Goal: Task Accomplishment & Management: Manage account settings

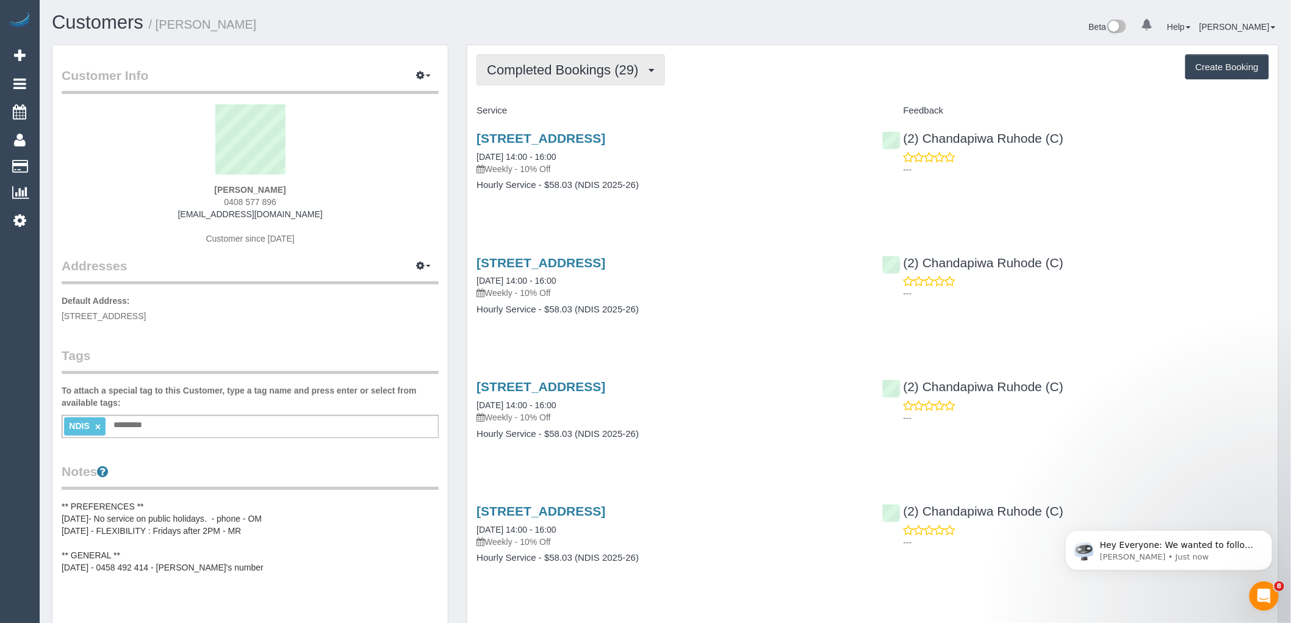
click at [546, 63] on span "Completed Bookings (29)" at bounding box center [565, 69] width 157 height 15
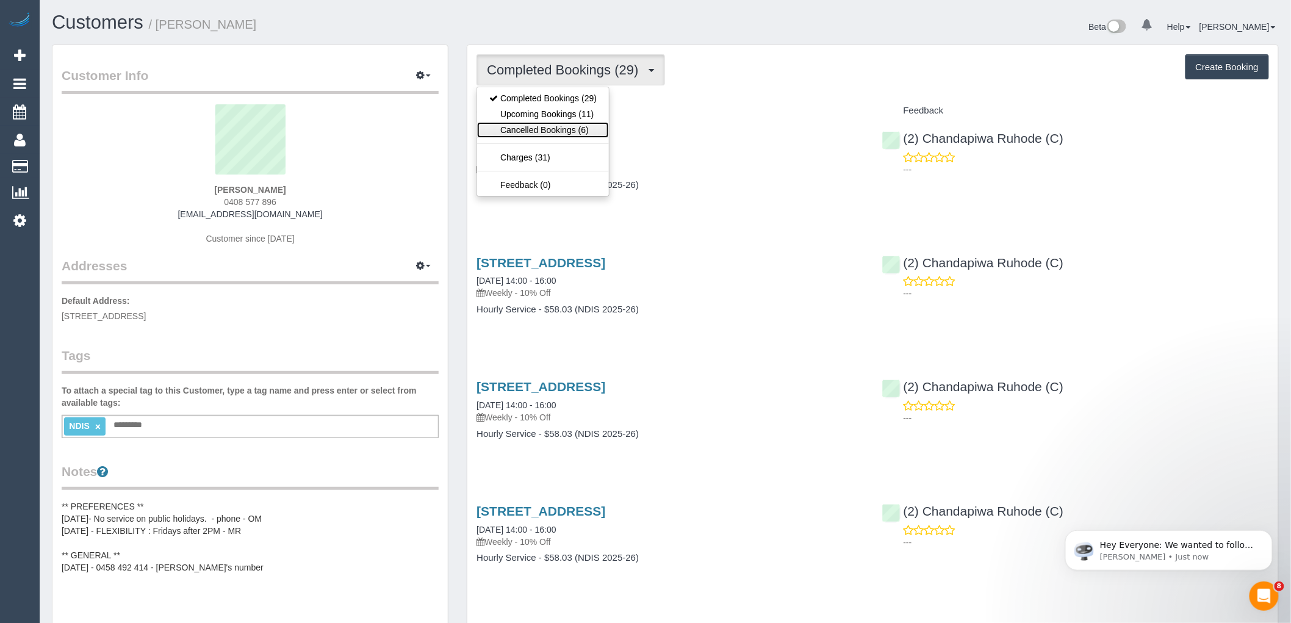
click at [556, 131] on link "Cancelled Bookings (6)" at bounding box center [543, 130] width 132 height 16
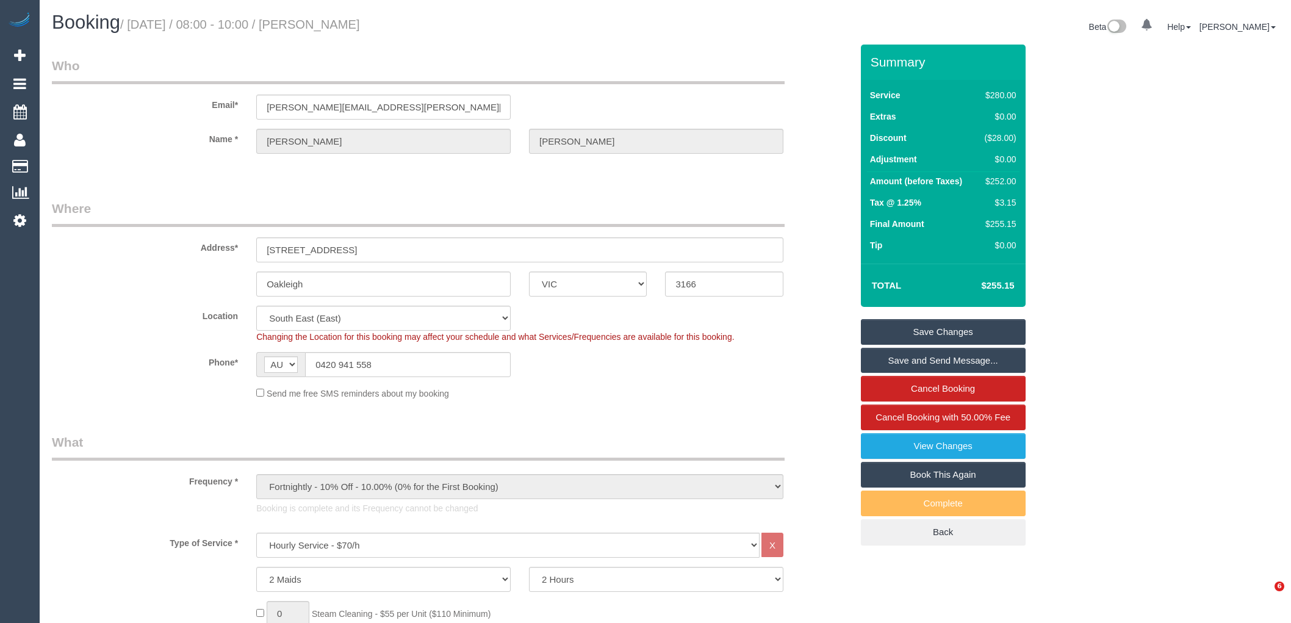
select select "VIC"
select select "2"
select select "number:27"
select select "number:14"
select select "number:19"
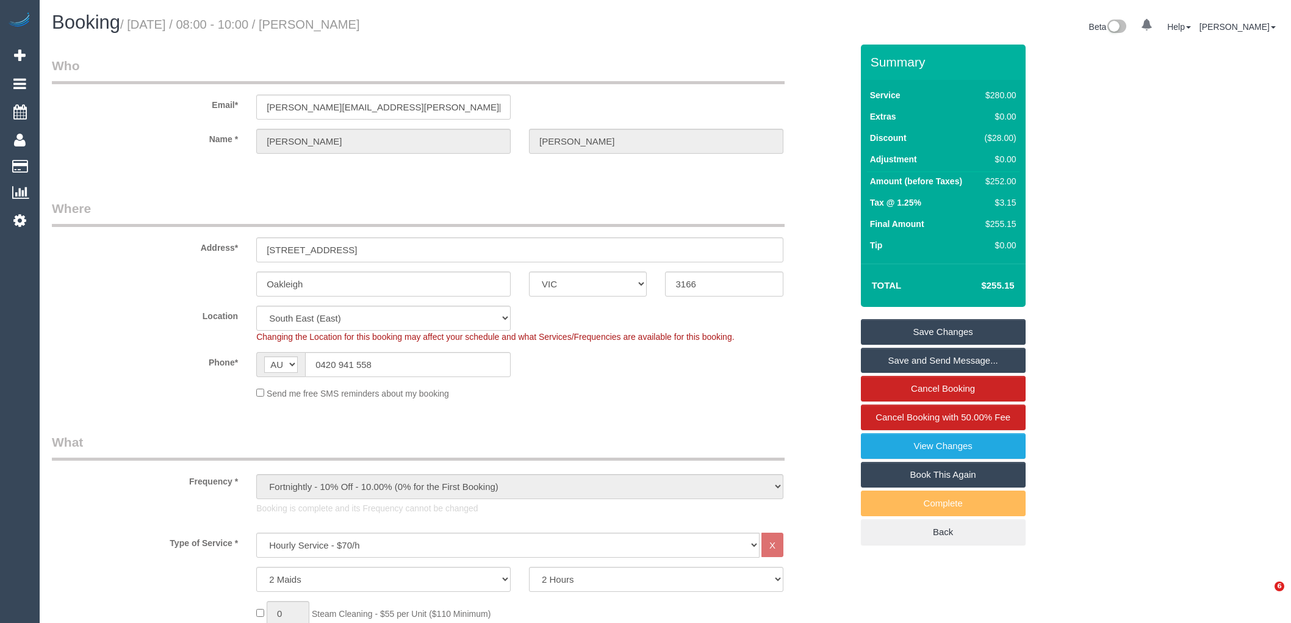
select select "number:25"
select select "number:34"
select select "number:11"
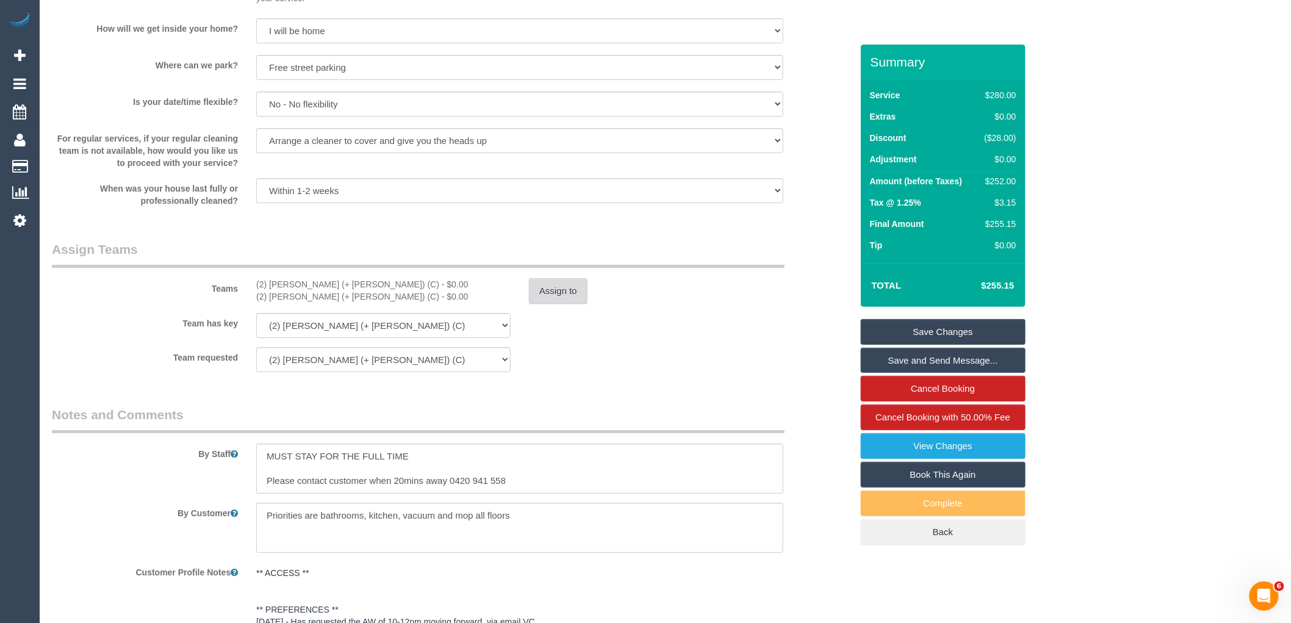
scroll to position [1761, 0]
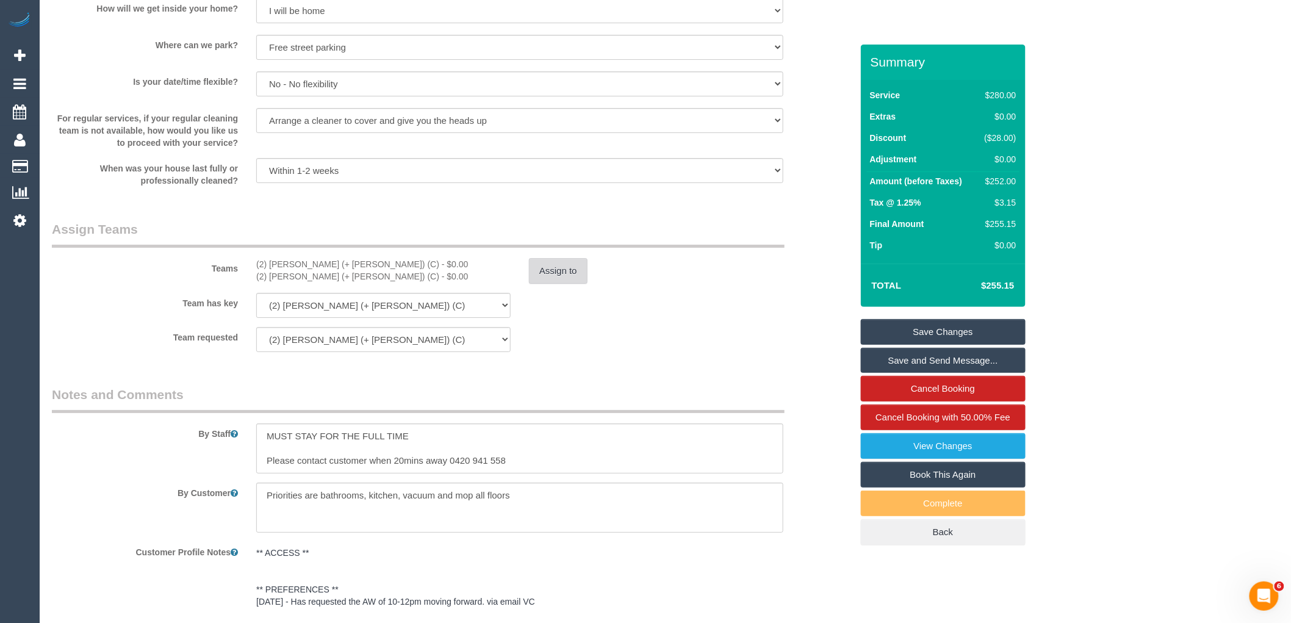
click at [554, 277] on button "Assign to" at bounding box center [558, 271] width 59 height 26
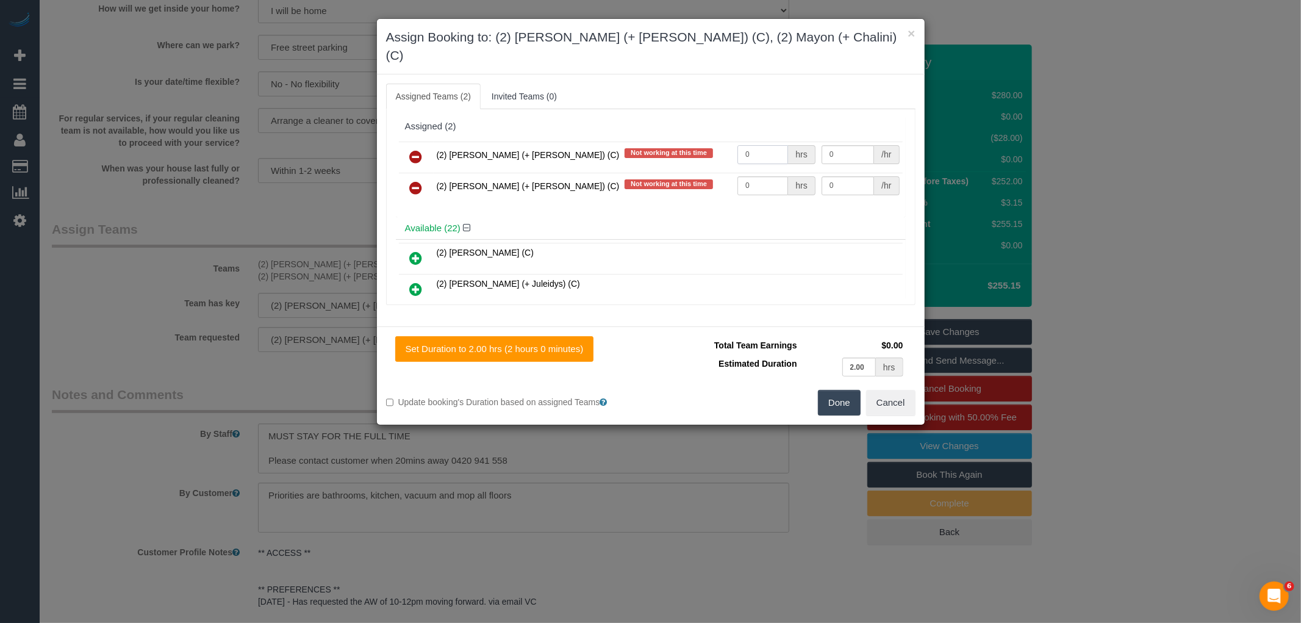
click at [759, 145] on input "0" at bounding box center [762, 154] width 51 height 19
type input "2"
click at [754, 177] on td "0 hrs" at bounding box center [776, 188] width 84 height 31
click at [755, 176] on input "0" at bounding box center [762, 185] width 51 height 19
type input "2"
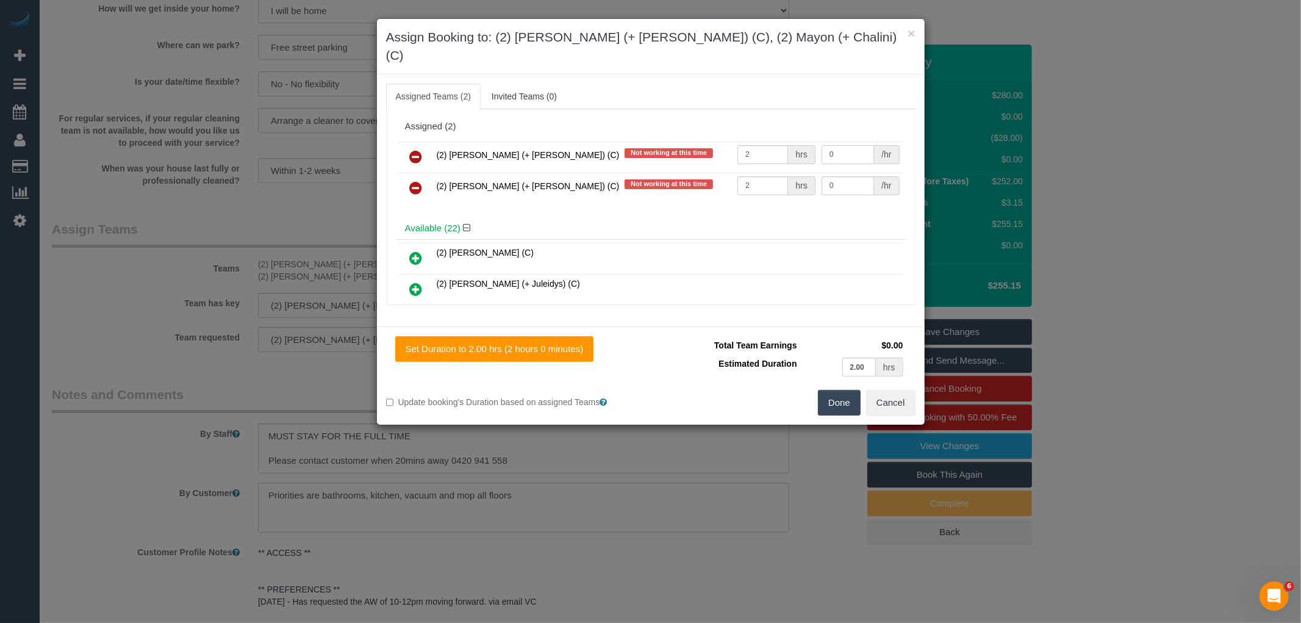
click at [842, 145] on input "0" at bounding box center [848, 154] width 52 height 19
type input "37.5"
click at [832, 177] on td "0 /hr" at bounding box center [860, 188] width 84 height 31
click at [836, 176] on input "0" at bounding box center [848, 185] width 52 height 19
type input "37.5"
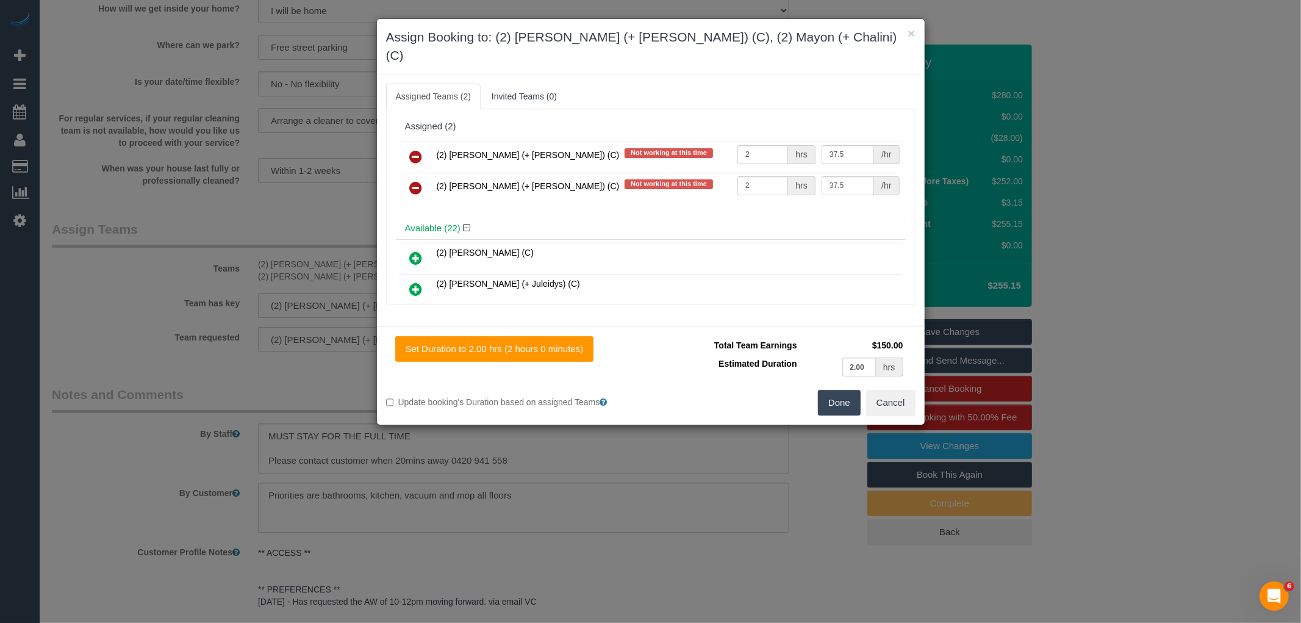
click at [838, 390] on button "Done" at bounding box center [839, 403] width 43 height 26
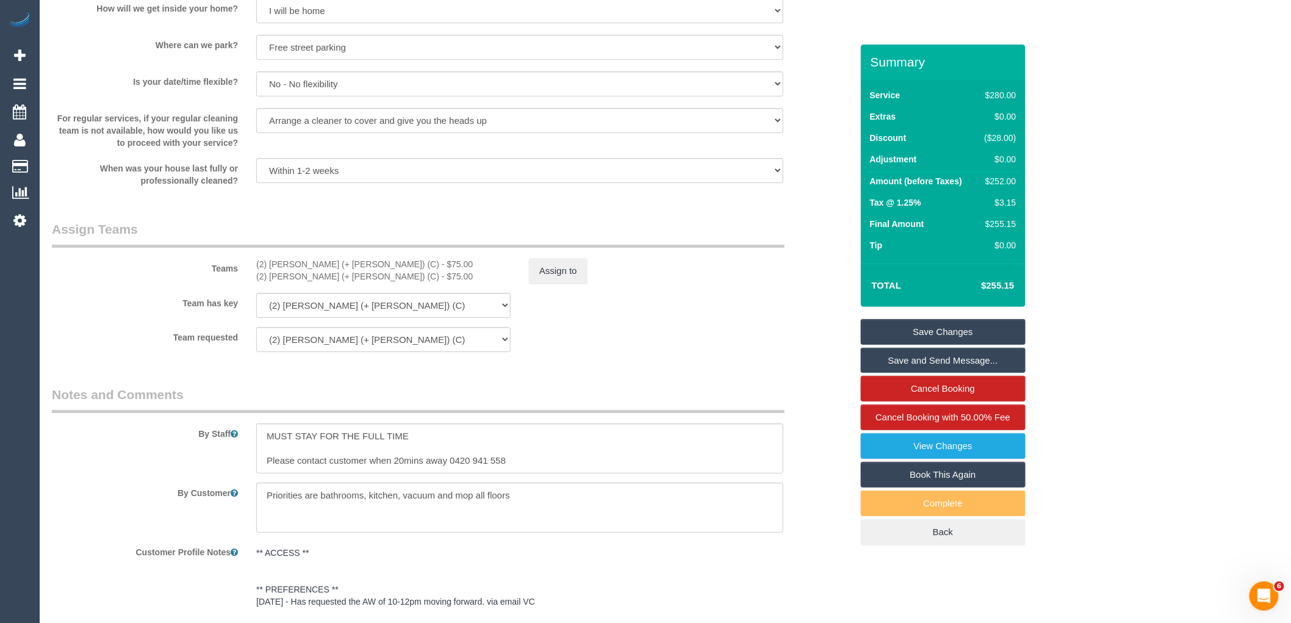
click at [922, 329] on link "Save Changes" at bounding box center [943, 332] width 165 height 26
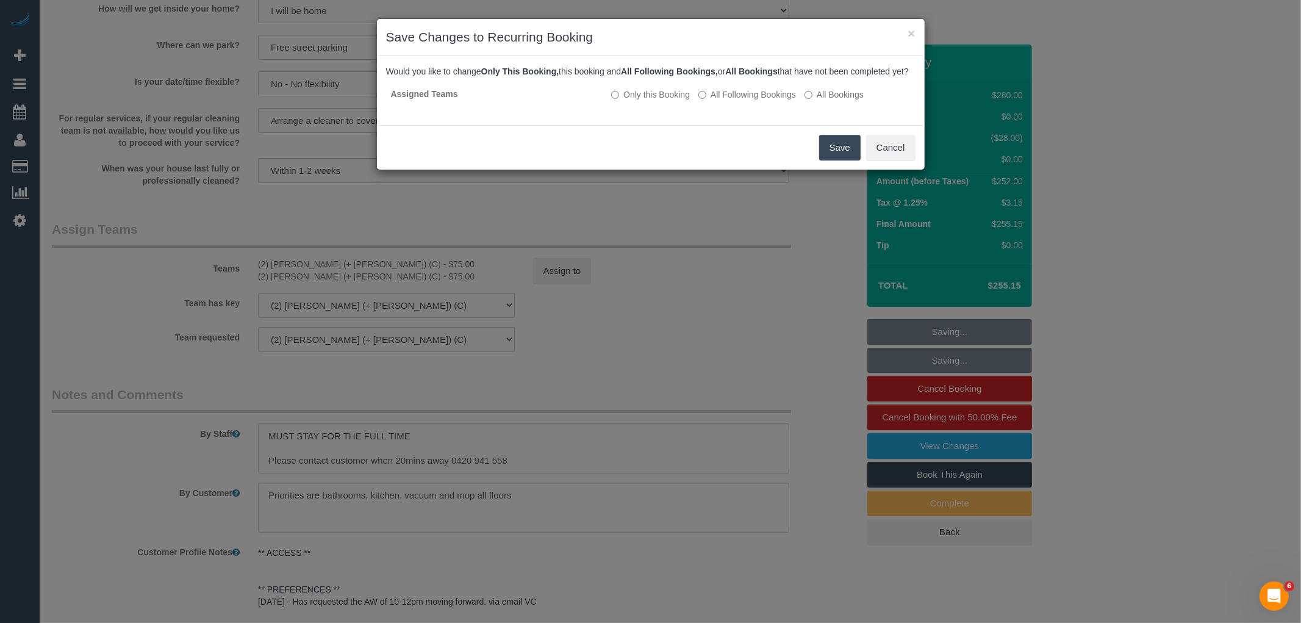
drag, startPoint x: 846, startPoint y: 165, endPoint x: 852, endPoint y: 151, distance: 15.3
click at [846, 160] on button "Save" at bounding box center [839, 148] width 41 height 26
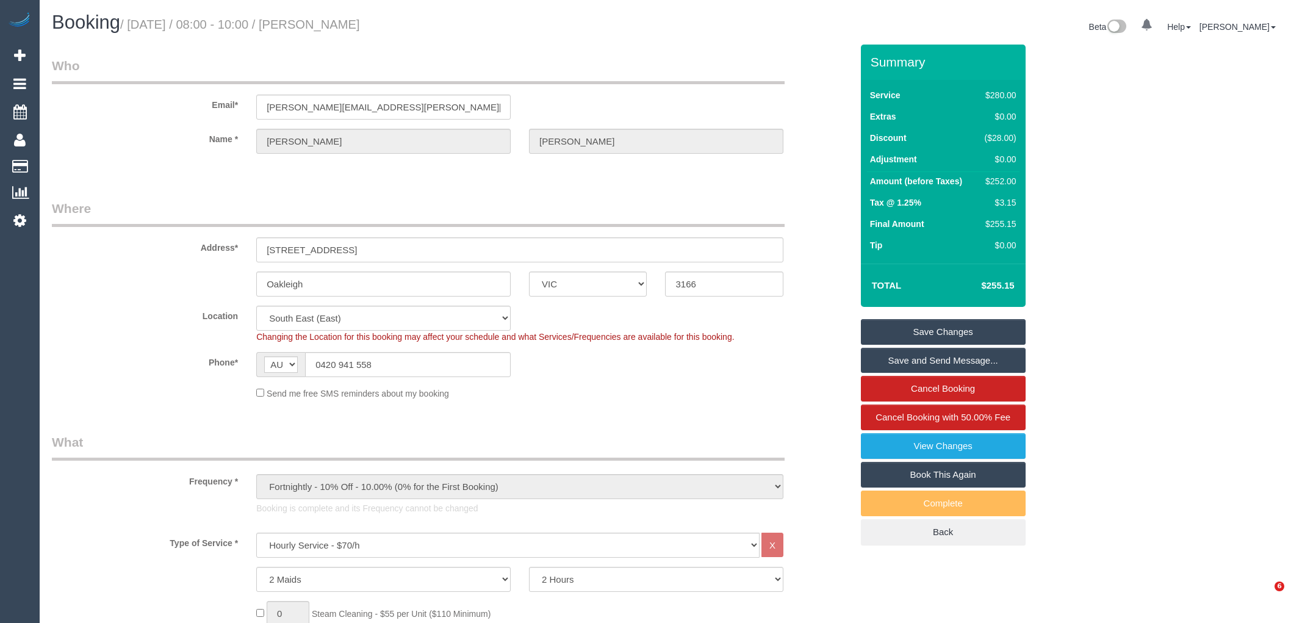
select select "VIC"
select select "2"
select select "number:27"
select select "number:14"
select select "number:19"
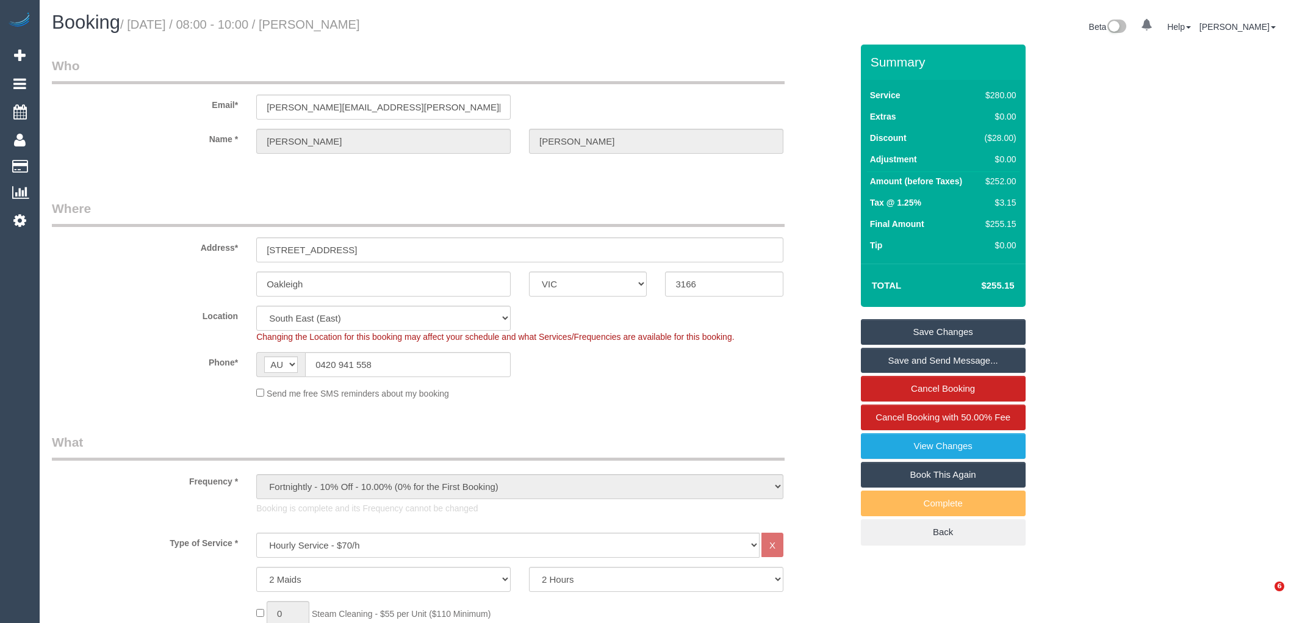
select select "number:25"
select select "number:34"
select select "number:11"
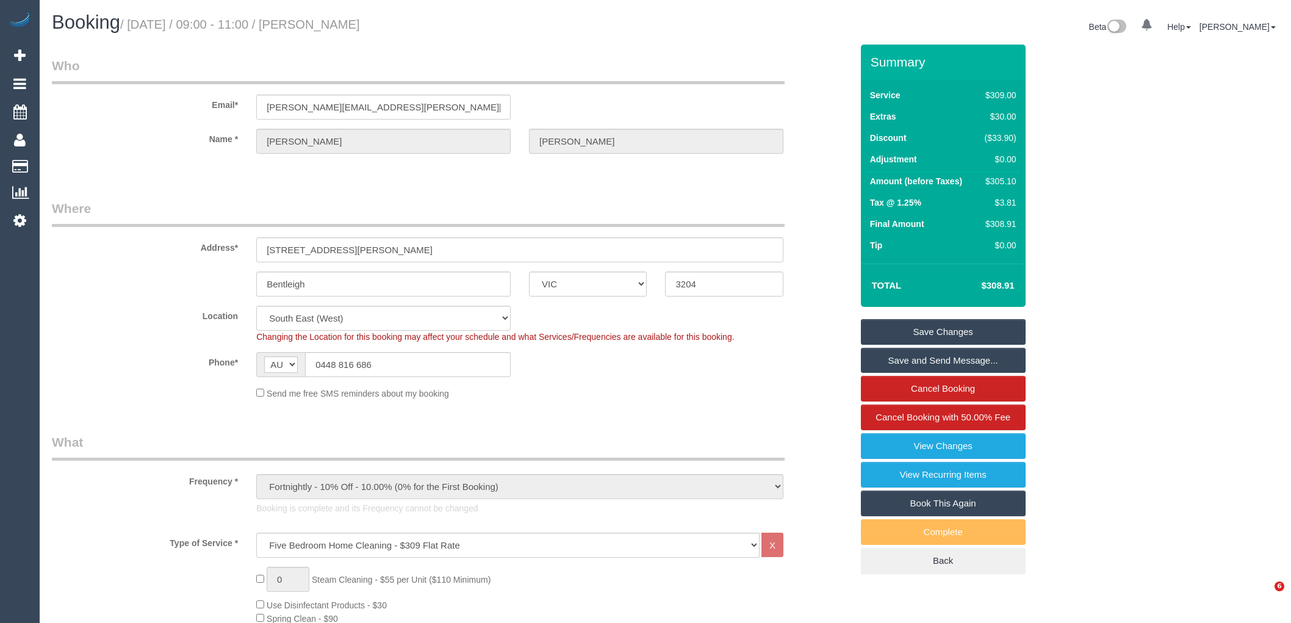
select select "VIC"
select select "number:27"
select select "number:14"
select select "number:19"
select select "number:25"
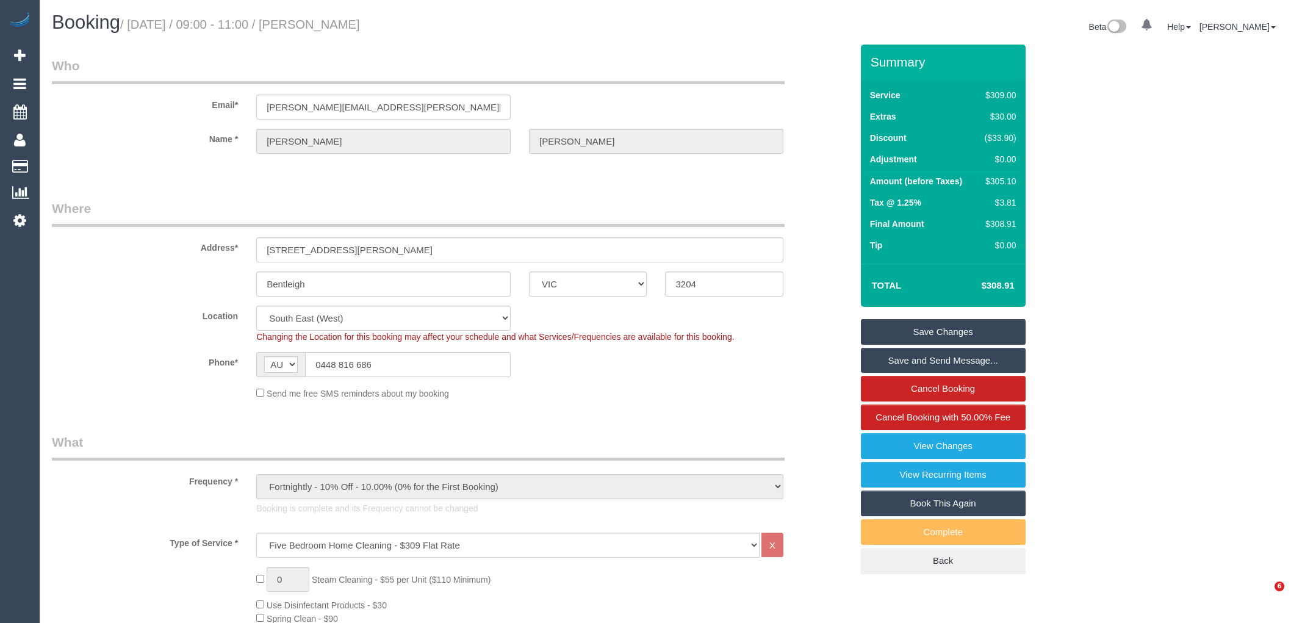
select select "number:35"
select select "number:26"
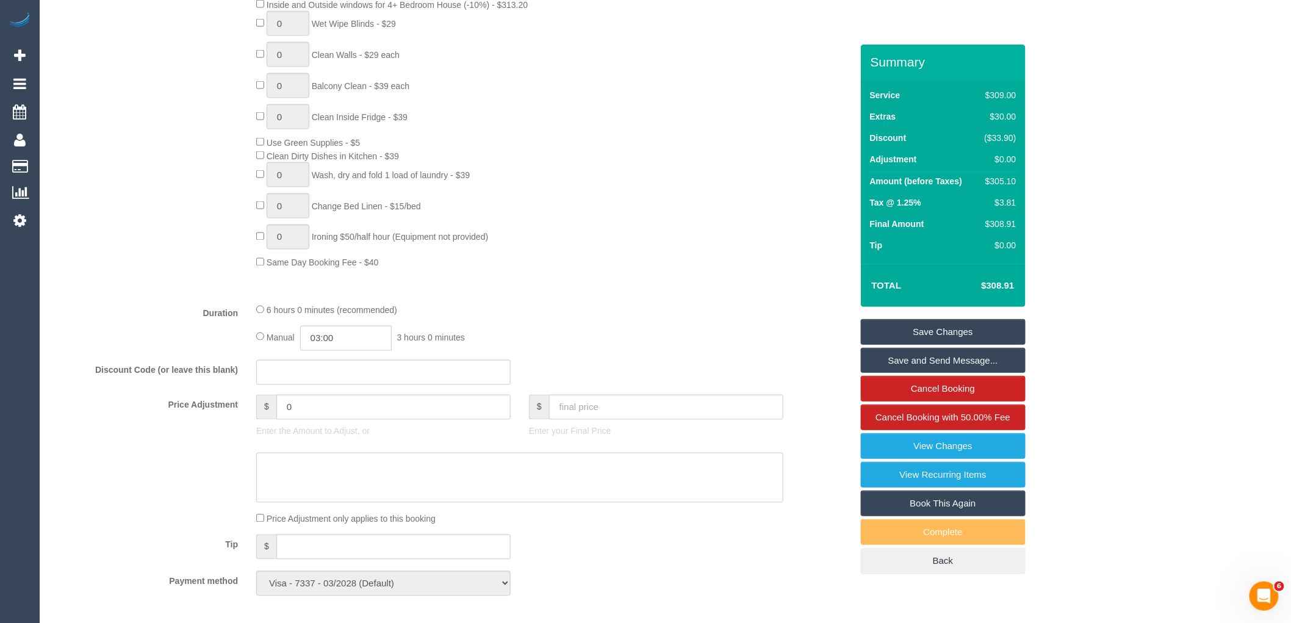
scroll to position [748, 0]
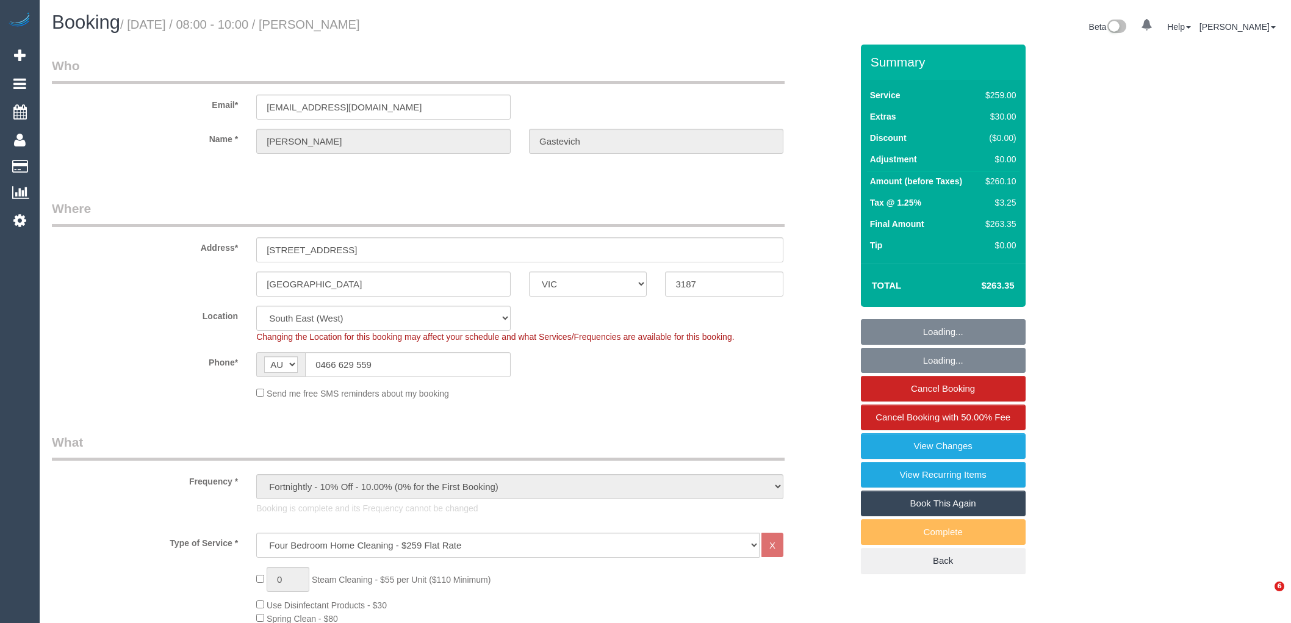
select select "VIC"
select select "string:stripe-pm_1Rm1mj2GScqysDRVRpDaJzyO"
select select "number:27"
select select "number:14"
select select "number:19"
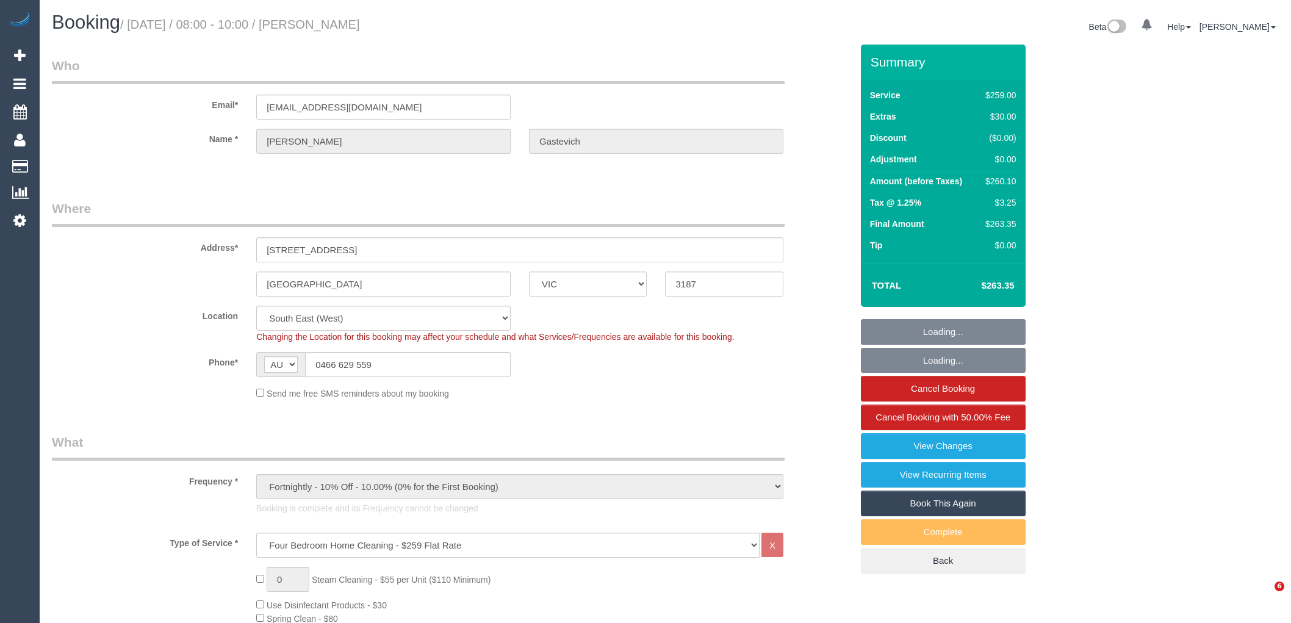
select select "number:24"
select select "number:35"
select select "number:12"
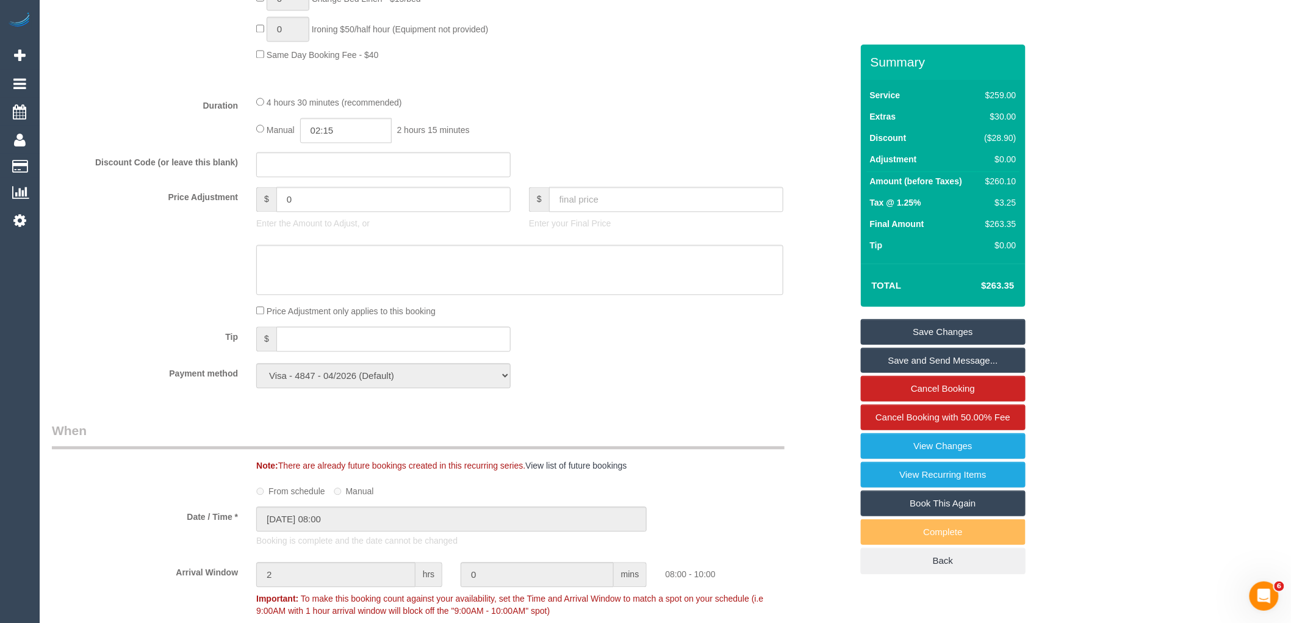
scroll to position [1152, 0]
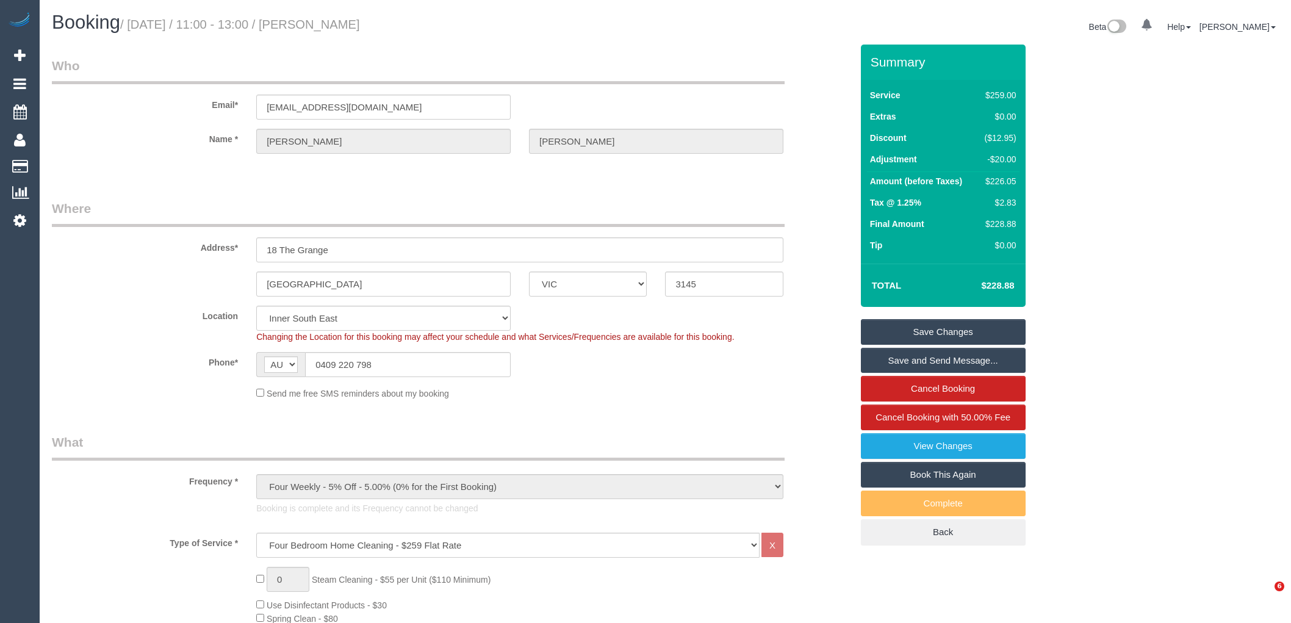
select select "VIC"
select select "string:stripe-pm_1NOuci2GScqysDRV5RU17w4v"
select select "number:27"
select select "number:14"
select select "number:19"
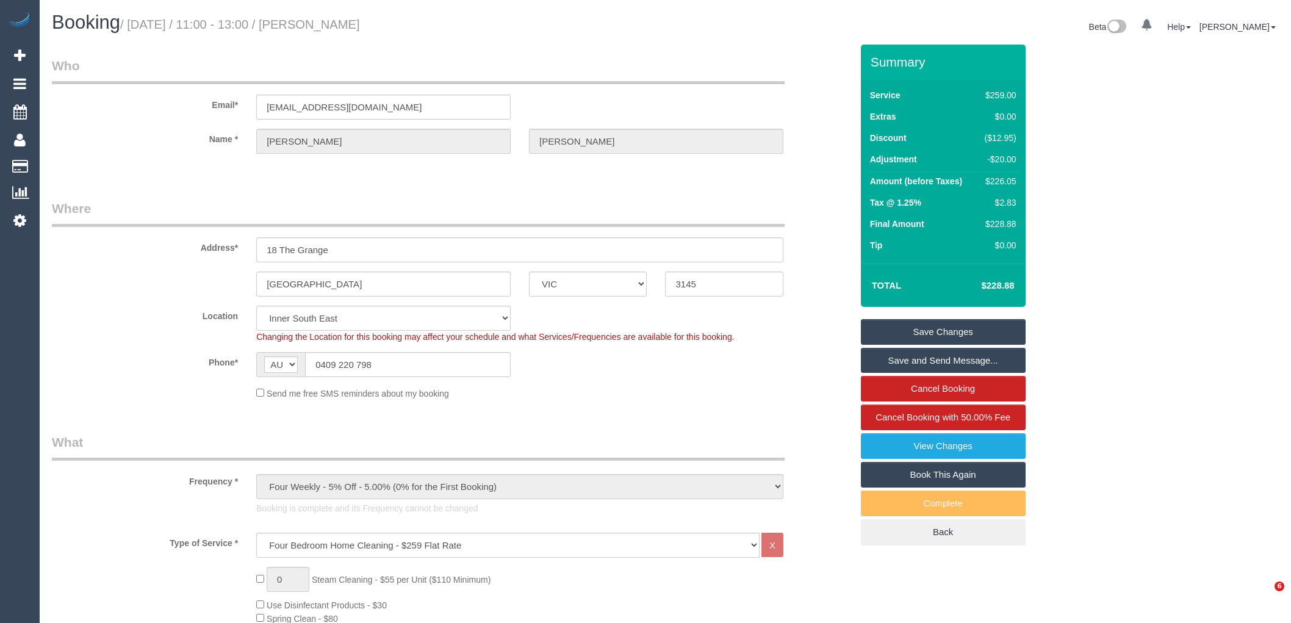
select select "number:24"
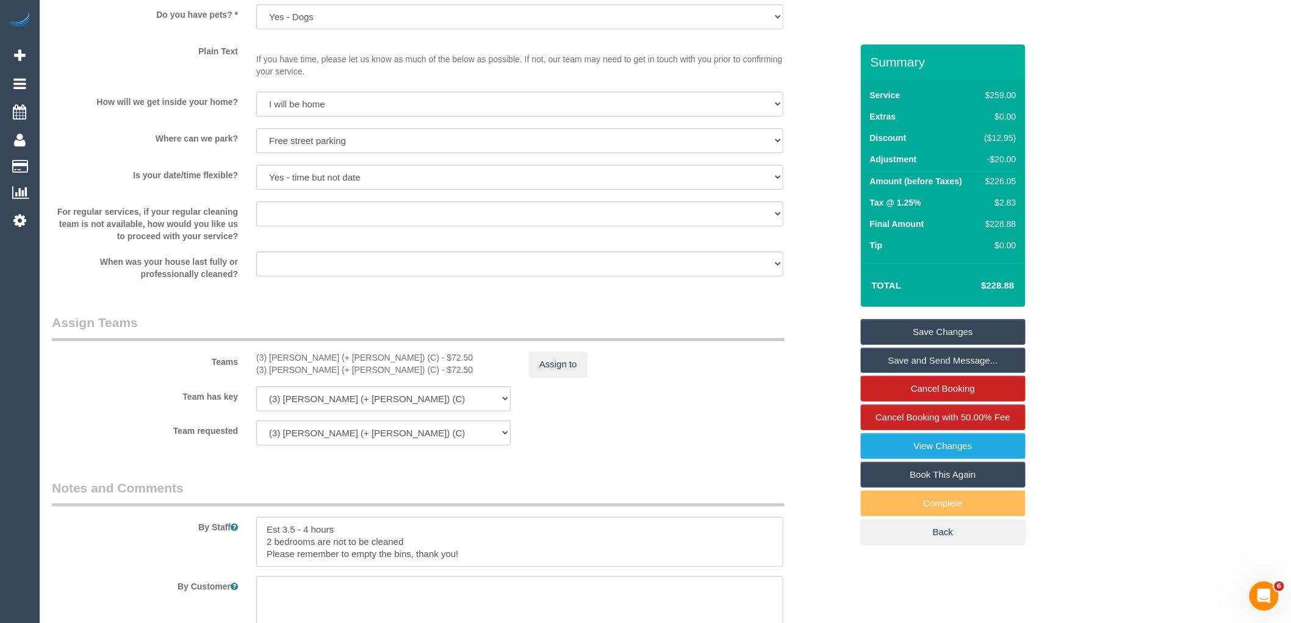
scroll to position [1694, 0]
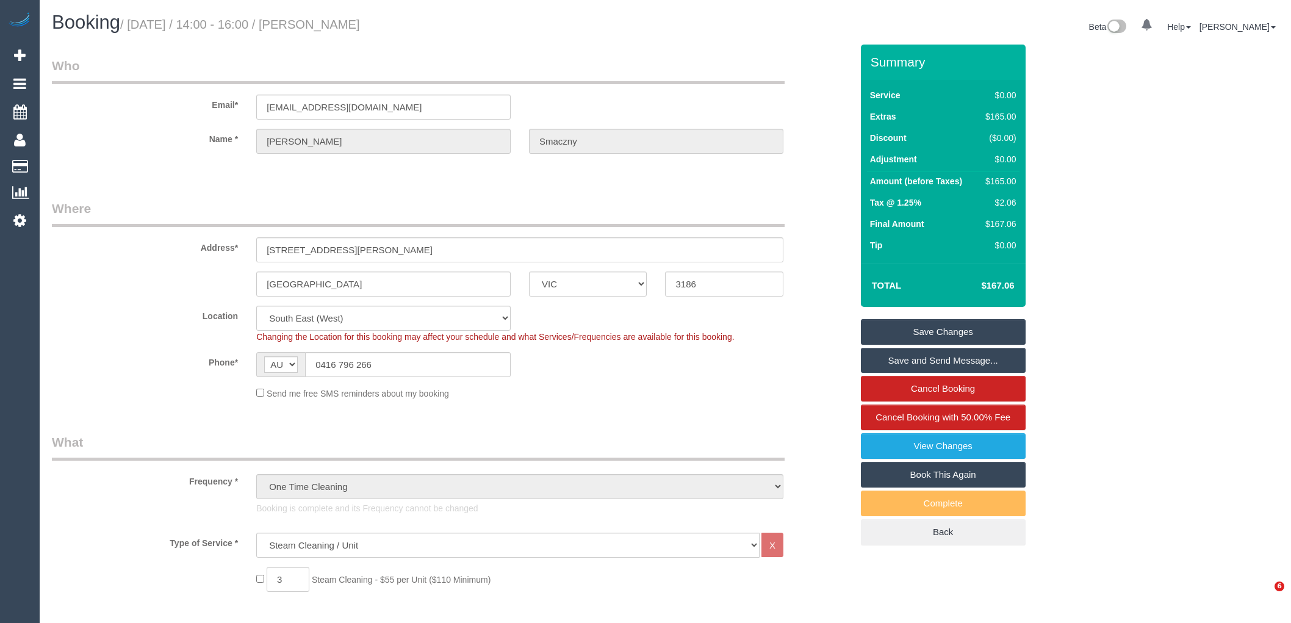
select select "VIC"
select select "number:28"
select select "number:14"
select select "number:19"
select select "number:25"
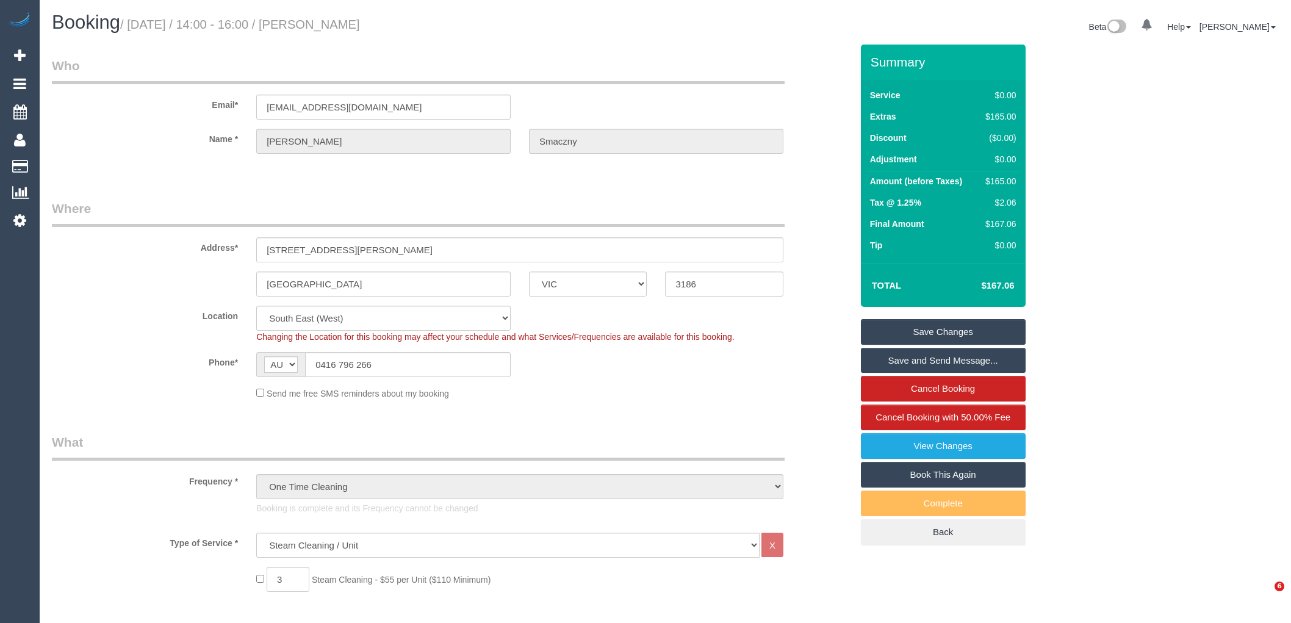
select select "number:35"
select select "number:11"
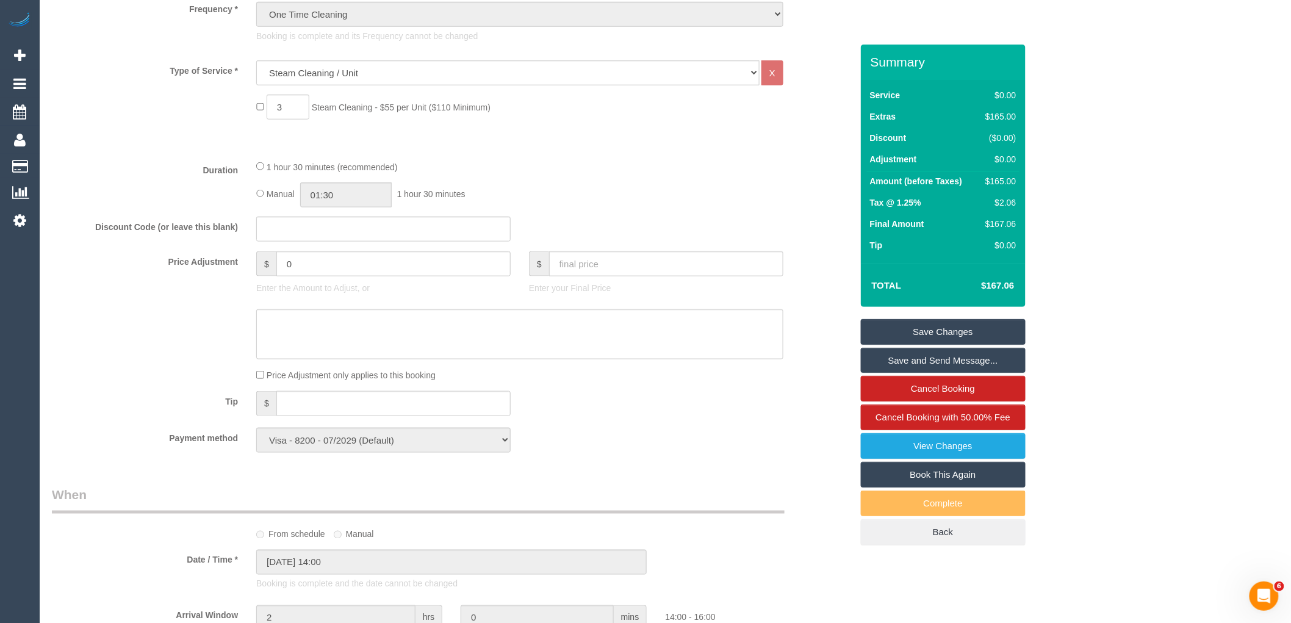
scroll to position [474, 0]
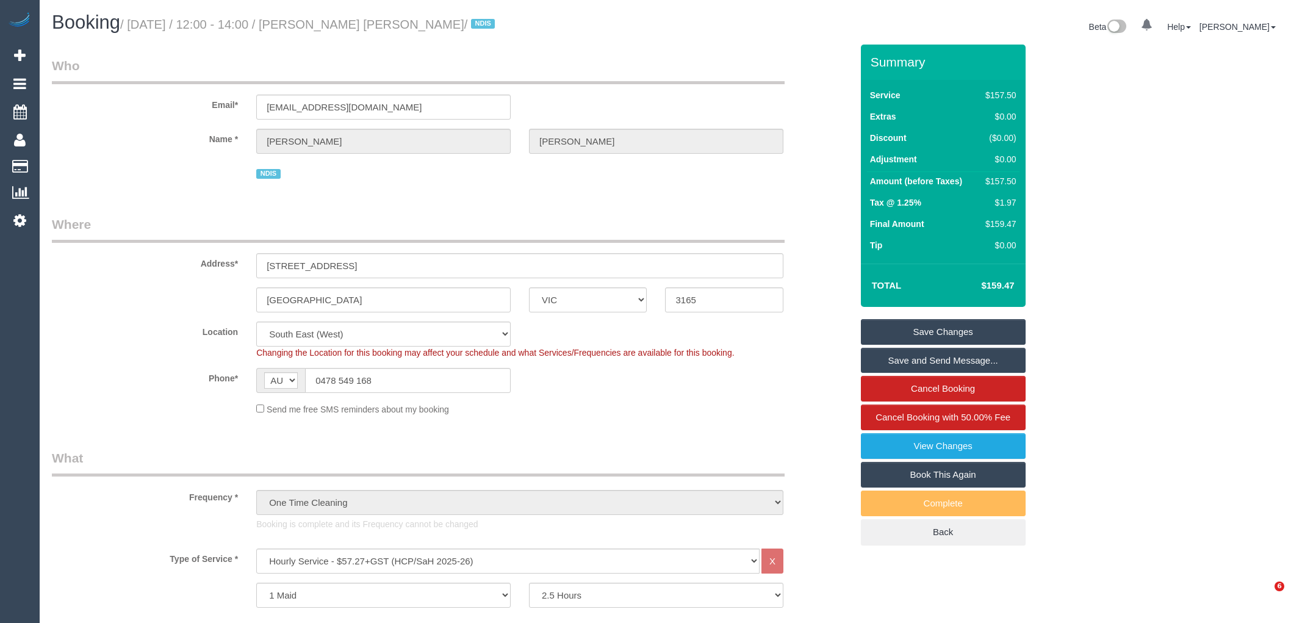
select select "VIC"
select select "150"
select select "number:28"
select select "number:14"
select select "number:19"
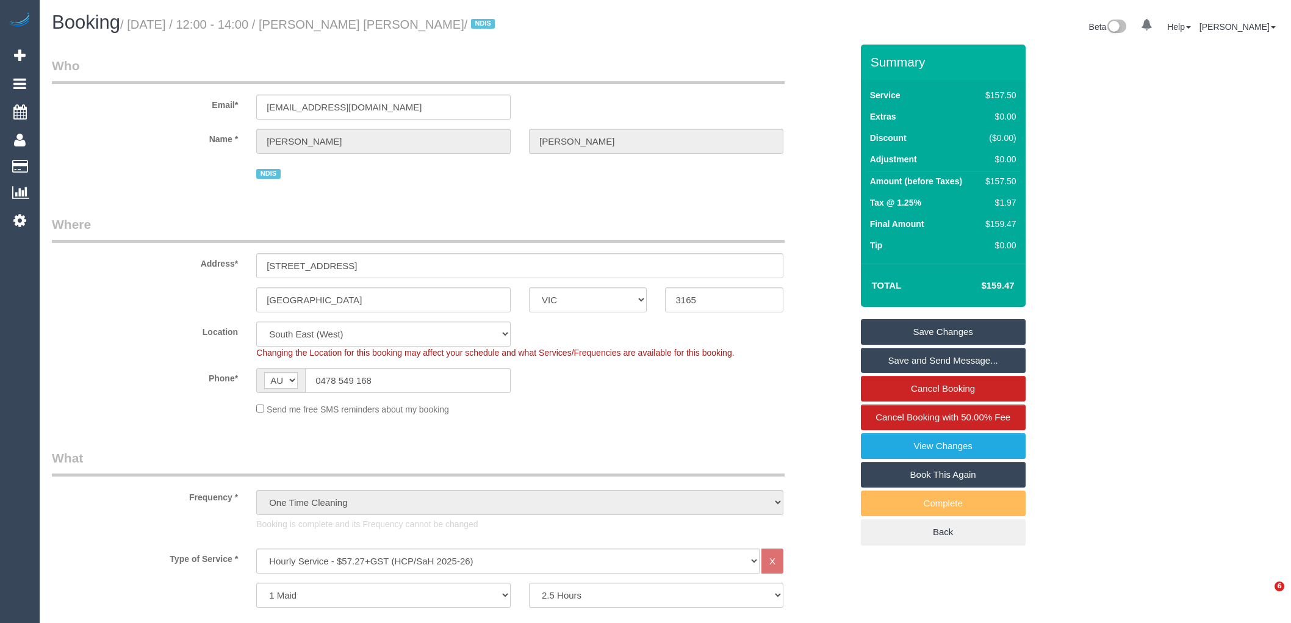
select select "number:25"
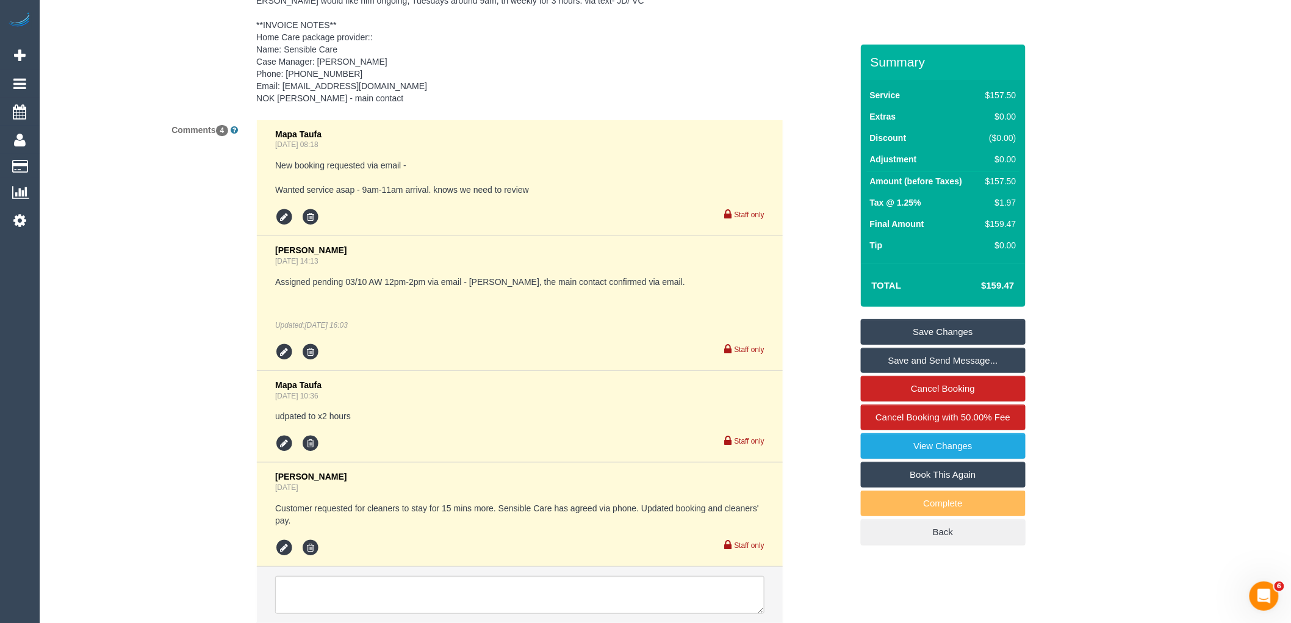
scroll to position [1965, 0]
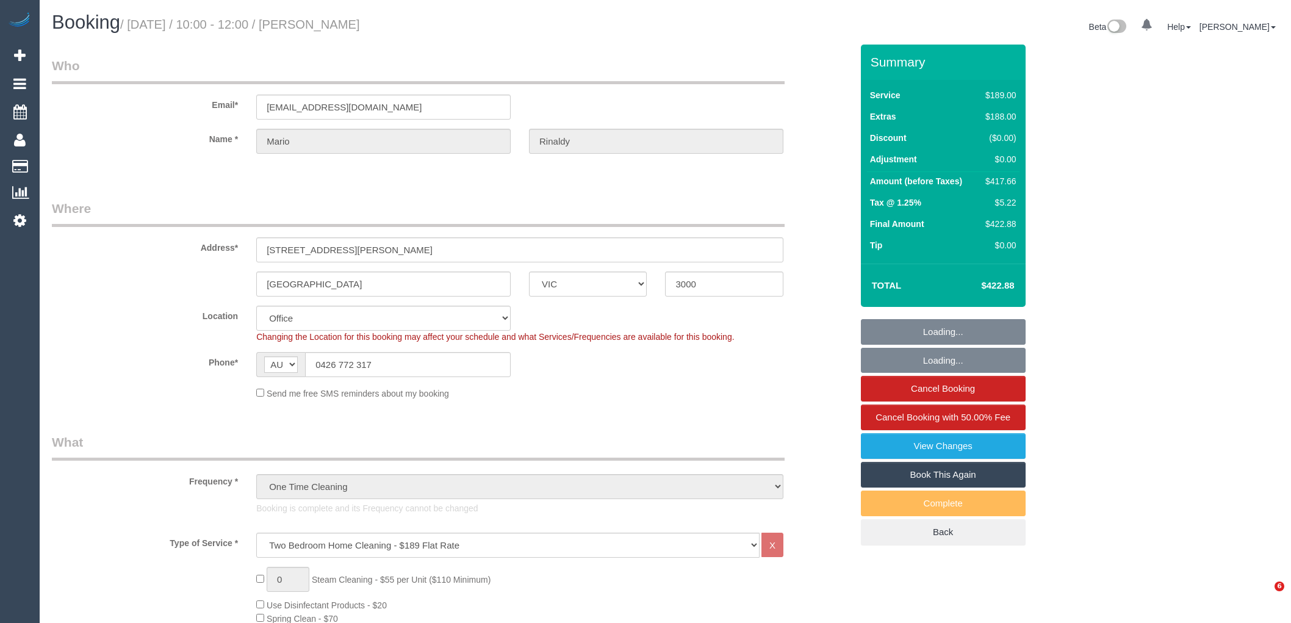
select select "VIC"
select select "string:stripe-pm_1NOBx92GScqysDRVDuItKpyF"
select select "number:28"
select select "number:14"
select select "number:20"
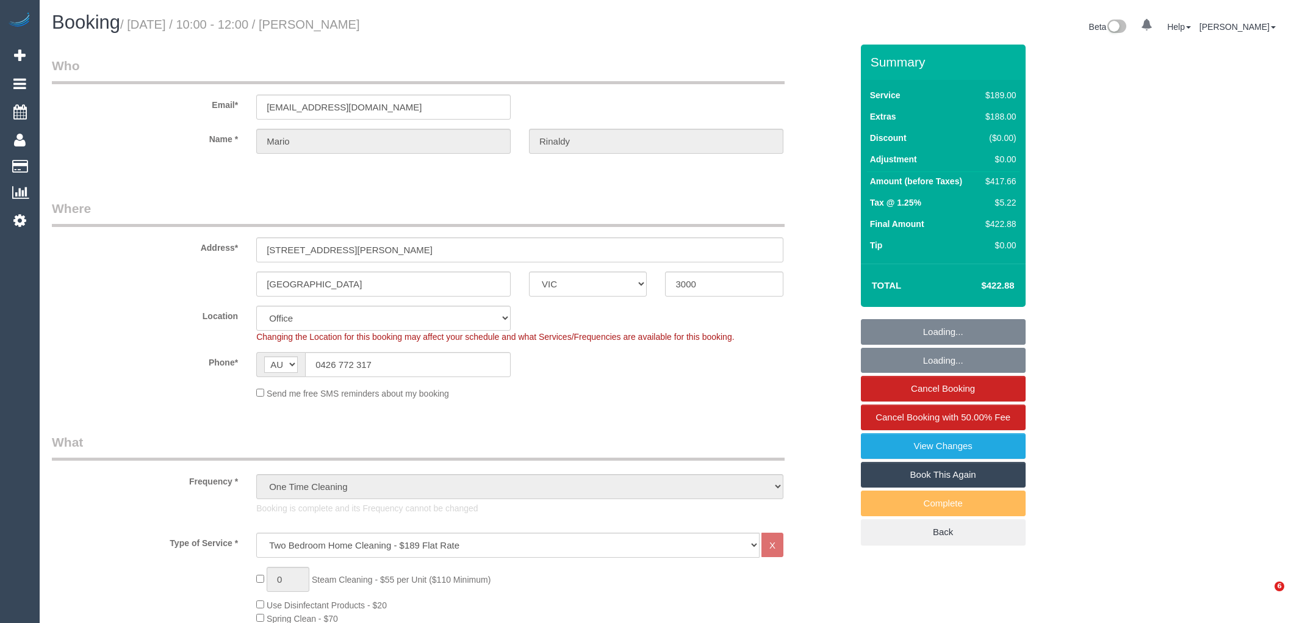
select select "number:36"
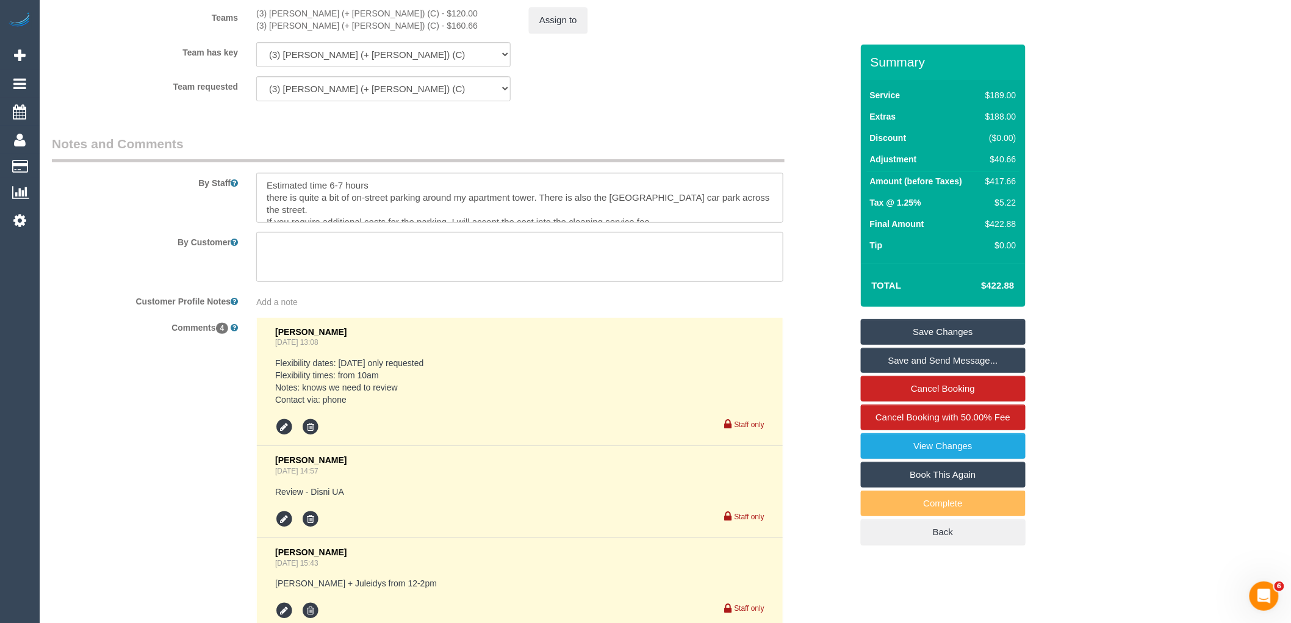
scroll to position [1830, 0]
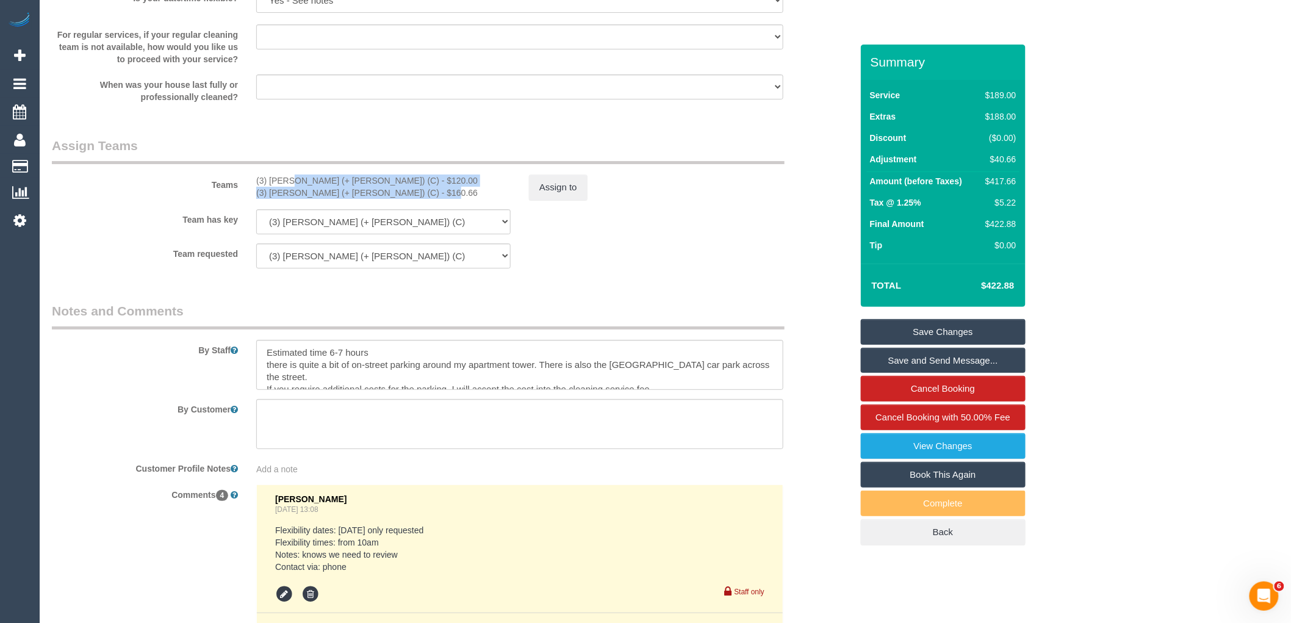
drag, startPoint x: 417, startPoint y: 205, endPoint x: 251, endPoint y: 193, distance: 166.3
click at [251, 193] on div "(3) Rayhan (+ Shahida) (C) - $120.00 (3) Shahida (+ Rayhan) (C) - $160.66" at bounding box center [383, 186] width 273 height 24
copy div "(3) Rayhan (+ Shahida) (C) - $120.00 (3) Shahida (+ Rayhan) (C) - $160.66"
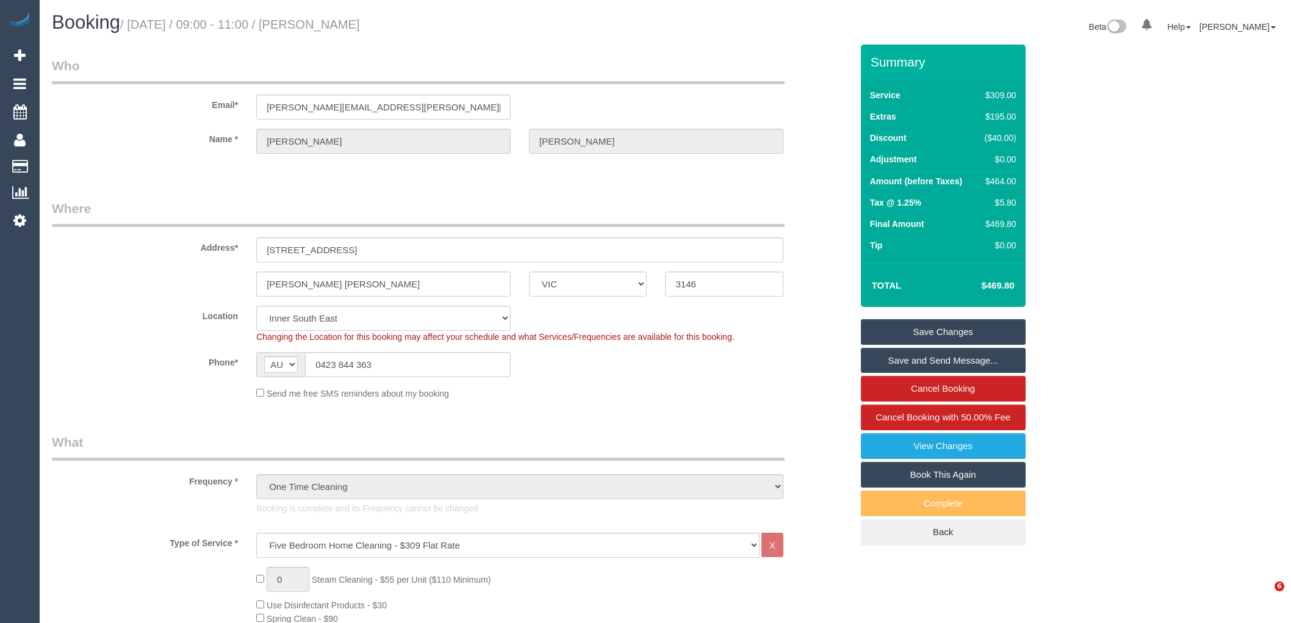
select select "VIC"
select select "string:stripe-pm_1SDKZB2GScqysDRVwqJyinlZ"
select select "number:28"
select select "number:14"
select select "number:18"
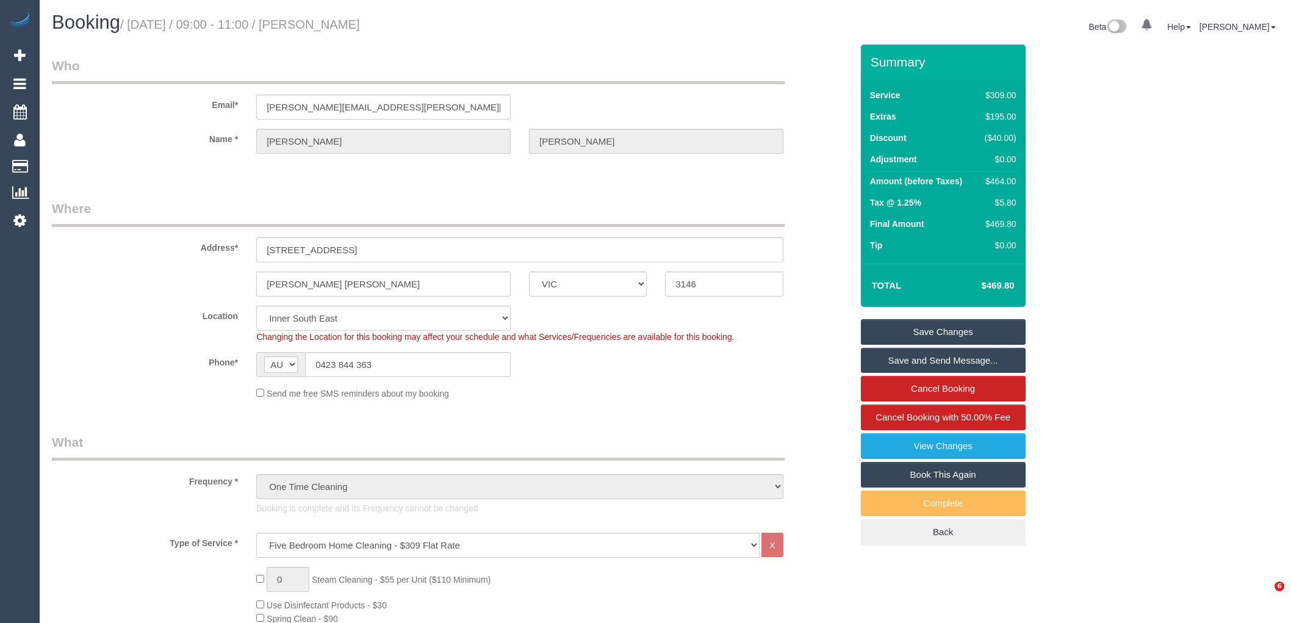
select select "number:22"
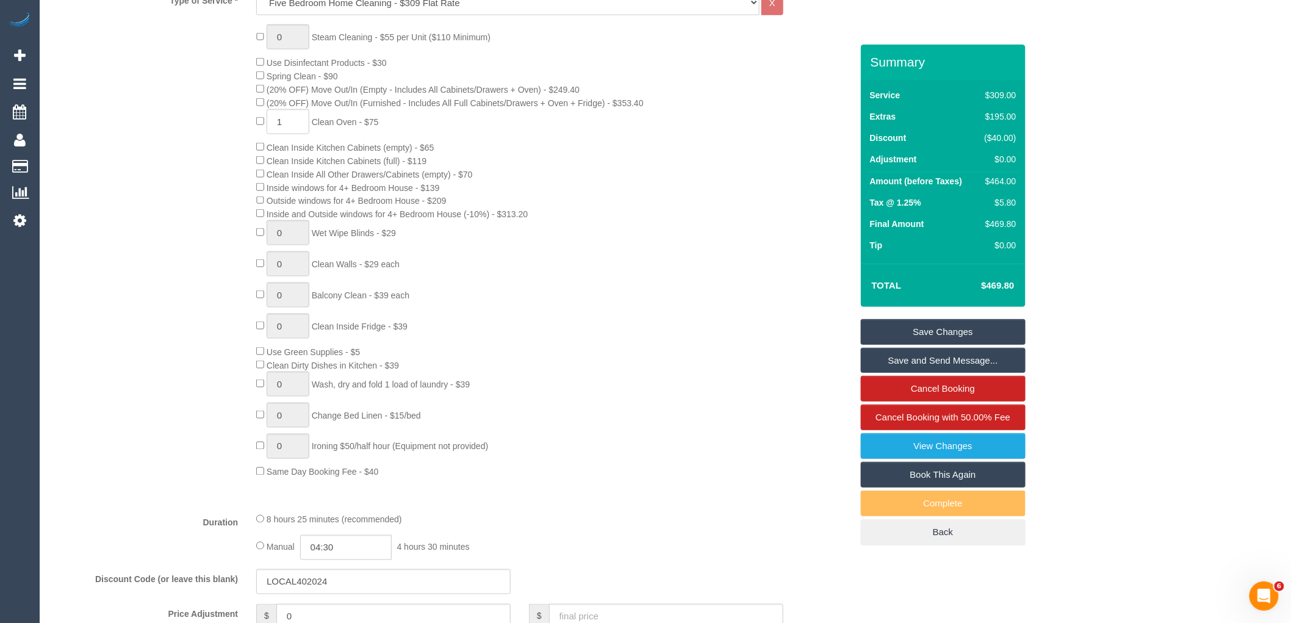
scroll to position [1016, 0]
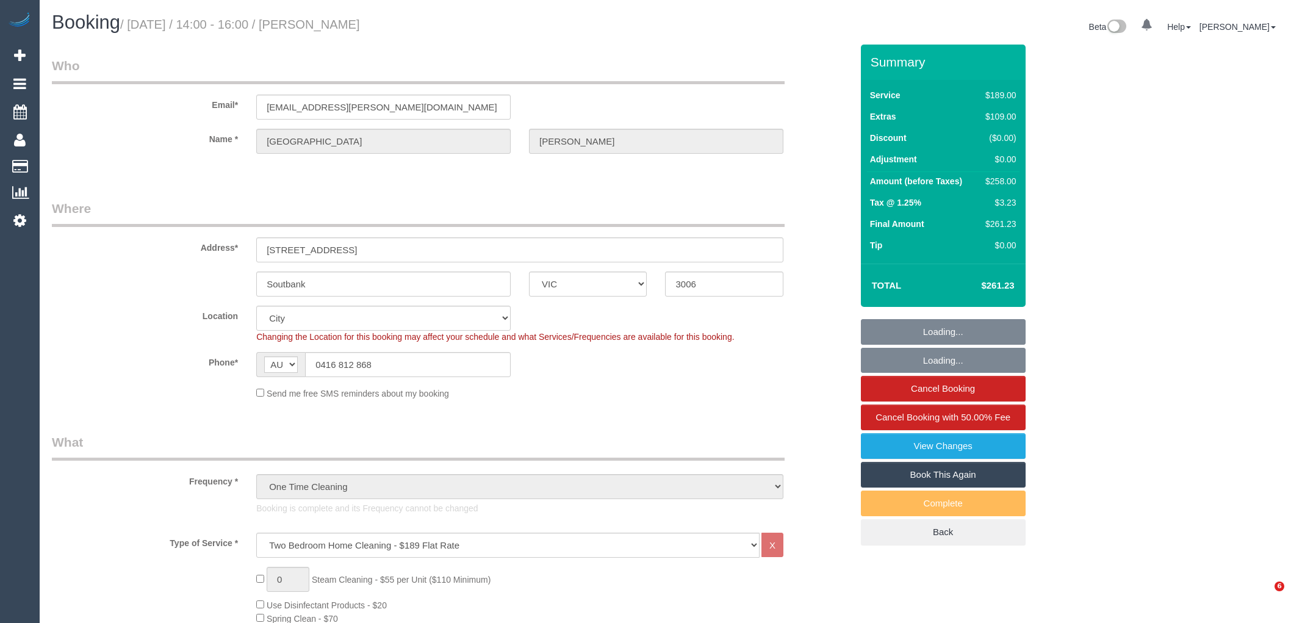
select select "VIC"
select select "string:stripe-pm_1RViQD2GScqysDRVDO1Kjd4U"
select select "number:28"
select select "number:15"
select select "number:18"
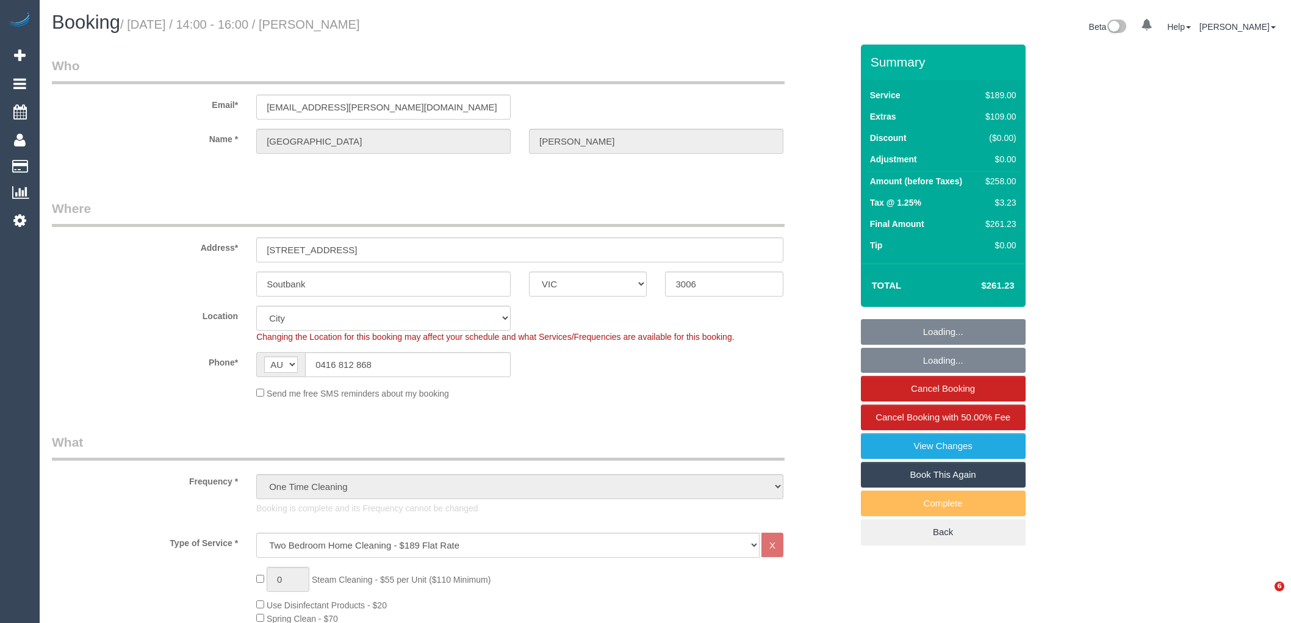
select select "number:22"
select select "number:26"
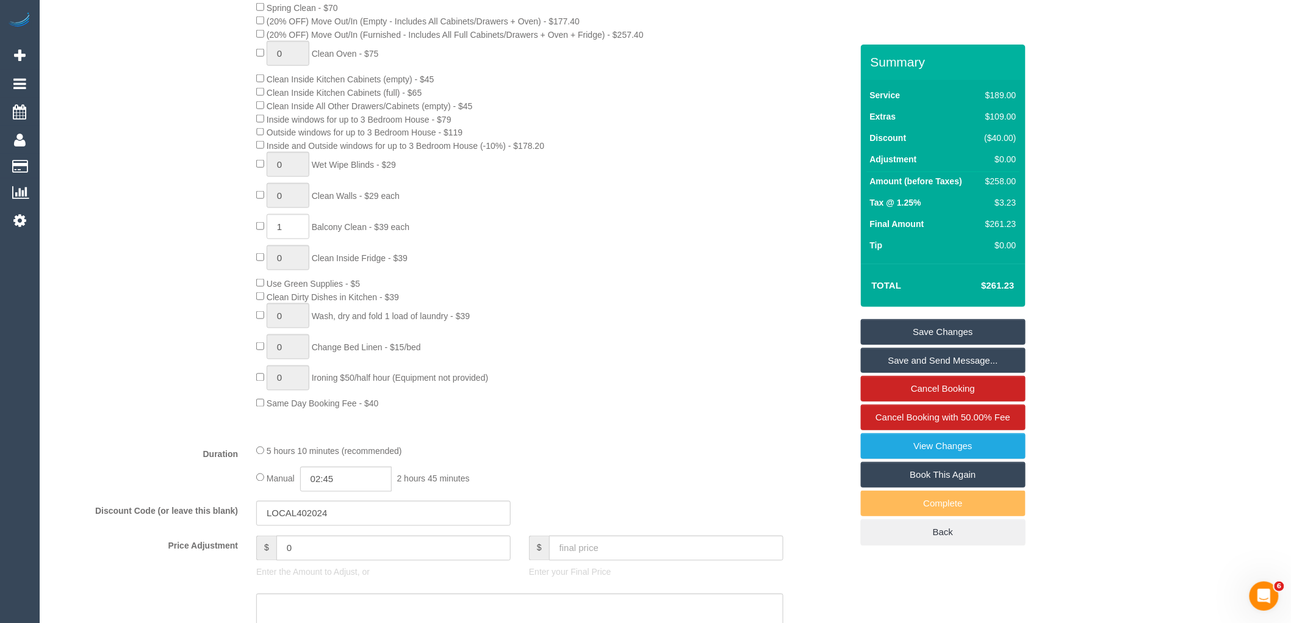
scroll to position [1220, 0]
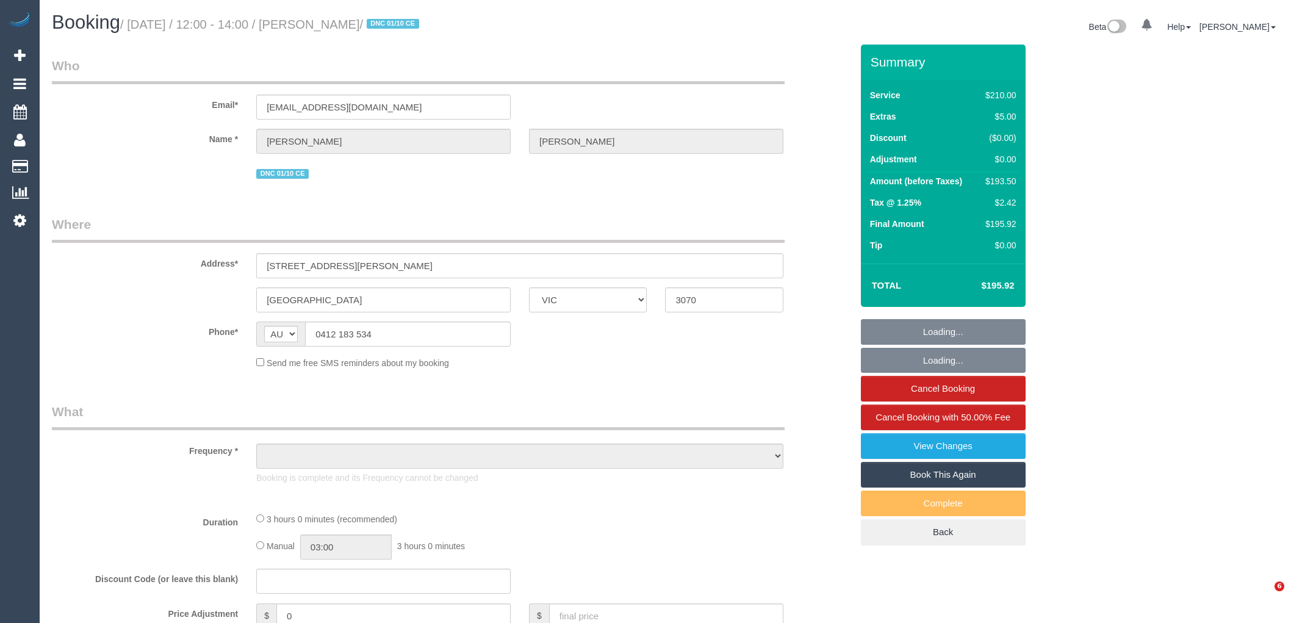
select select "VIC"
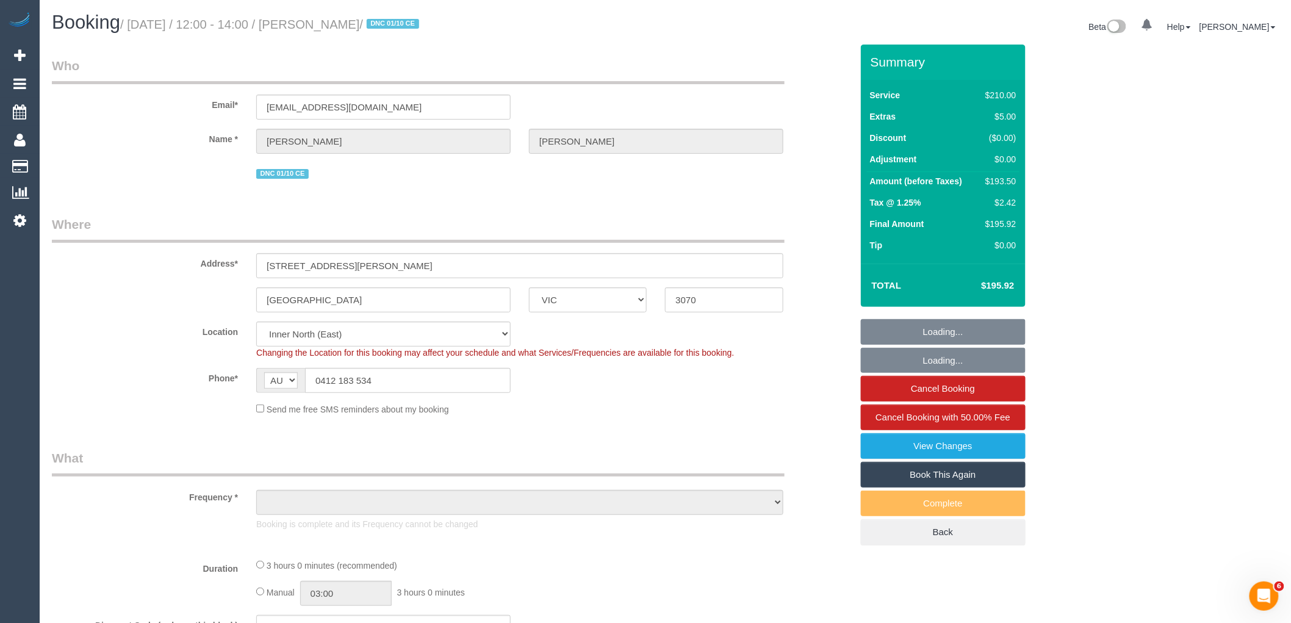
select select "object:603"
select select "string:stripe-pm_1RnqSQ2GScqysDRVh71T4XX8"
select select "180"
select select "number:27"
select select "number:14"
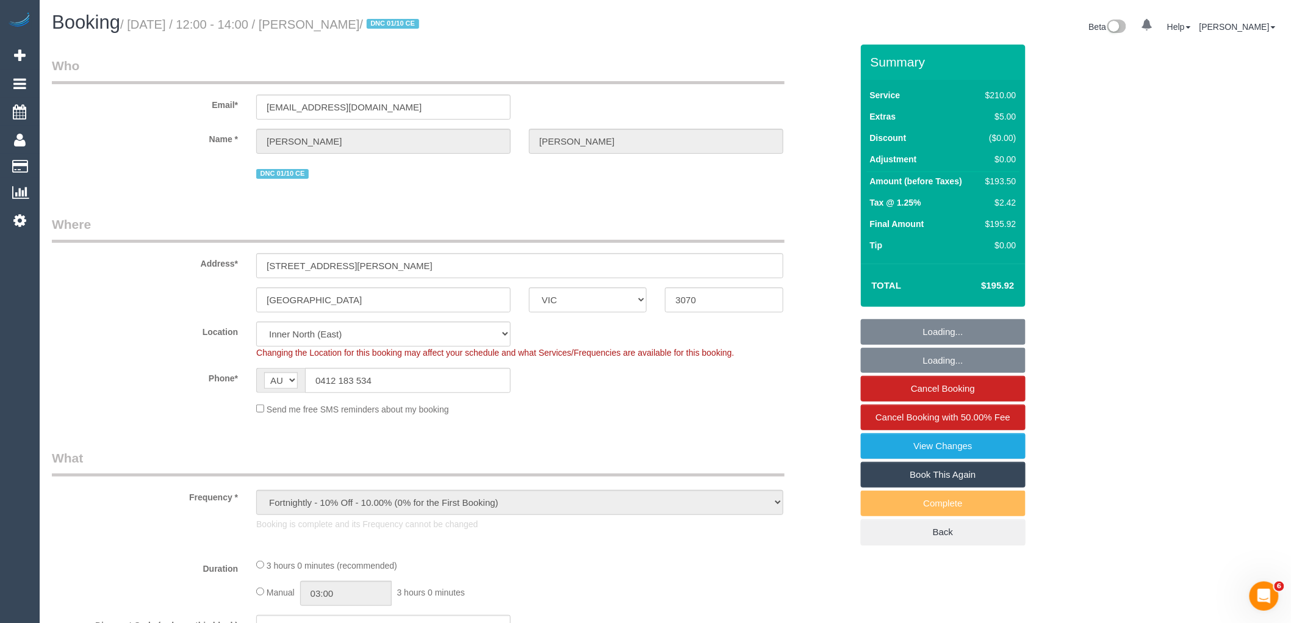
select select "number:19"
select select "number:36"
select select "number:34"
select select "number:11"
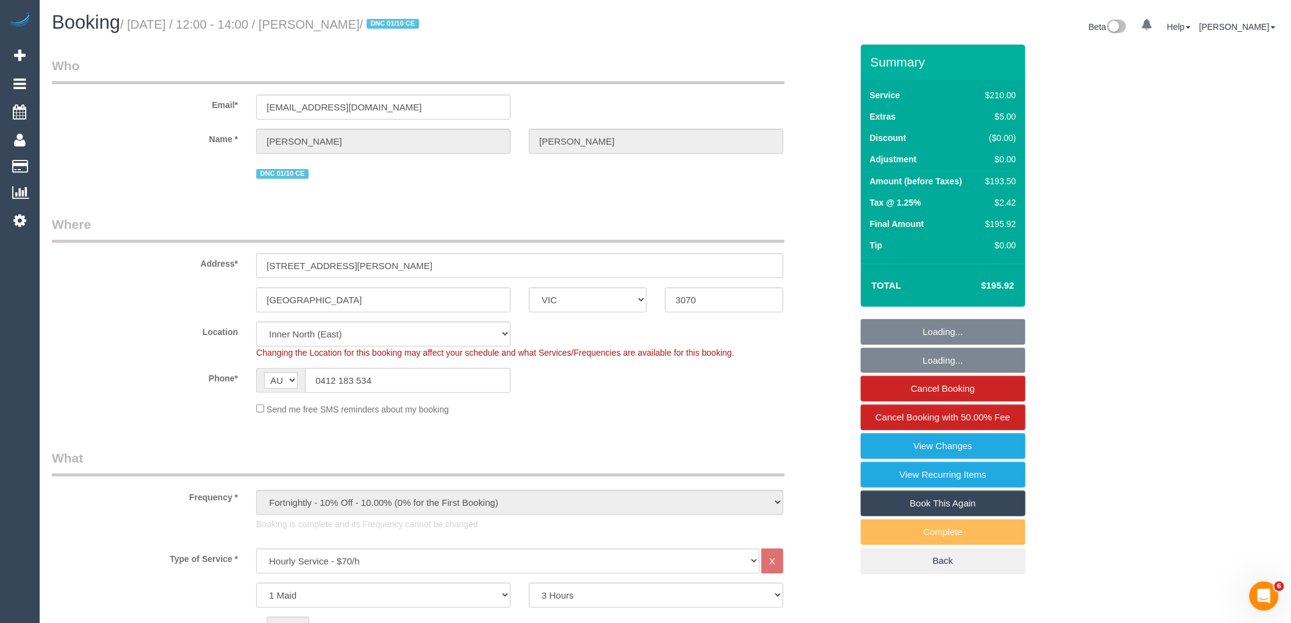
select select "object:1680"
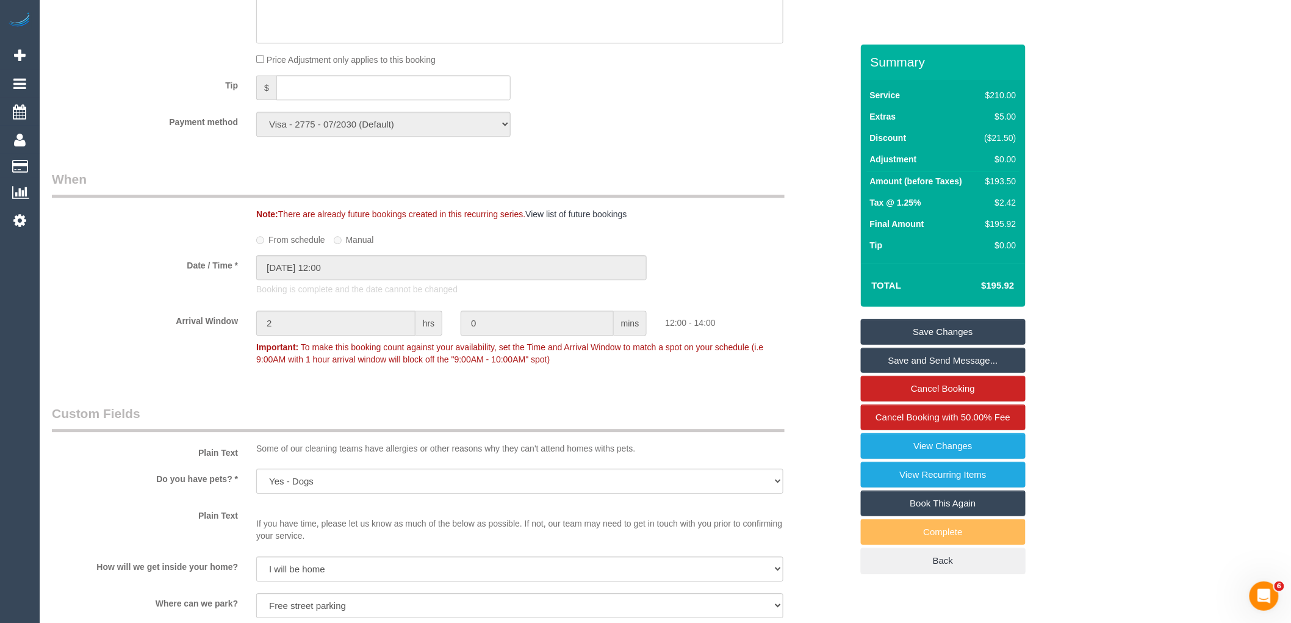
scroll to position [1558, 0]
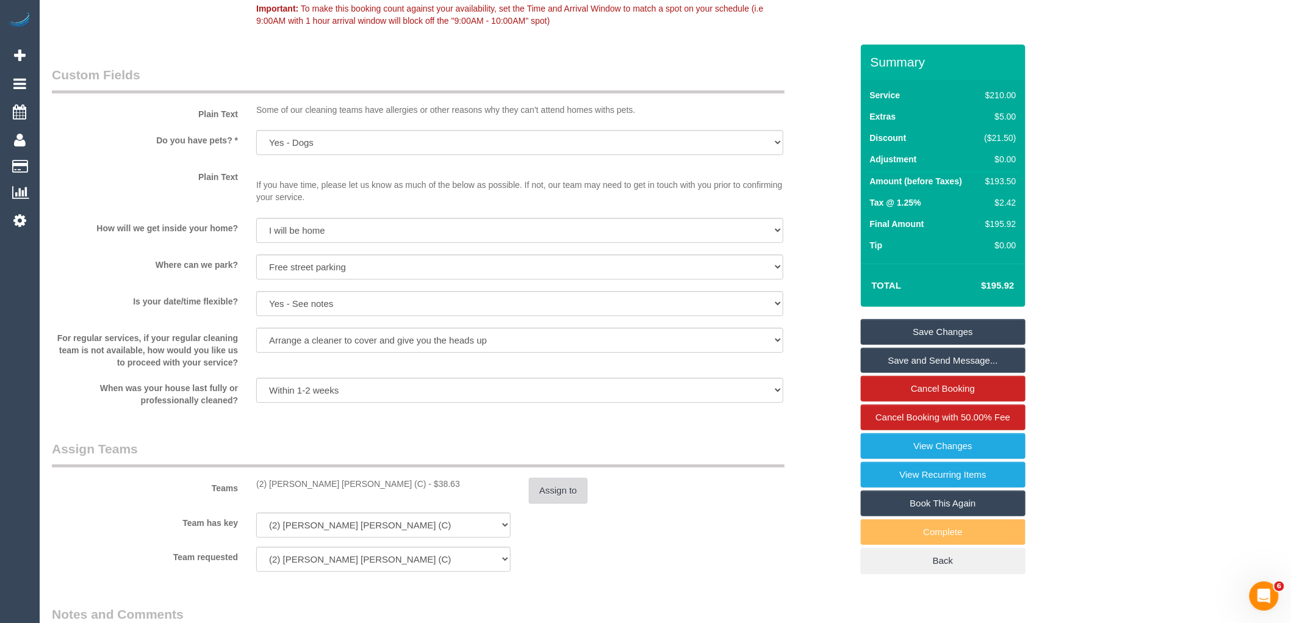
click at [567, 503] on button "Assign to" at bounding box center [558, 491] width 59 height 26
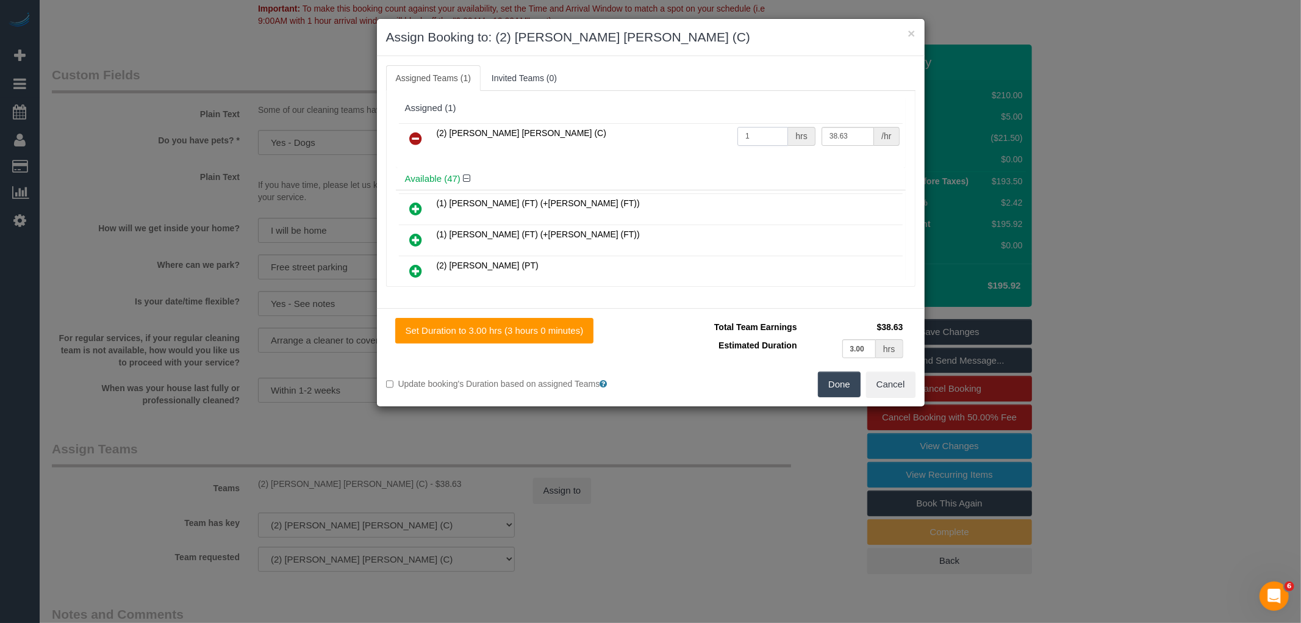
click at [760, 129] on input "1" at bounding box center [762, 136] width 51 height 19
click at [875, 389] on button "Cancel" at bounding box center [890, 384] width 49 height 26
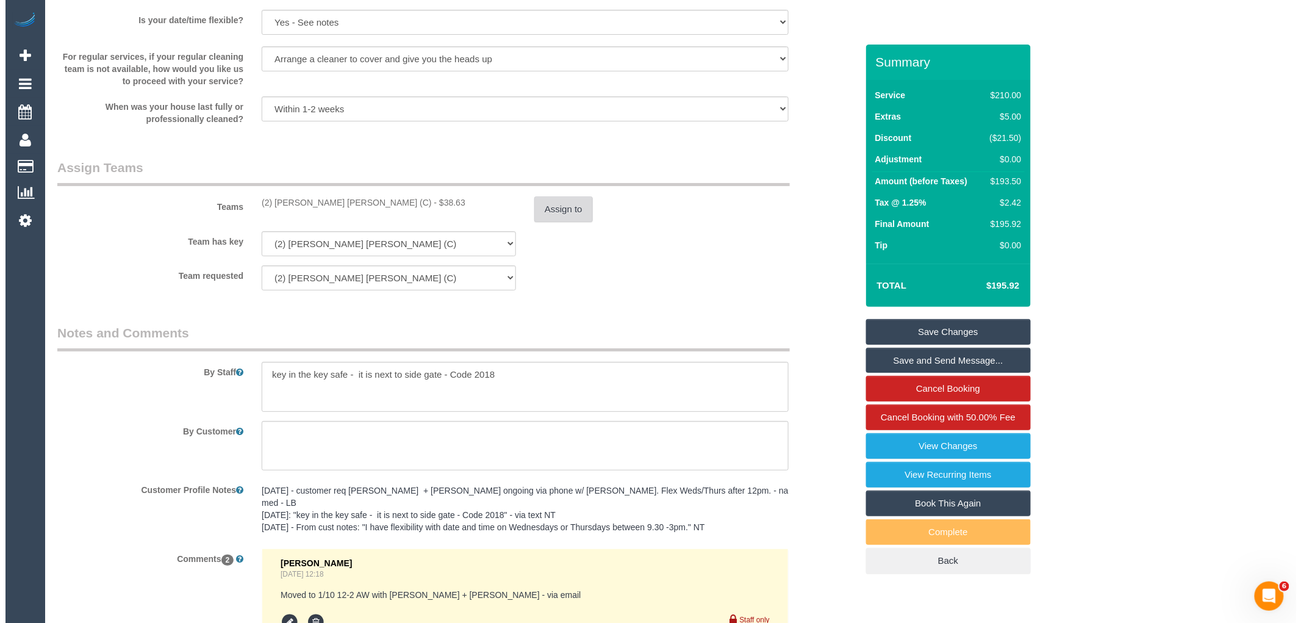
scroll to position [1769, 0]
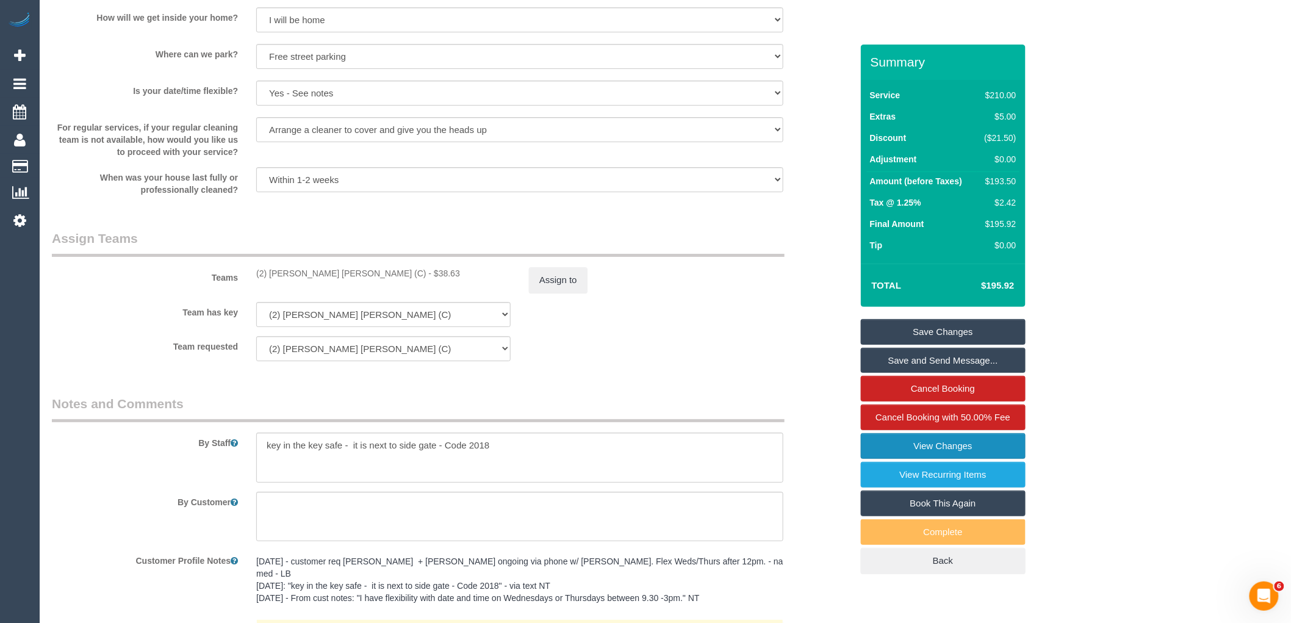
click at [955, 443] on link "View Changes" at bounding box center [943, 446] width 165 height 26
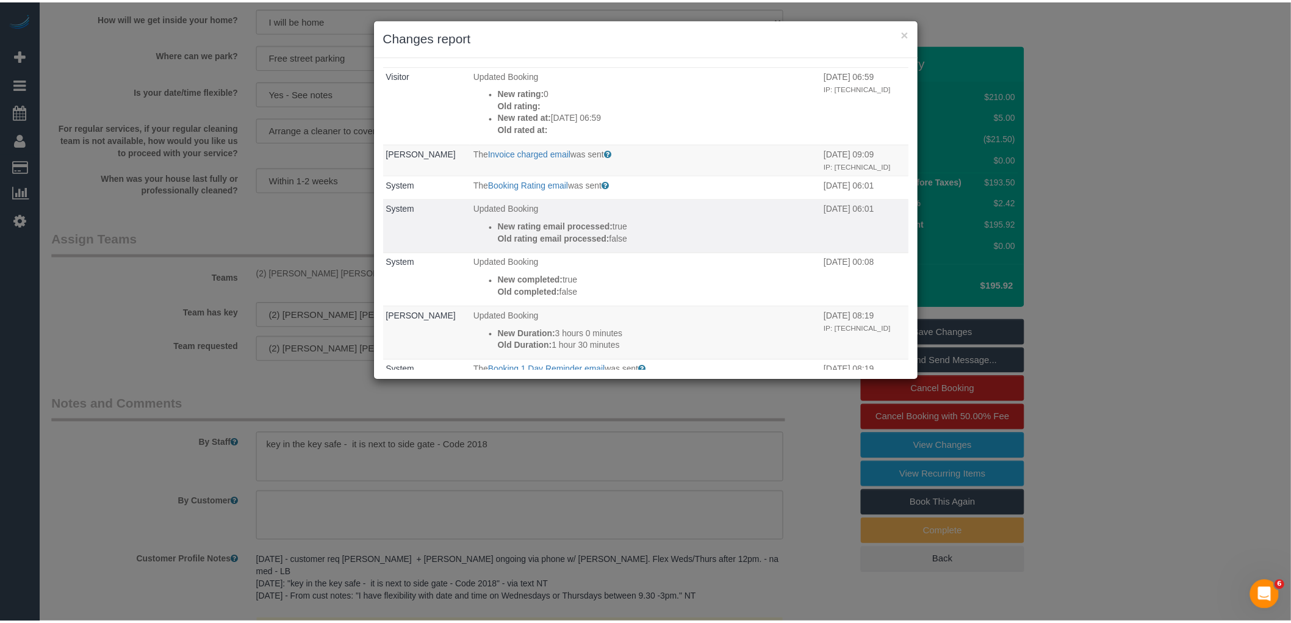
scroll to position [0, 0]
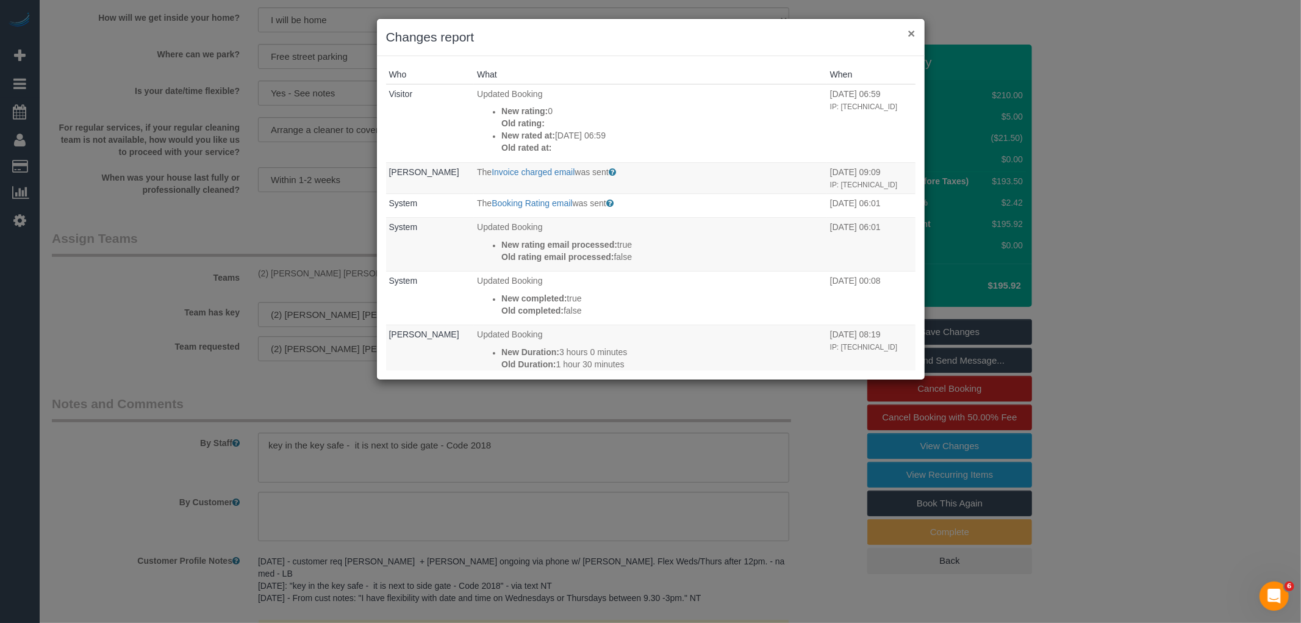
click at [911, 32] on button "×" at bounding box center [911, 33] width 7 height 13
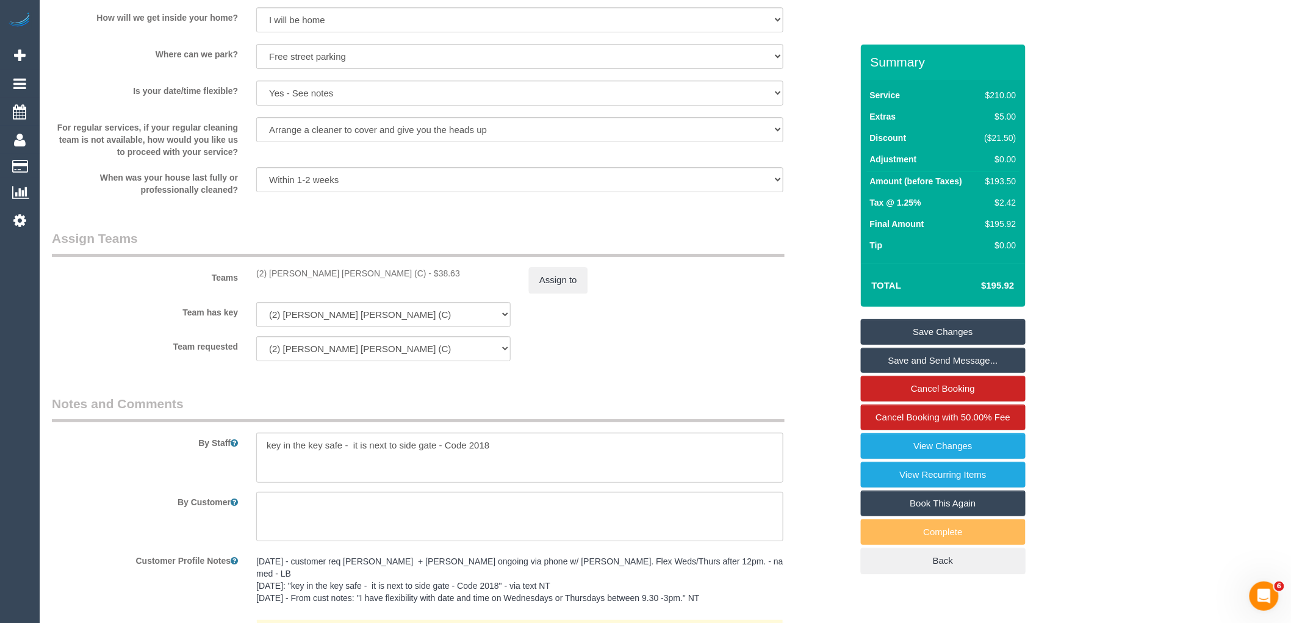
click at [546, 409] on legend "Notes and Comments" at bounding box center [418, 408] width 733 height 27
click at [564, 293] on button "Assign to" at bounding box center [558, 280] width 59 height 26
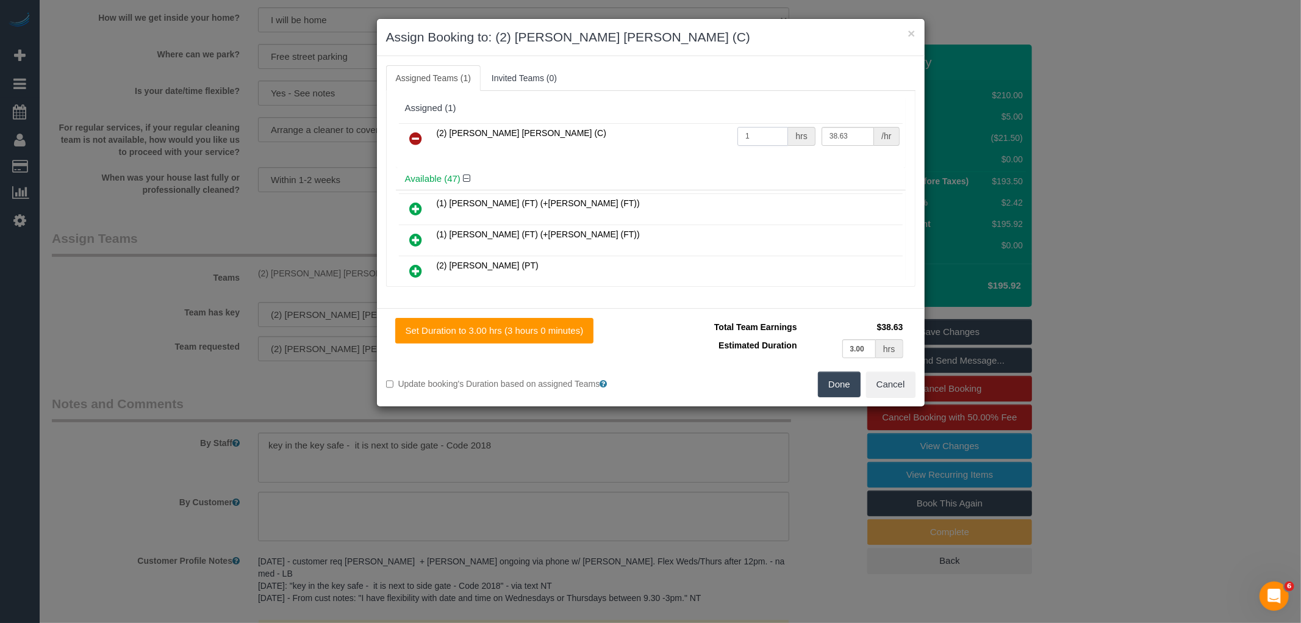
click at [771, 130] on input "1" at bounding box center [762, 136] width 51 height 19
type input "3"
drag, startPoint x: 851, startPoint y: 129, endPoint x: 751, endPoint y: 127, distance: 100.0
click at [751, 127] on tr "(2) Joel Wei Ong (C) 3 hrs 38.63 /hr" at bounding box center [651, 138] width 504 height 31
type input "37.5"
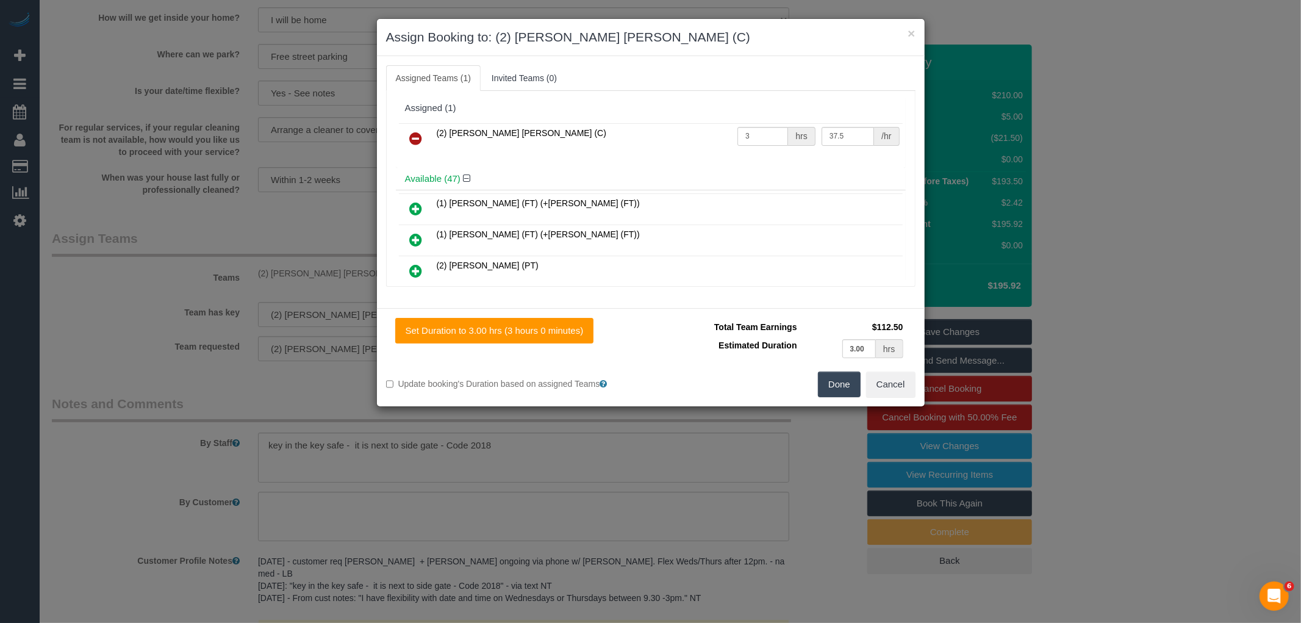
click at [844, 382] on button "Done" at bounding box center [839, 384] width 43 height 26
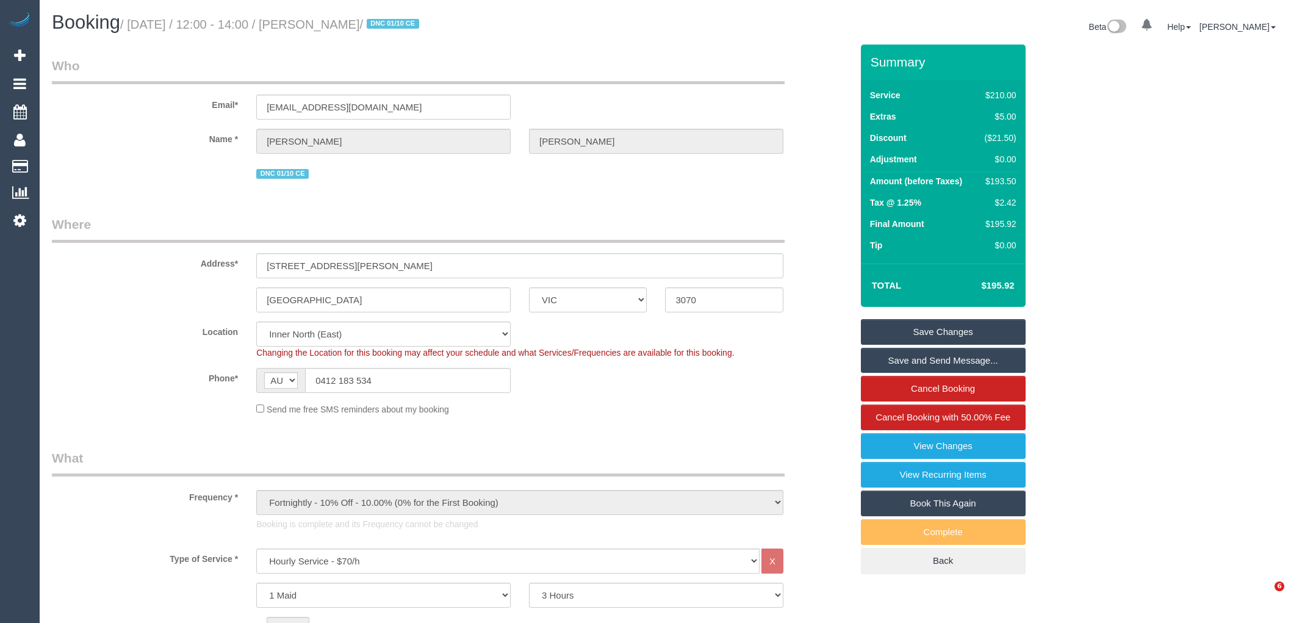
select select "VIC"
select select "180"
select select "number:27"
select select "number:14"
select select "number:19"
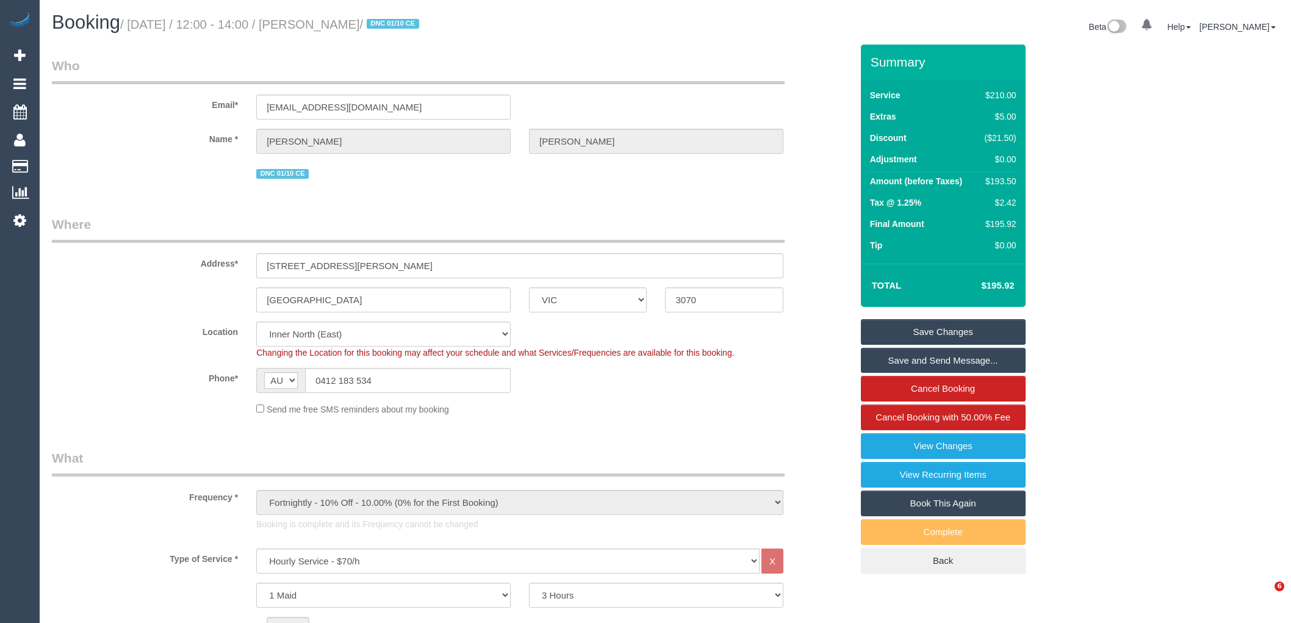
select select "number:36"
select select "number:34"
select select "number:11"
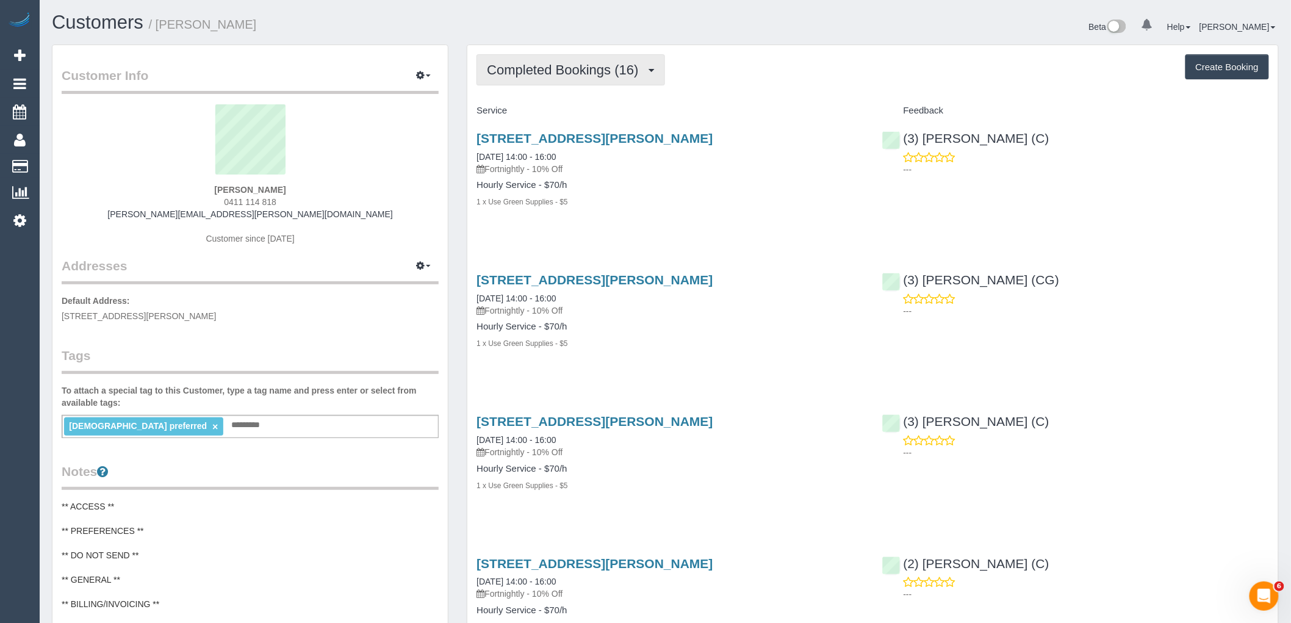
click at [582, 63] on span "Completed Bookings (16)" at bounding box center [565, 69] width 157 height 15
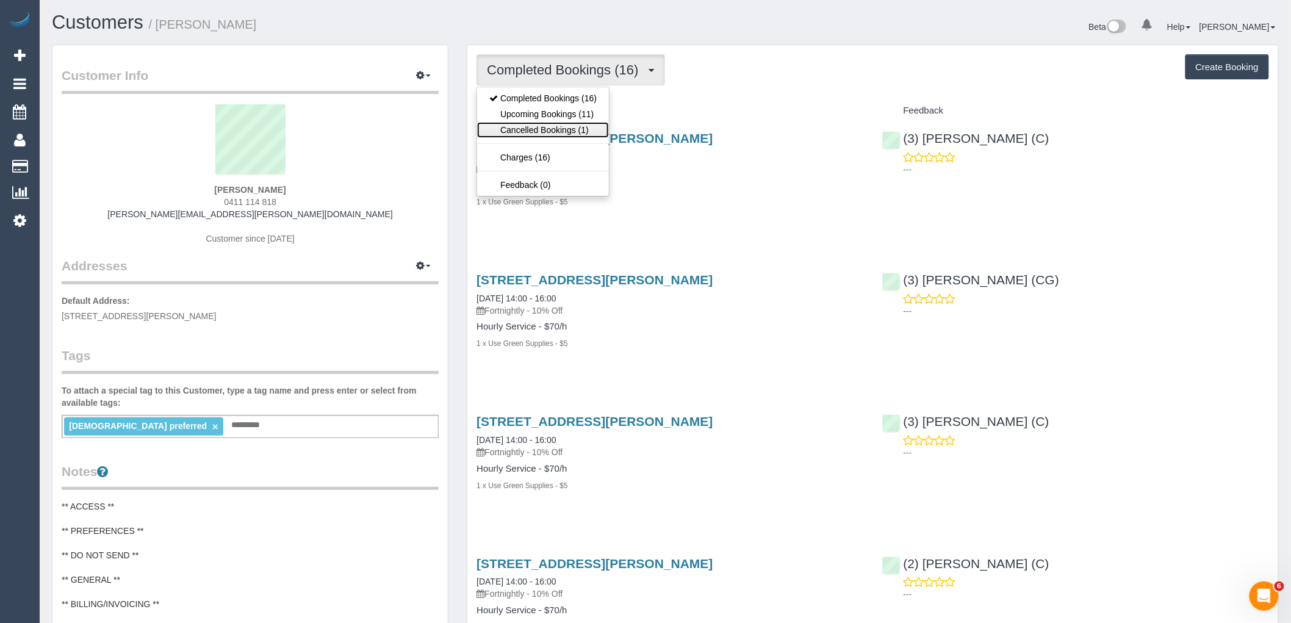
click at [582, 129] on link "Cancelled Bookings (1)" at bounding box center [543, 130] width 132 height 16
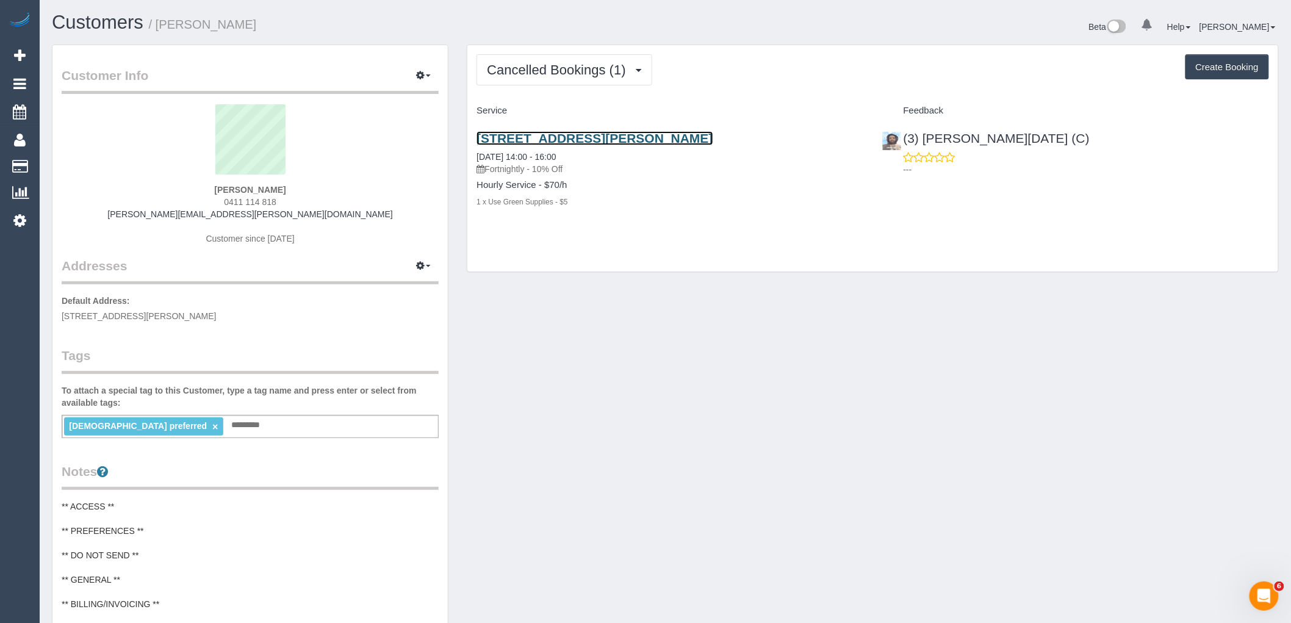
click at [587, 140] on link "15 Thompson St, 513, Kensington, VIC 3031" at bounding box center [594, 138] width 236 height 14
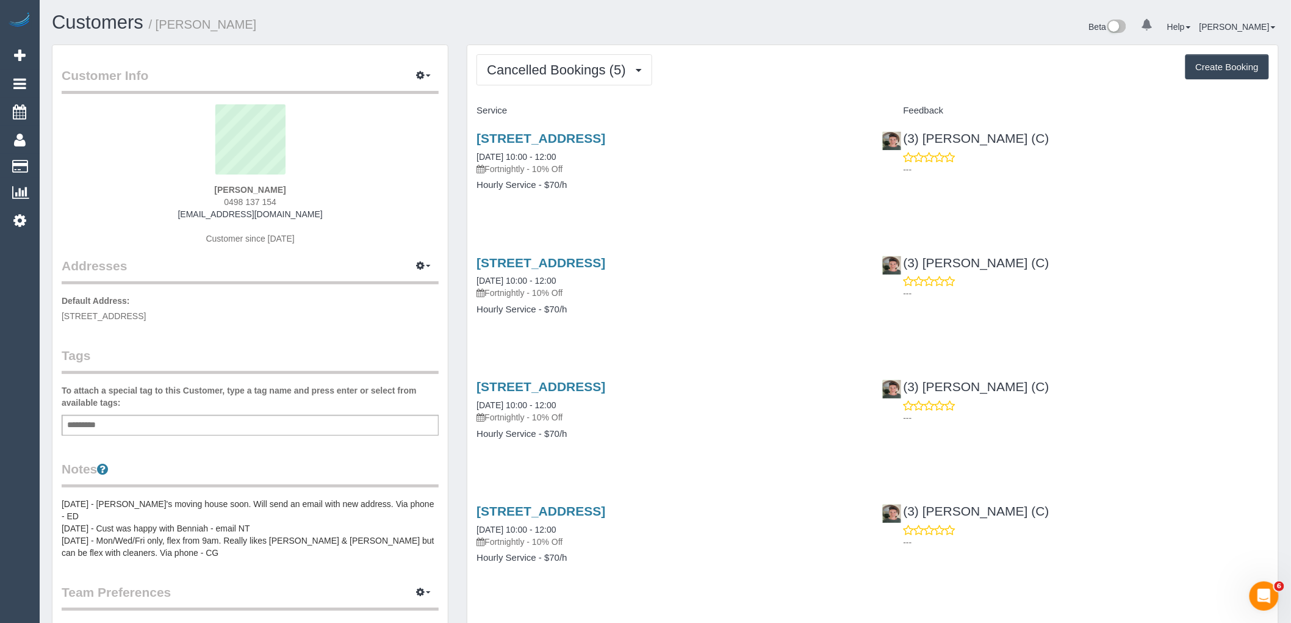
scroll to position [2810, 1291]
click at [566, 71] on span "Cancelled Bookings (5)" at bounding box center [559, 69] width 145 height 15
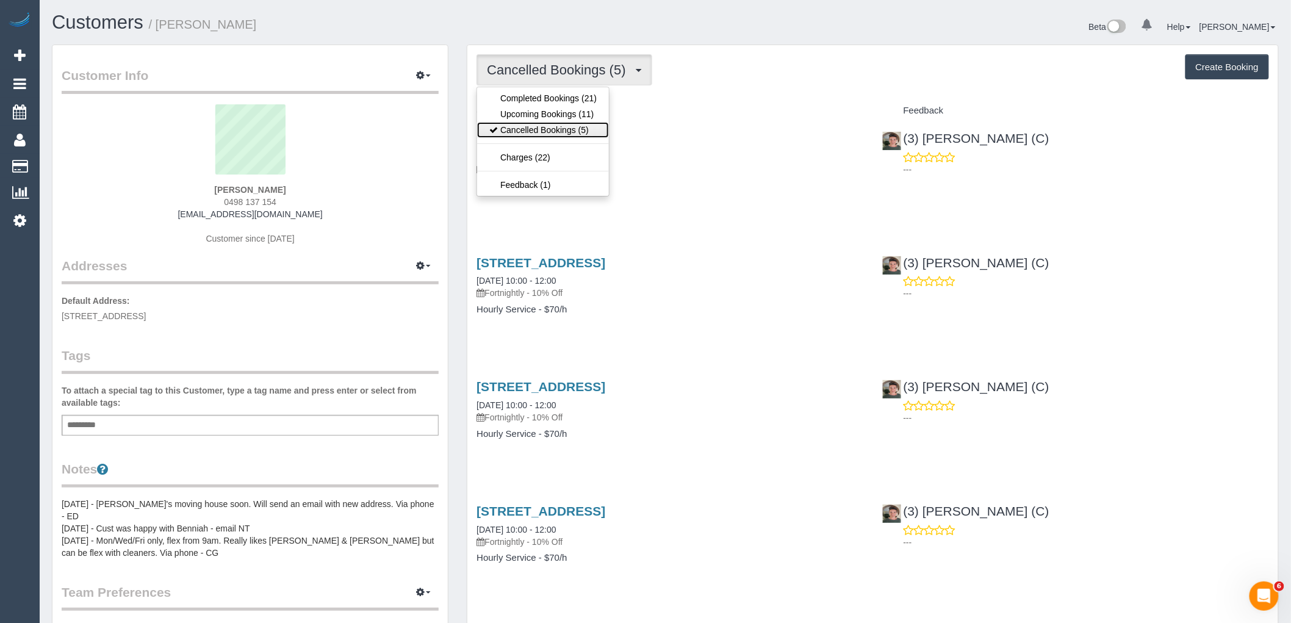
click at [569, 131] on link "Cancelled Bookings (5)" at bounding box center [543, 130] width 132 height 16
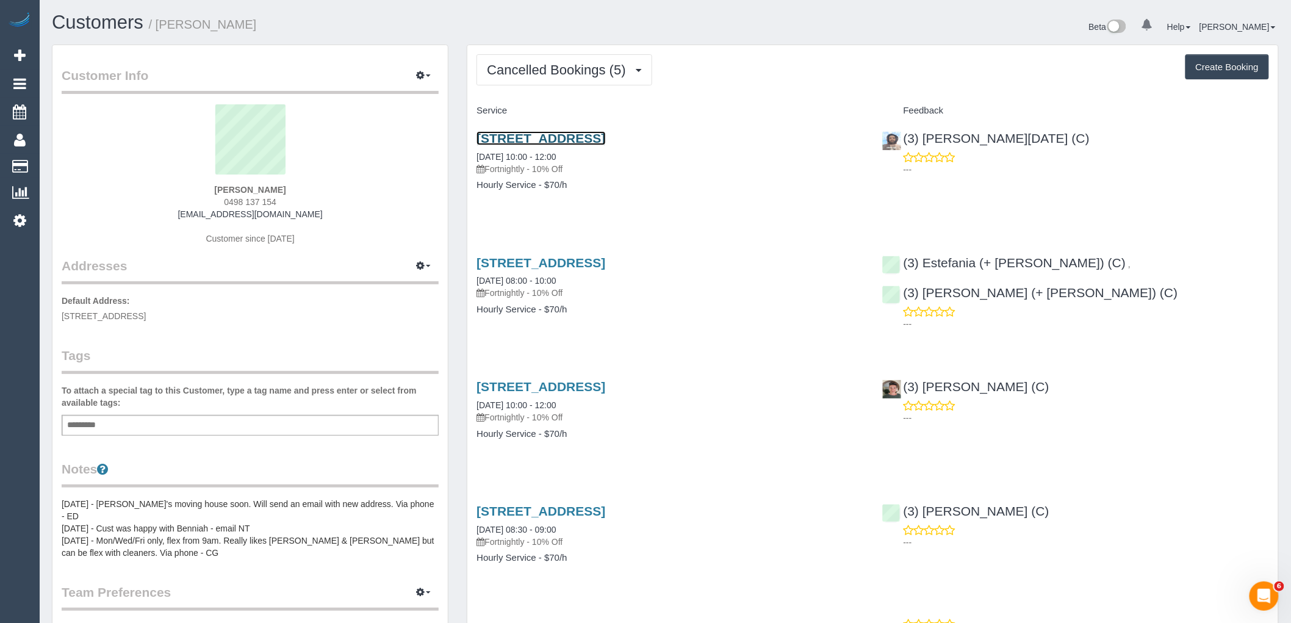
click at [593, 132] on link "28 Heather Avenue, Keilor East, VIC 3033" at bounding box center [540, 138] width 129 height 14
drag, startPoint x: 299, startPoint y: 190, endPoint x: 3, endPoint y: 289, distance: 312.6
click at [157, 190] on div "Fiona Porter 0498 137 154 ceemee74@hotmail.com Customer since 2024" at bounding box center [250, 180] width 377 height 152
copy strong "Fiona Porter"
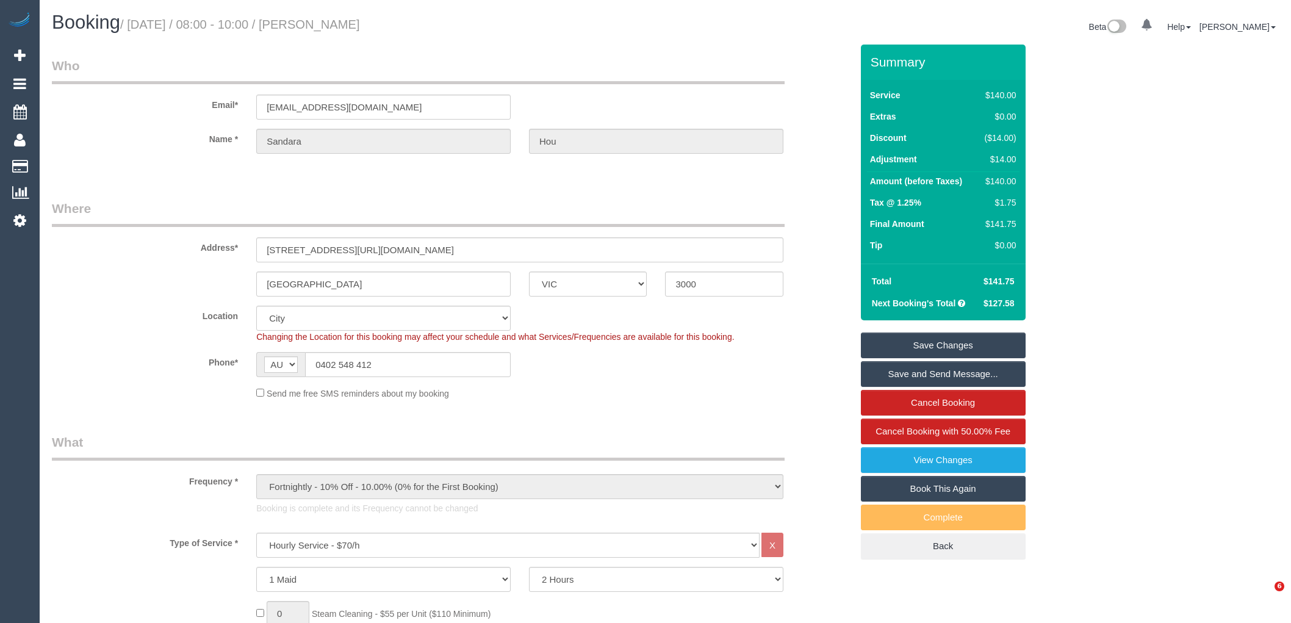
select select "VIC"
select select "number:28"
select select "number:14"
select select "number:20"
select select "number:24"
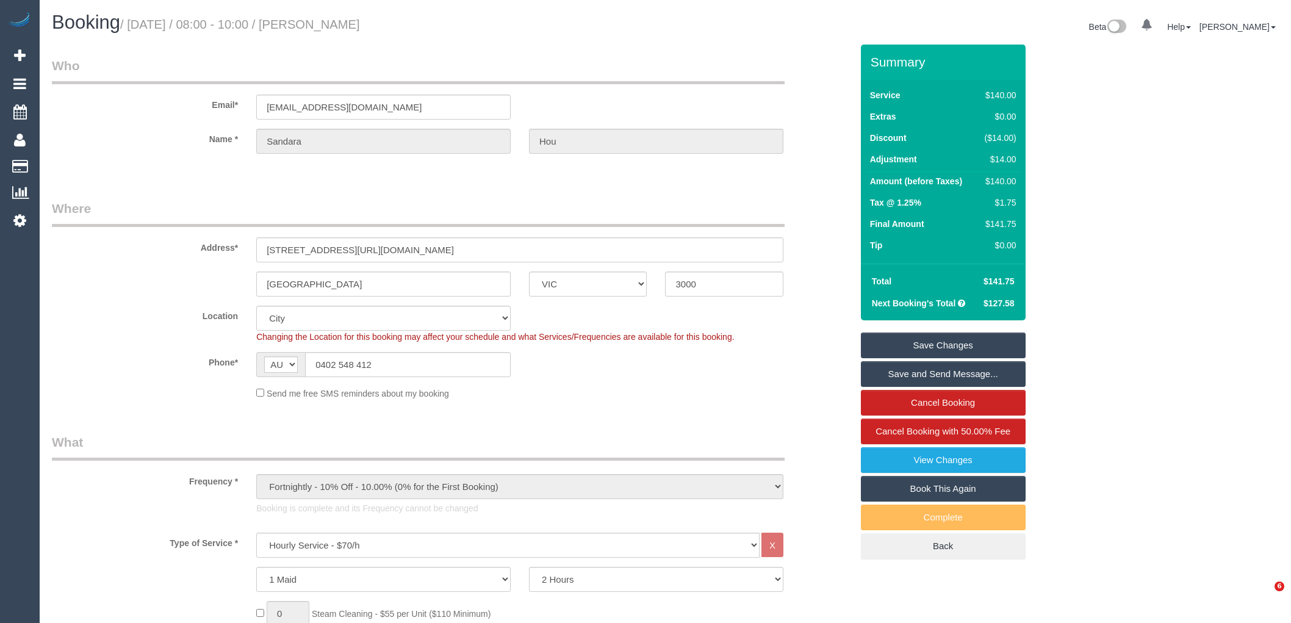
select select "number:34"
select select "number:11"
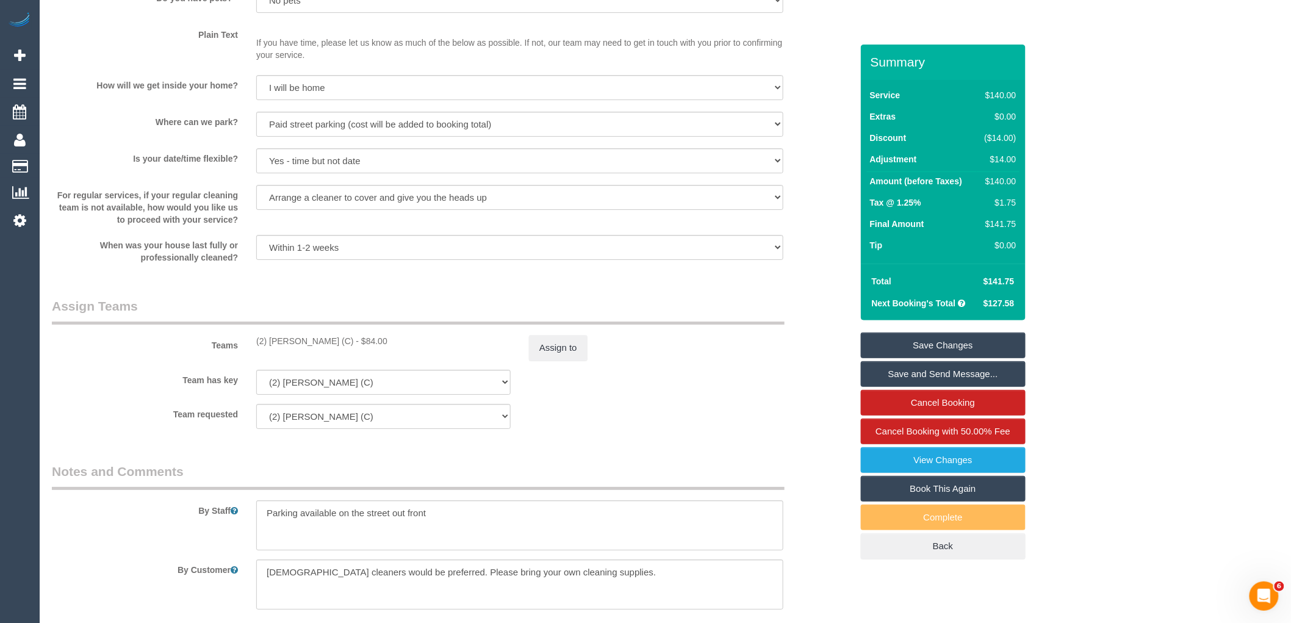
scroll to position [1694, 0]
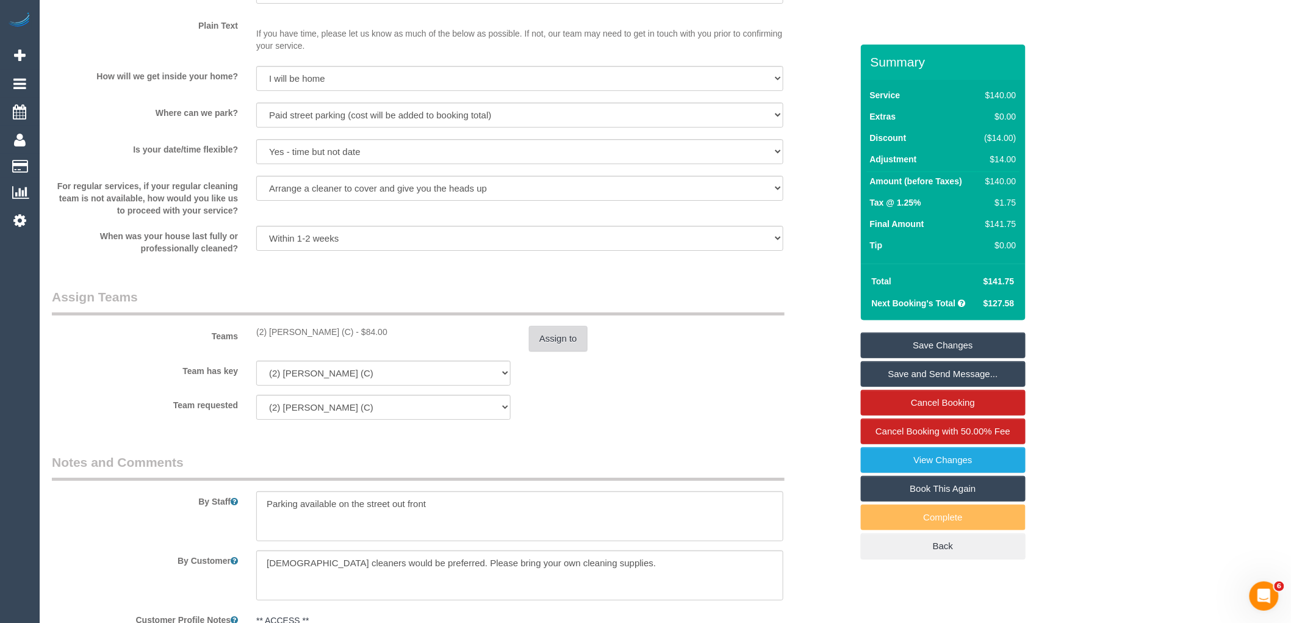
click at [557, 348] on button "Assign to" at bounding box center [558, 339] width 59 height 26
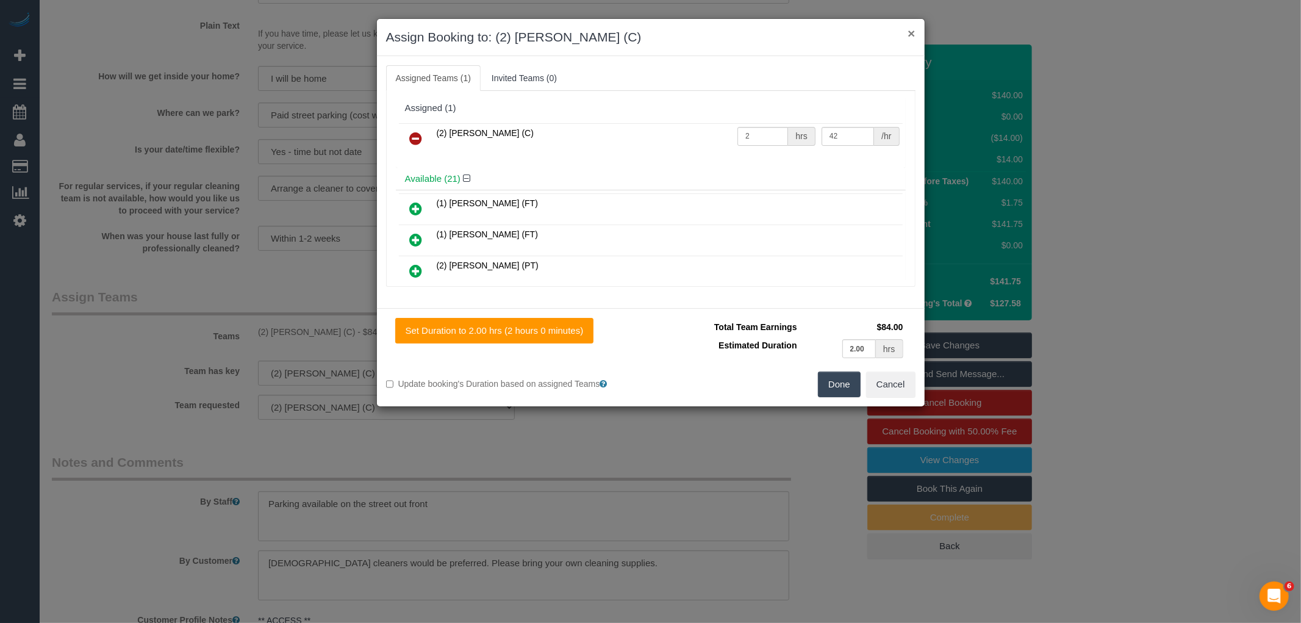
click at [912, 33] on button "×" at bounding box center [911, 33] width 7 height 13
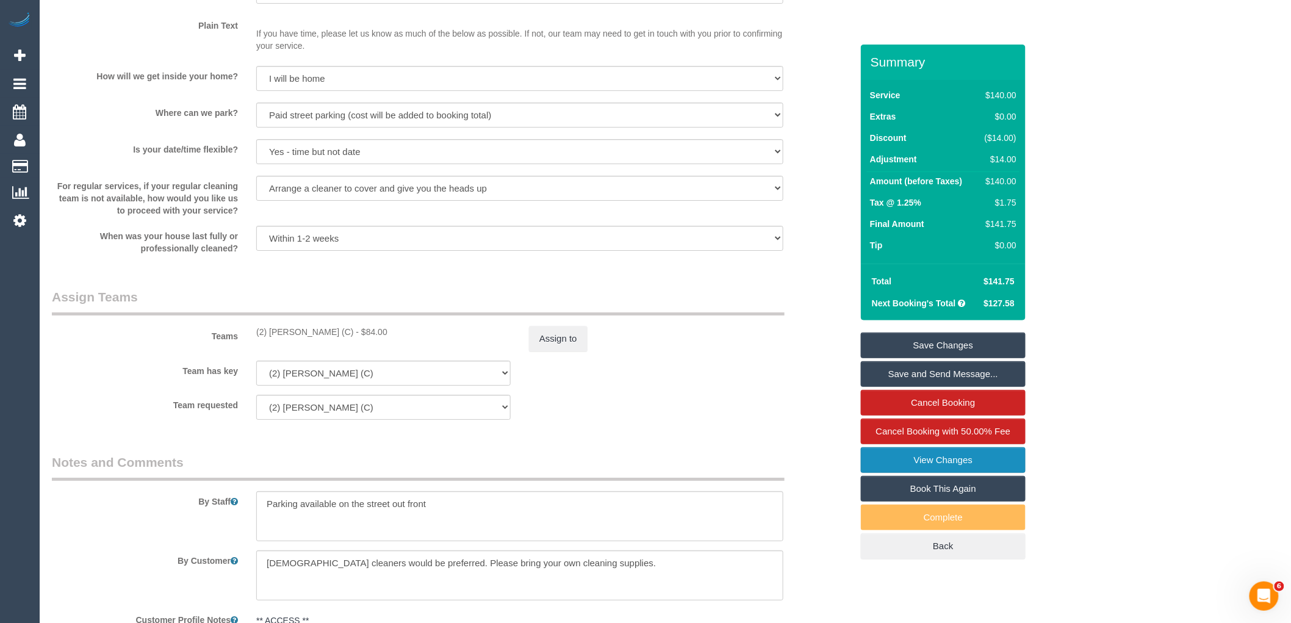
click at [942, 467] on link "View Changes" at bounding box center [943, 460] width 165 height 26
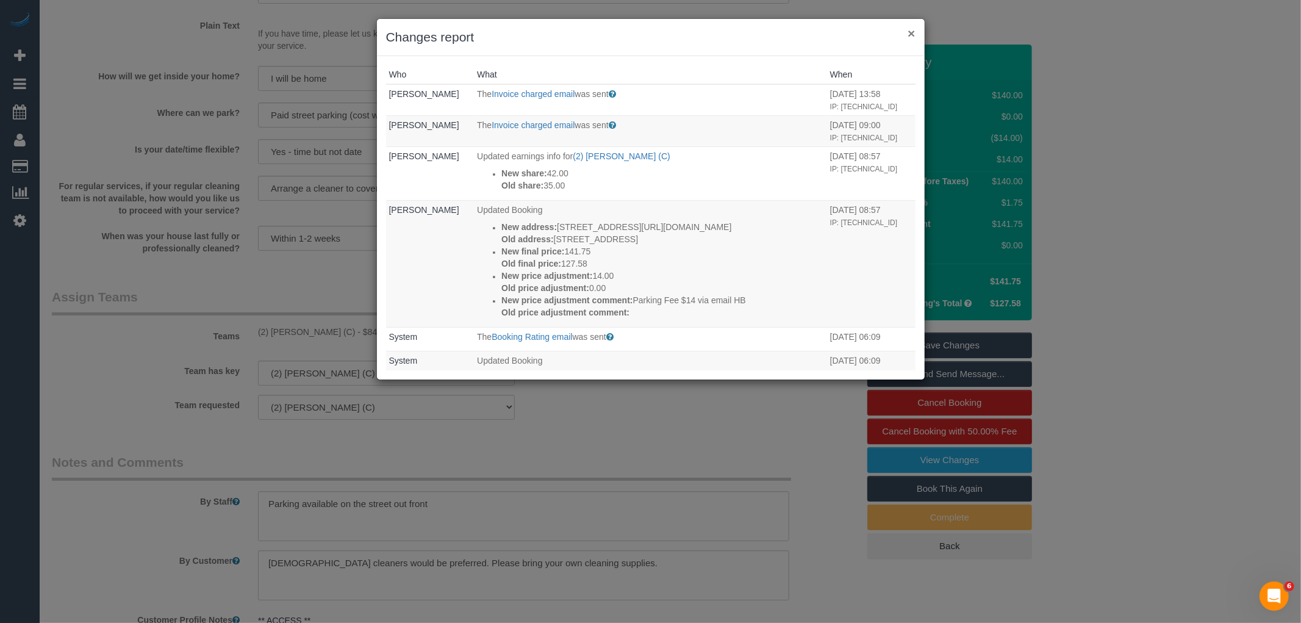
click at [911, 32] on button "×" at bounding box center [911, 33] width 7 height 13
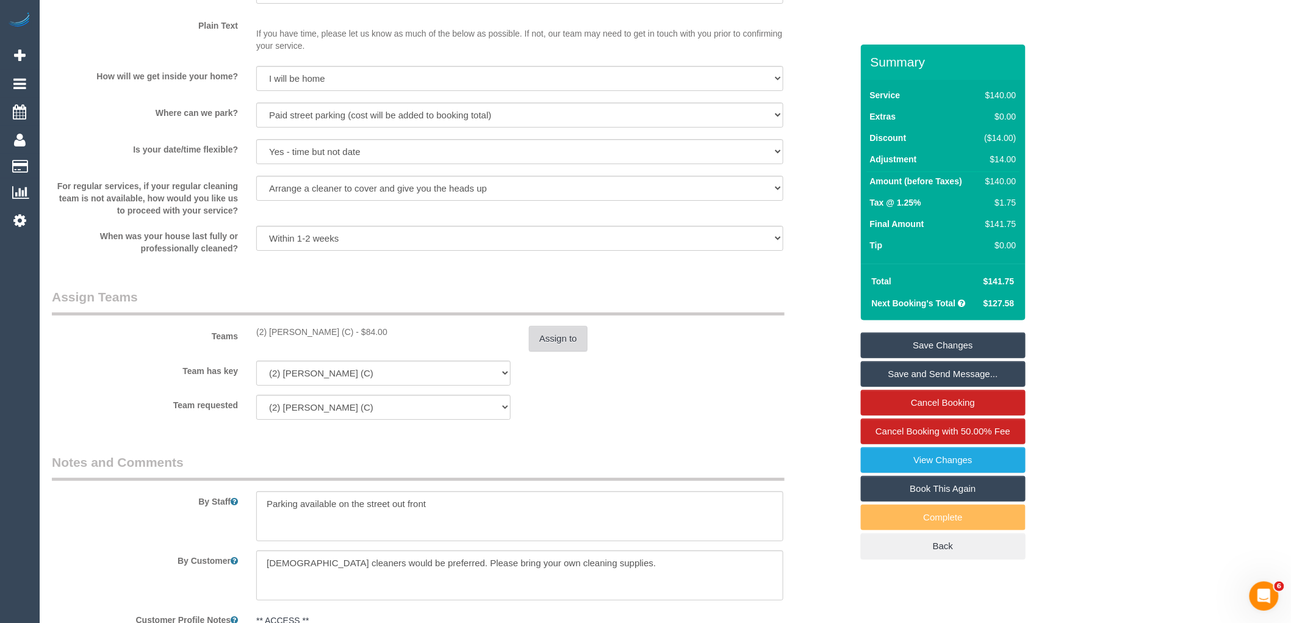
click at [544, 351] on button "Assign to" at bounding box center [558, 339] width 59 height 26
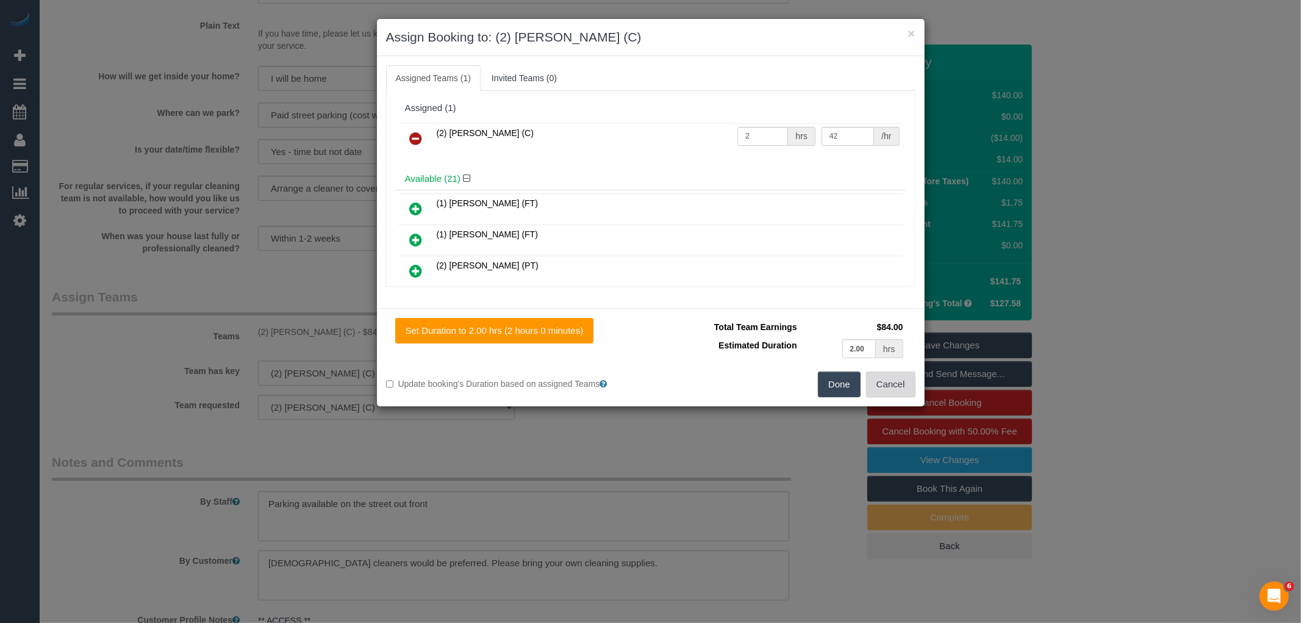
click at [894, 388] on button "Cancel" at bounding box center [890, 384] width 49 height 26
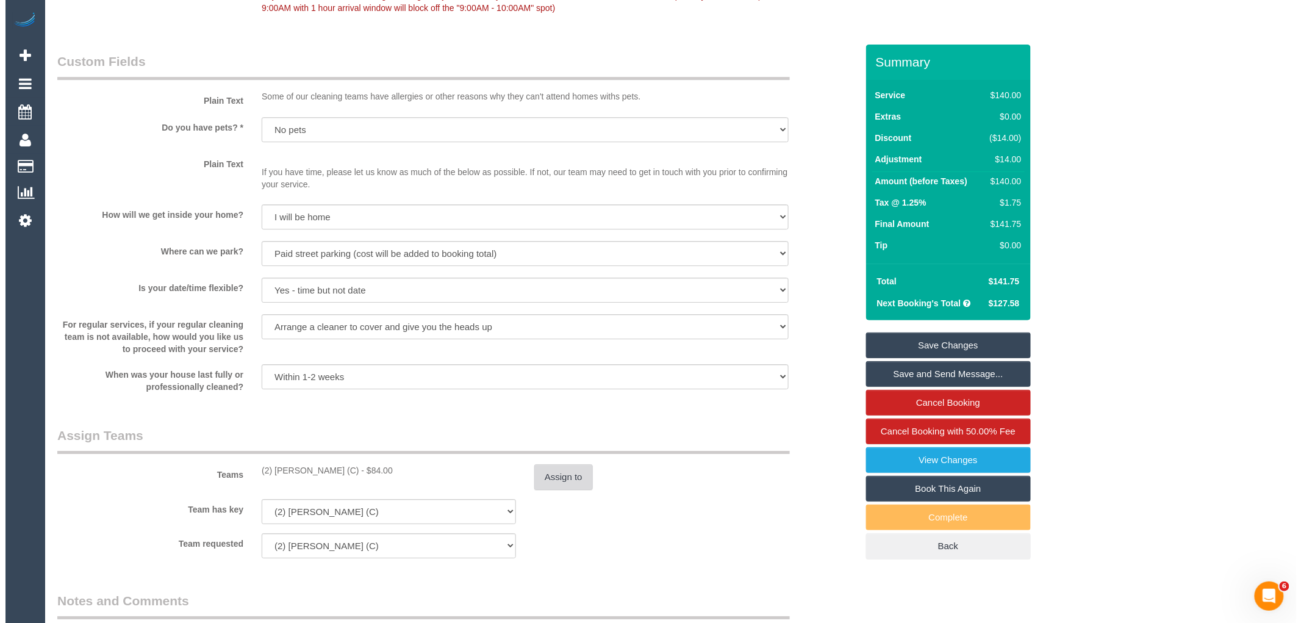
scroll to position [1558, 0]
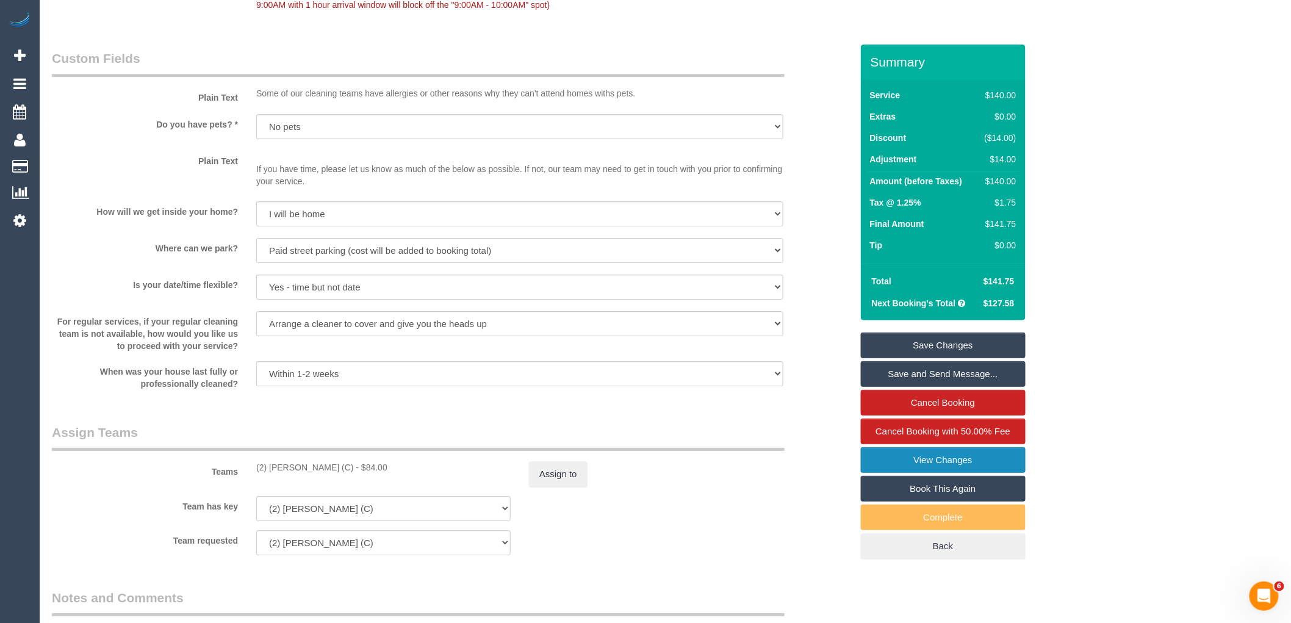
click at [992, 459] on link "View Changes" at bounding box center [943, 460] width 165 height 26
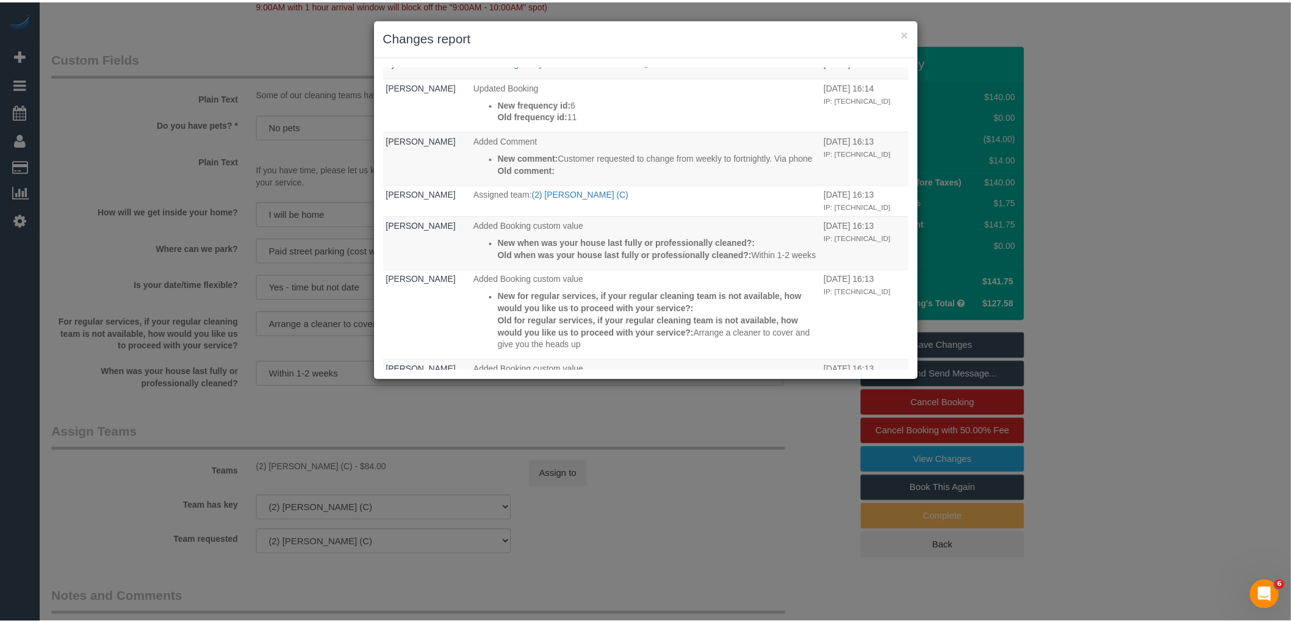
scroll to position [678, 0]
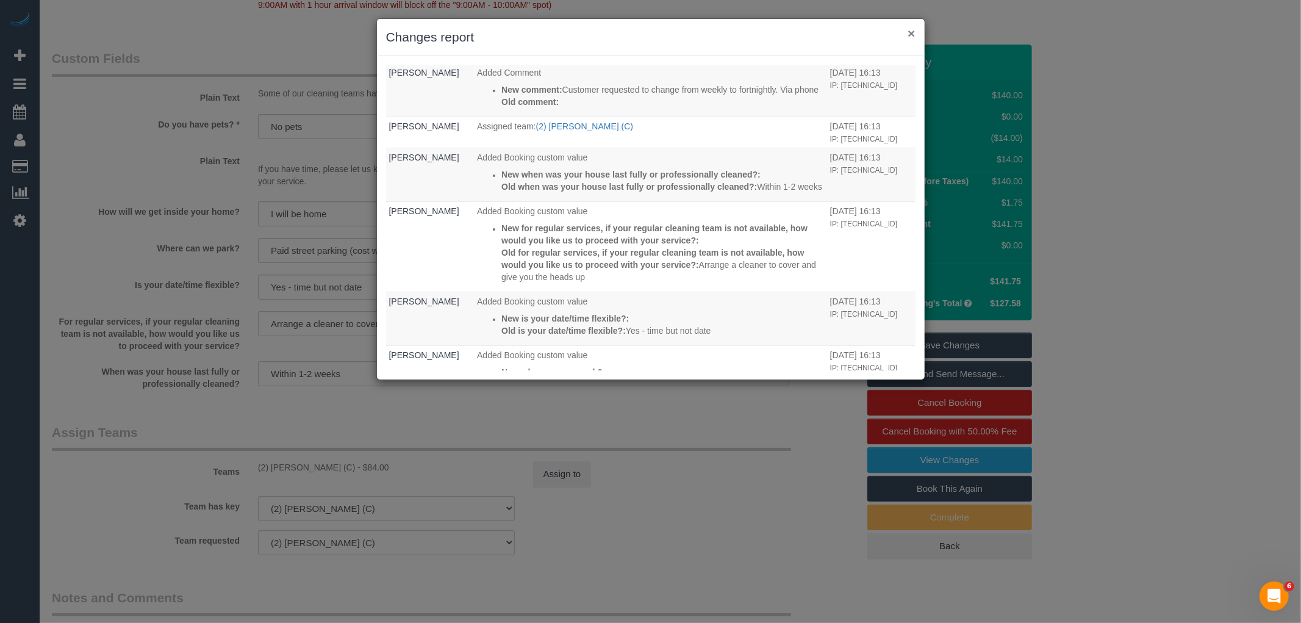
click at [912, 30] on button "×" at bounding box center [911, 33] width 7 height 13
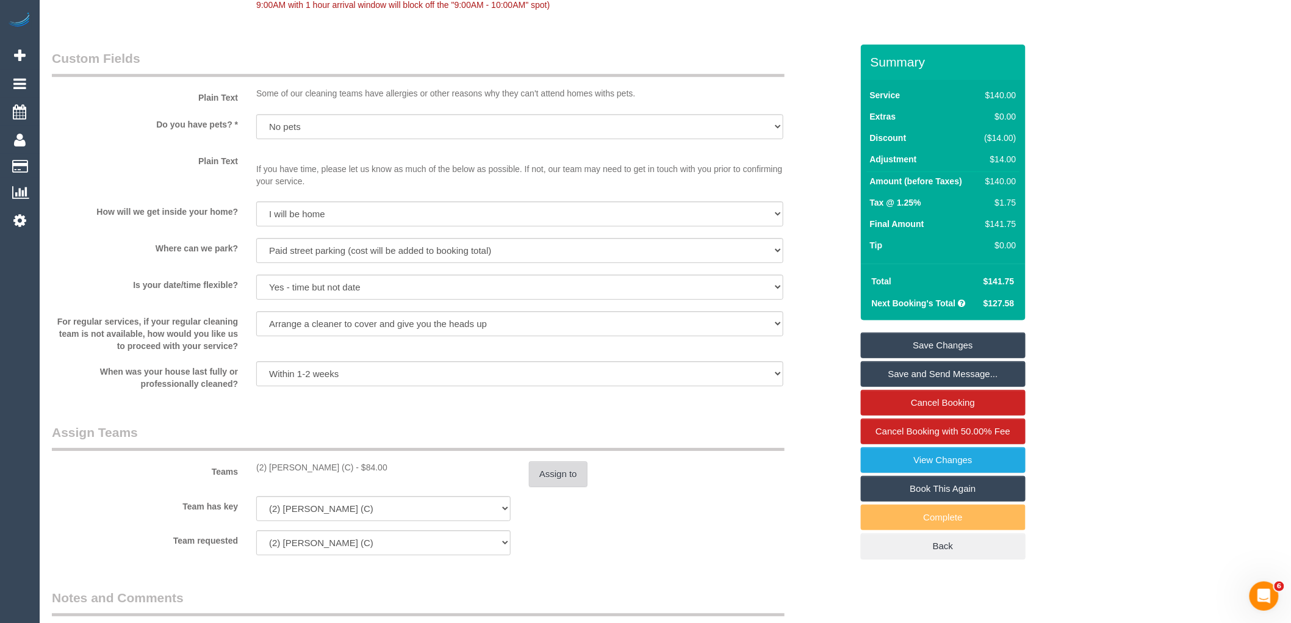
click at [550, 478] on button "Assign to" at bounding box center [558, 474] width 59 height 26
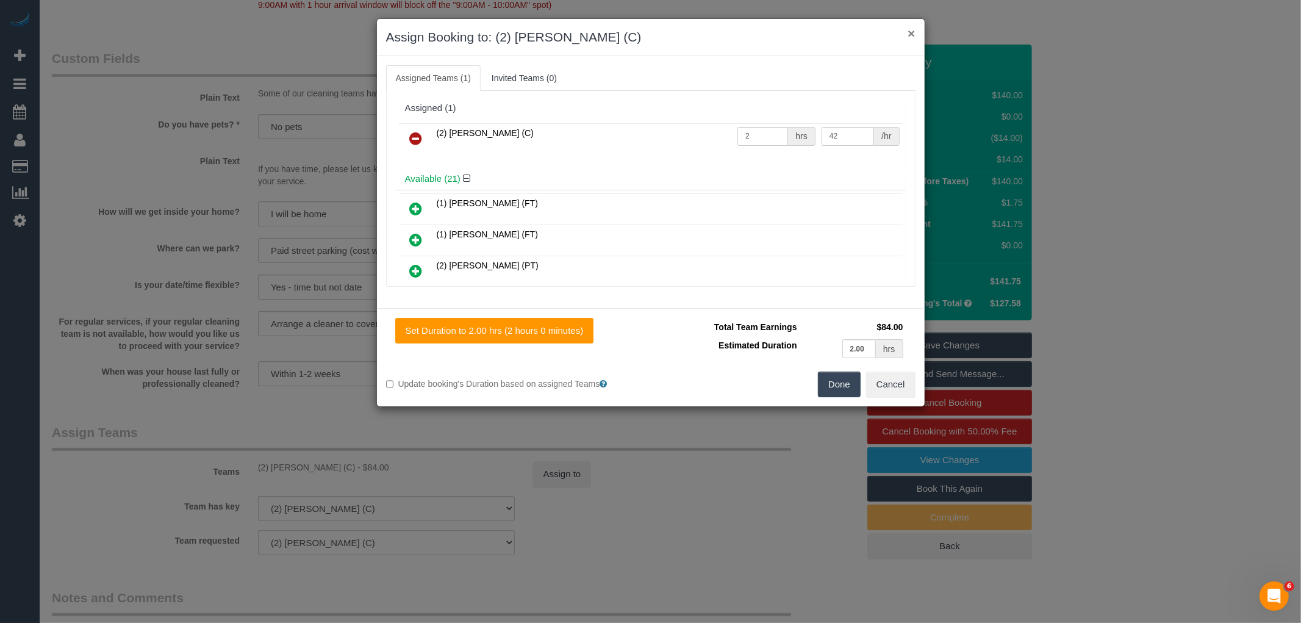
click at [913, 32] on button "×" at bounding box center [911, 33] width 7 height 13
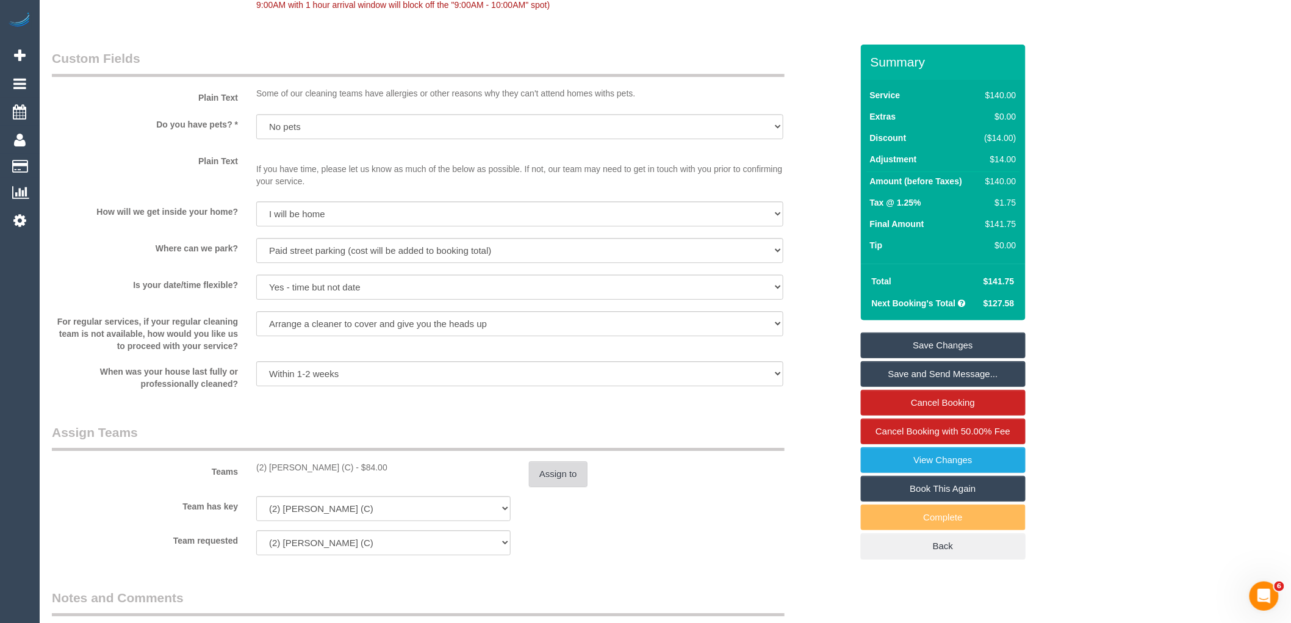
click at [543, 487] on button "Assign to" at bounding box center [558, 474] width 59 height 26
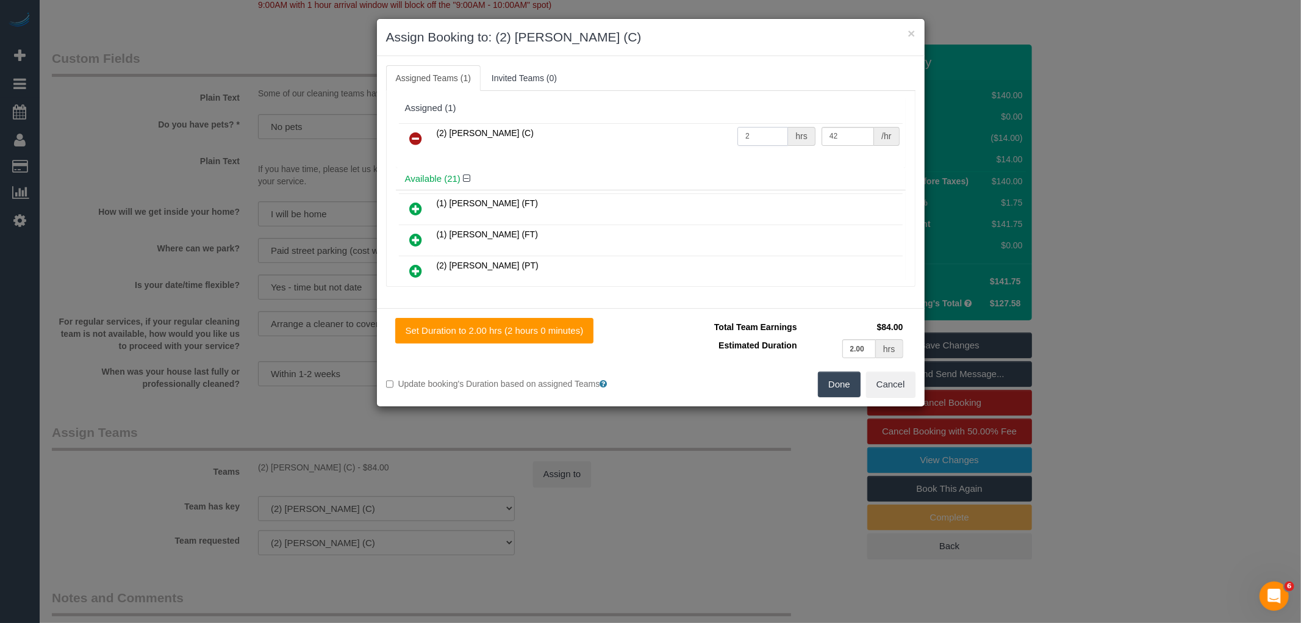
click at [769, 135] on input "2" at bounding box center [762, 136] width 51 height 19
type input "1"
click at [833, 129] on input "42" at bounding box center [848, 136] width 52 height 19
type input "4"
type input "89"
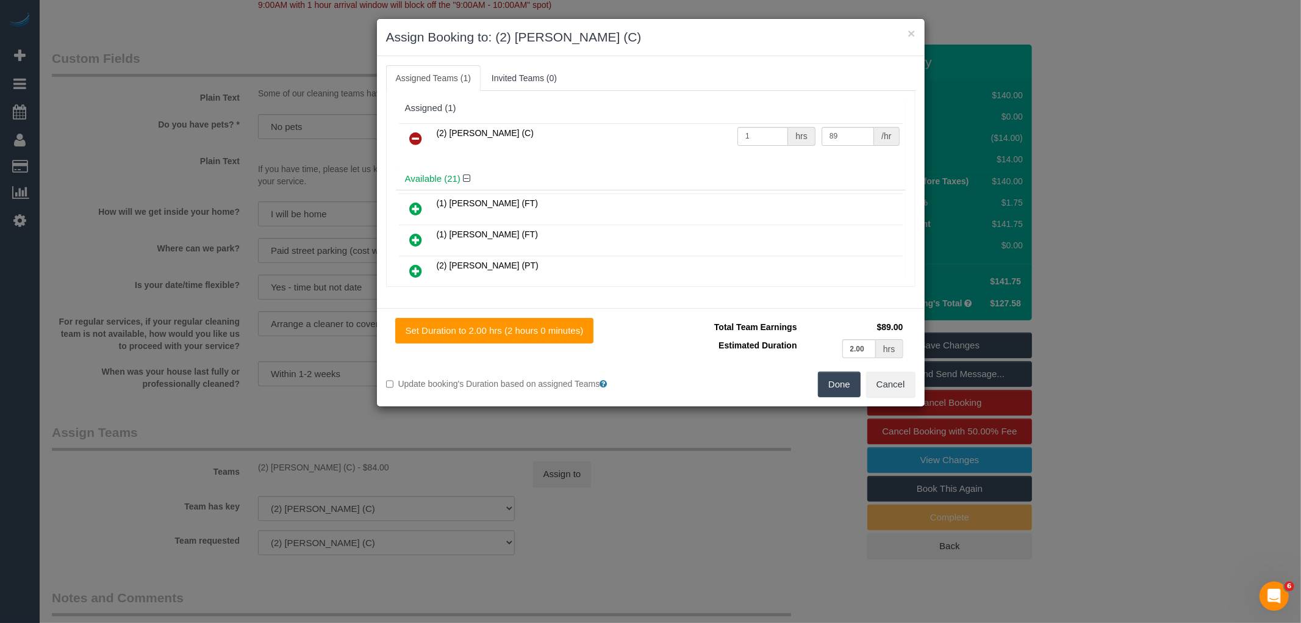
click at [846, 387] on button "Done" at bounding box center [839, 384] width 43 height 26
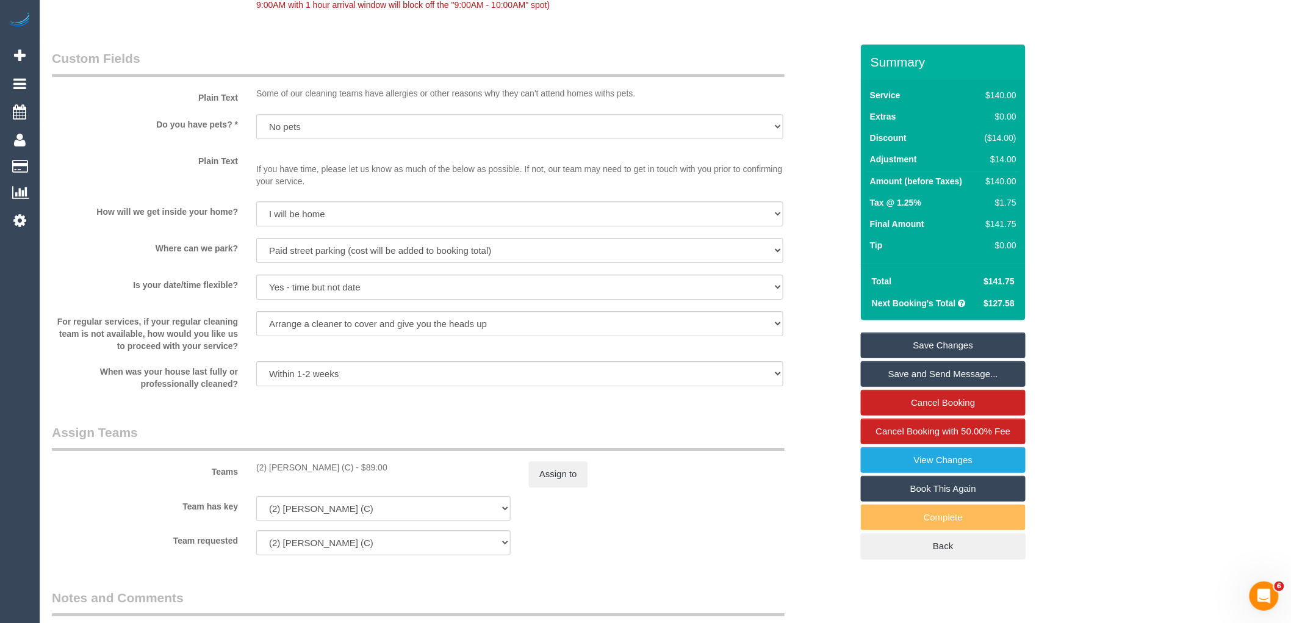
click at [986, 340] on link "Save Changes" at bounding box center [943, 345] width 165 height 26
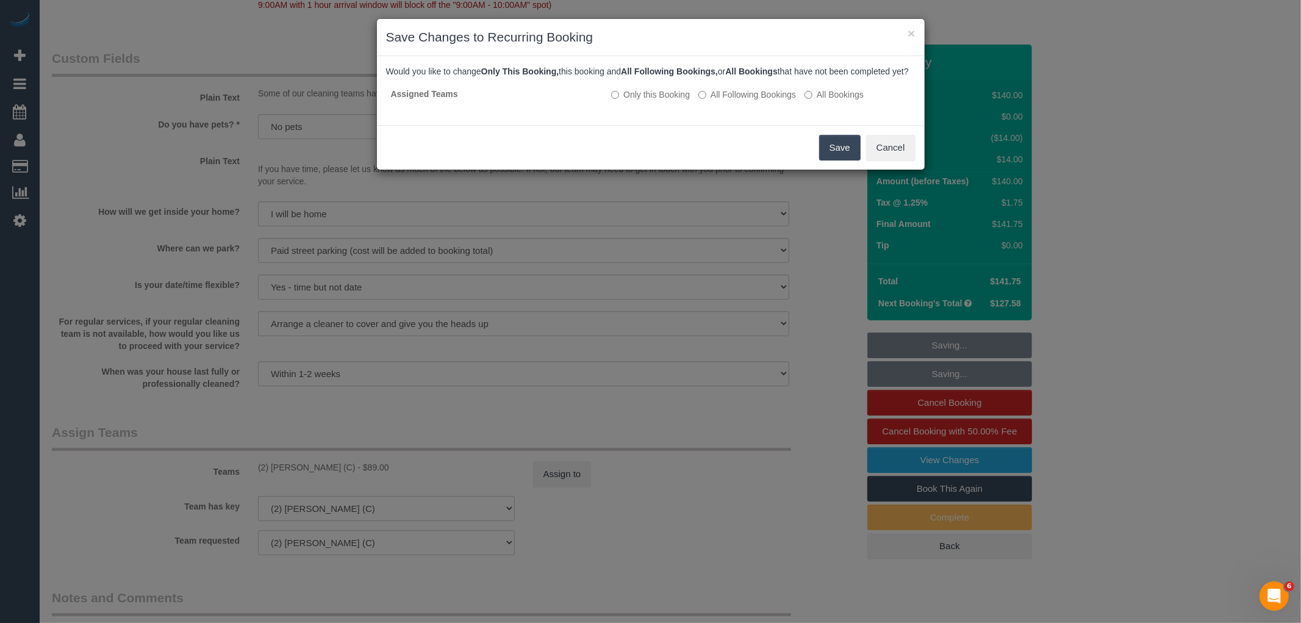
click at [844, 154] on button "Save" at bounding box center [839, 148] width 41 height 26
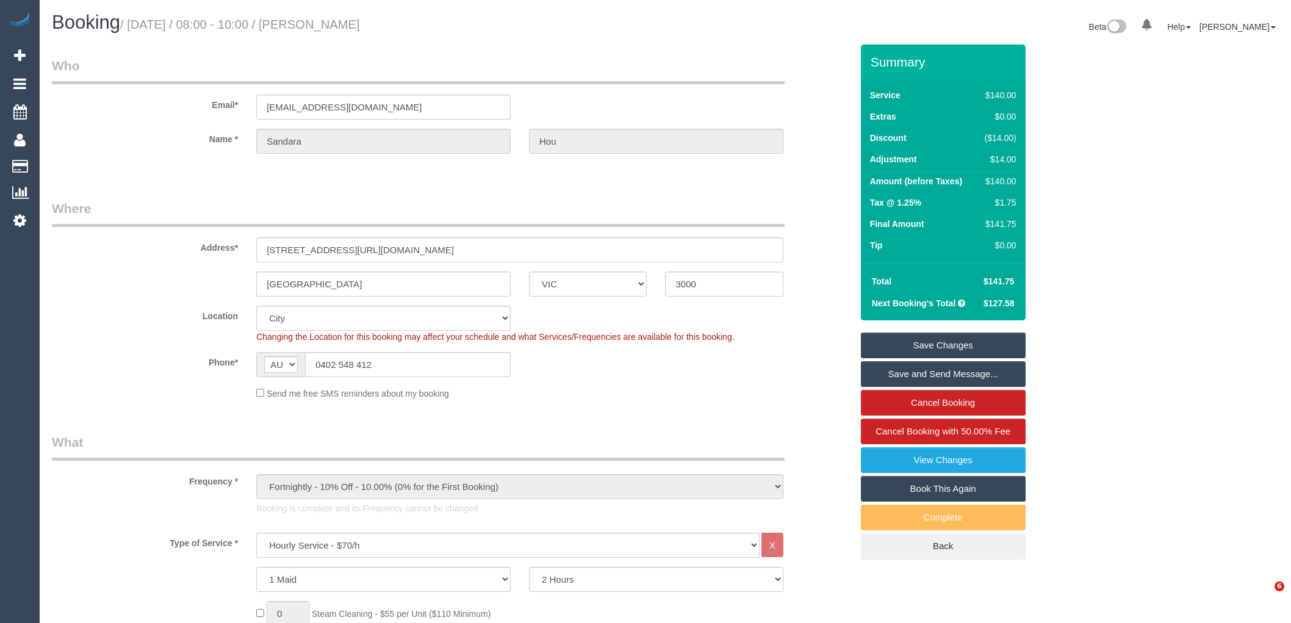
select select "VIC"
select select "number:28"
select select "number:14"
select select "number:20"
select select "number:24"
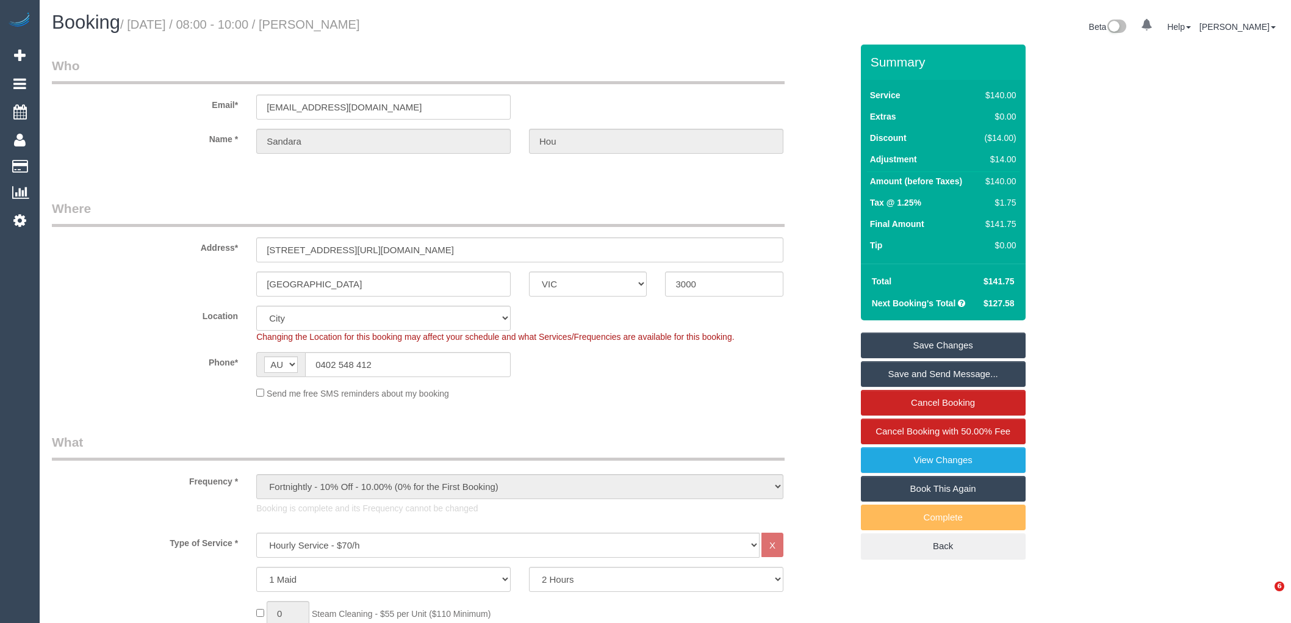
select select "number:34"
select select "number:11"
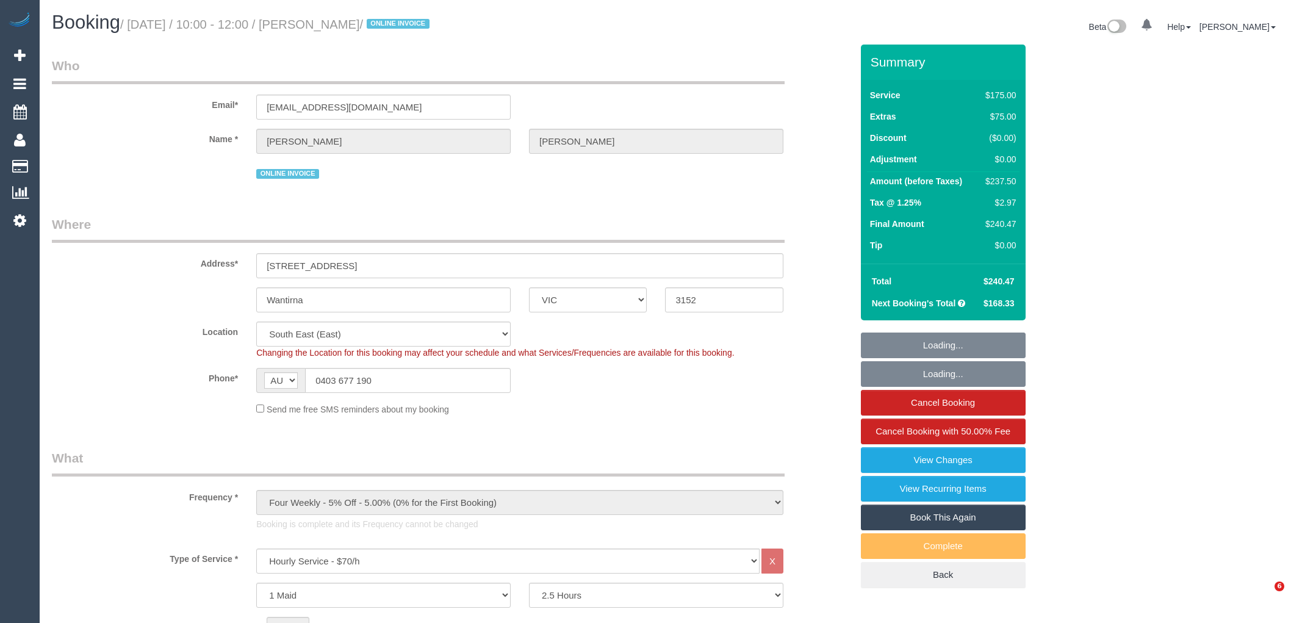
select select "VIC"
select select "150"
select select "object:793"
select select "number:27"
select select "number:14"
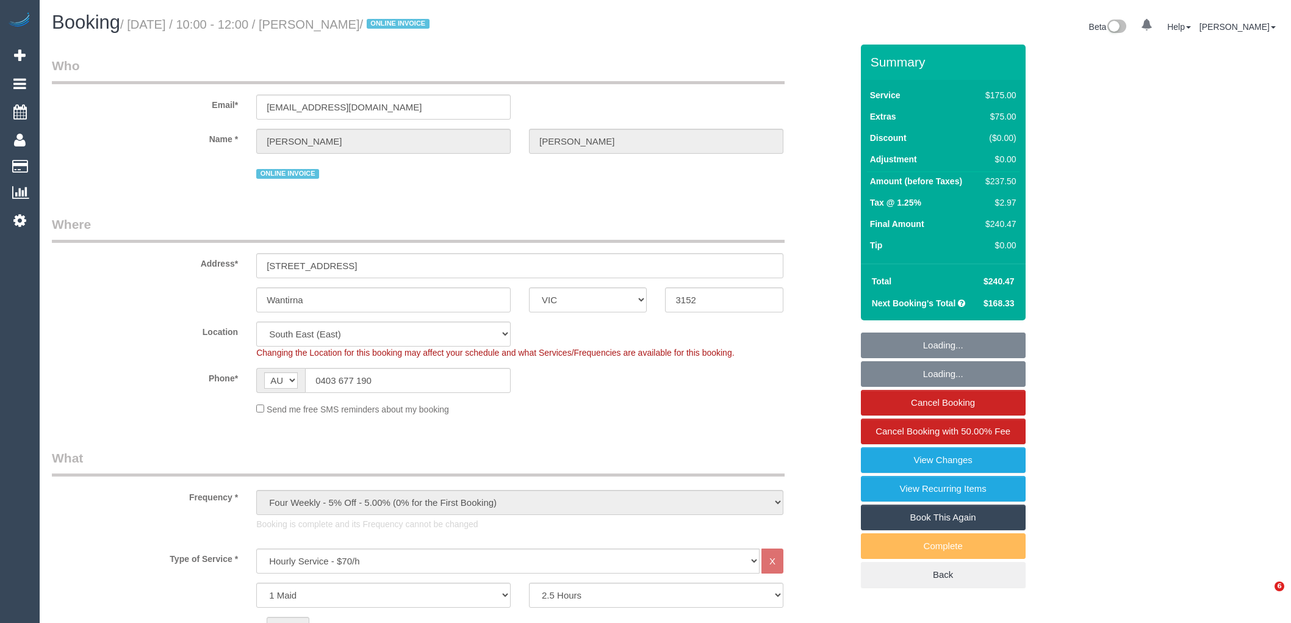
select select "number:19"
select select "number:36"
select select "number:34"
select select "number:26"
select select "VIC"
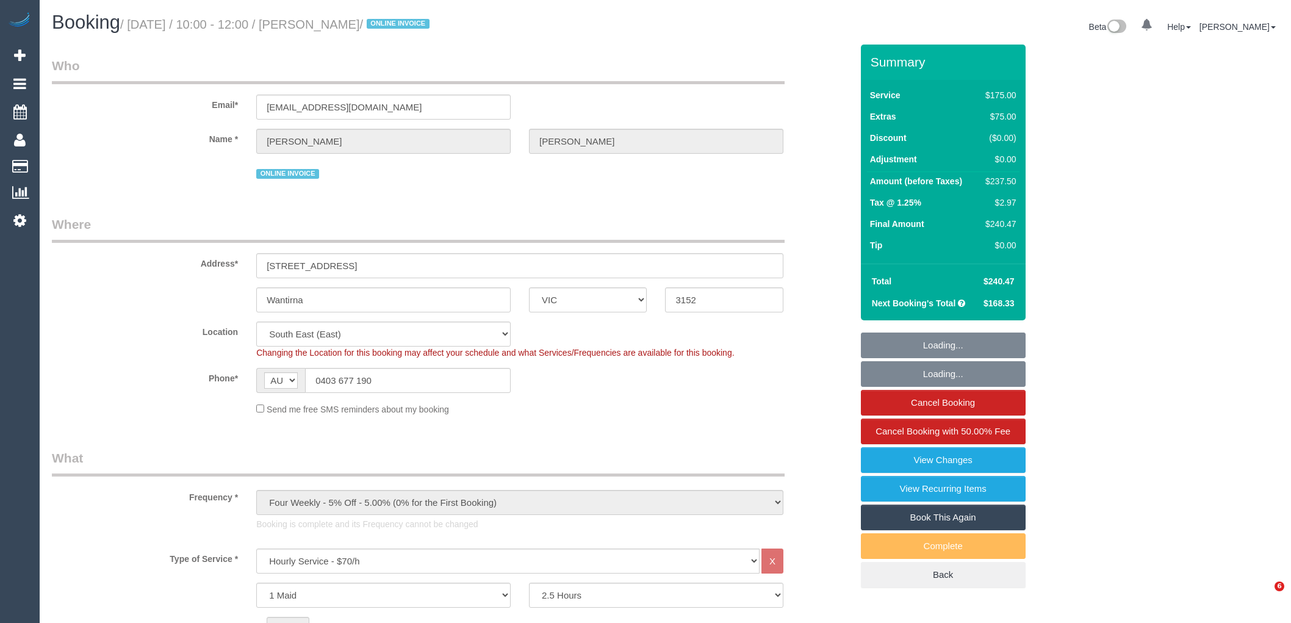
select select "150"
select select "number:27"
select select "number:14"
select select "number:19"
select select "number:36"
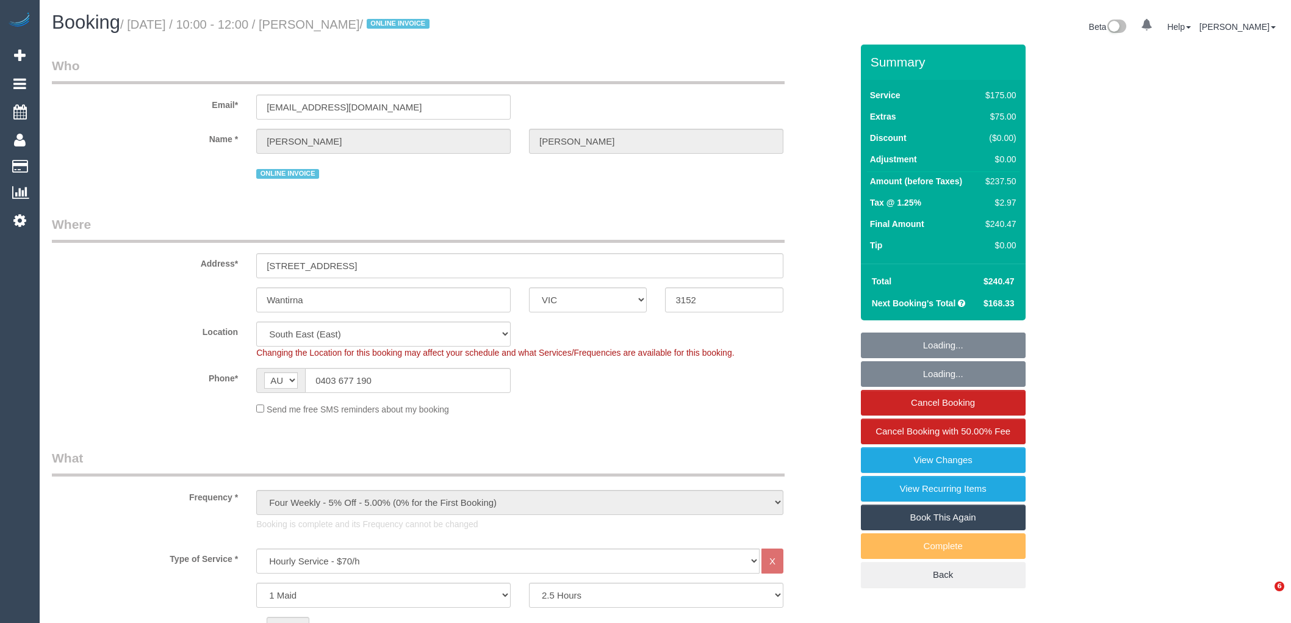
select select "number:34"
select select "number:26"
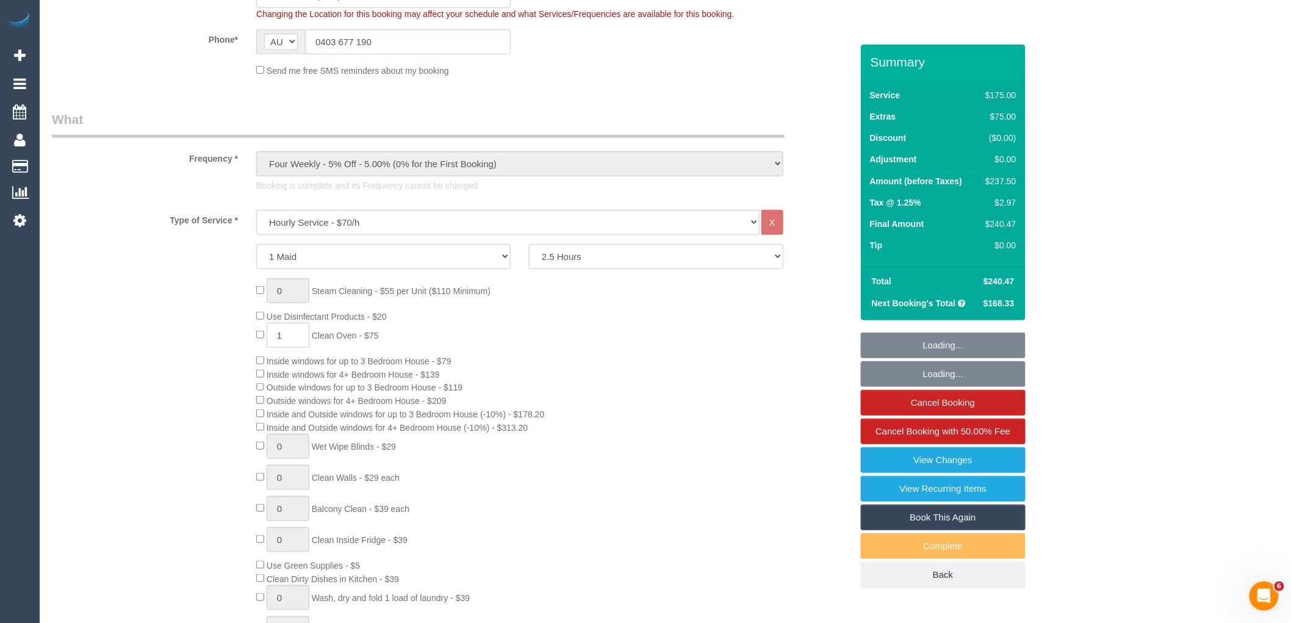
select select "object:1482"
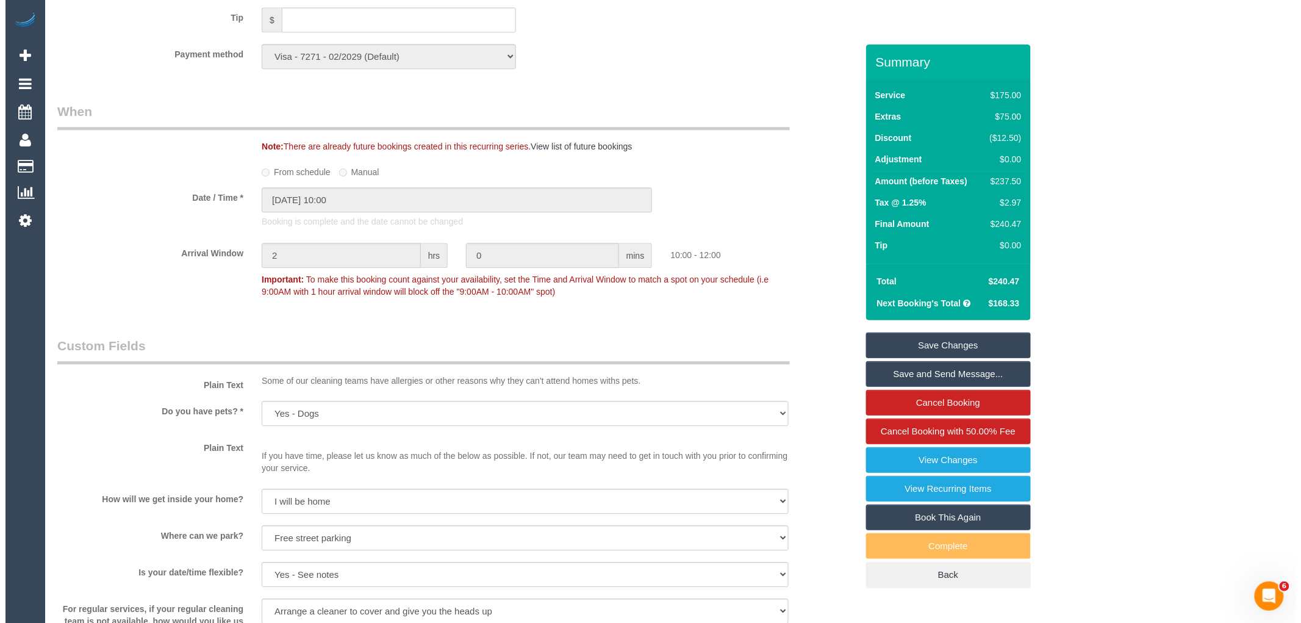
scroll to position [1626, 0]
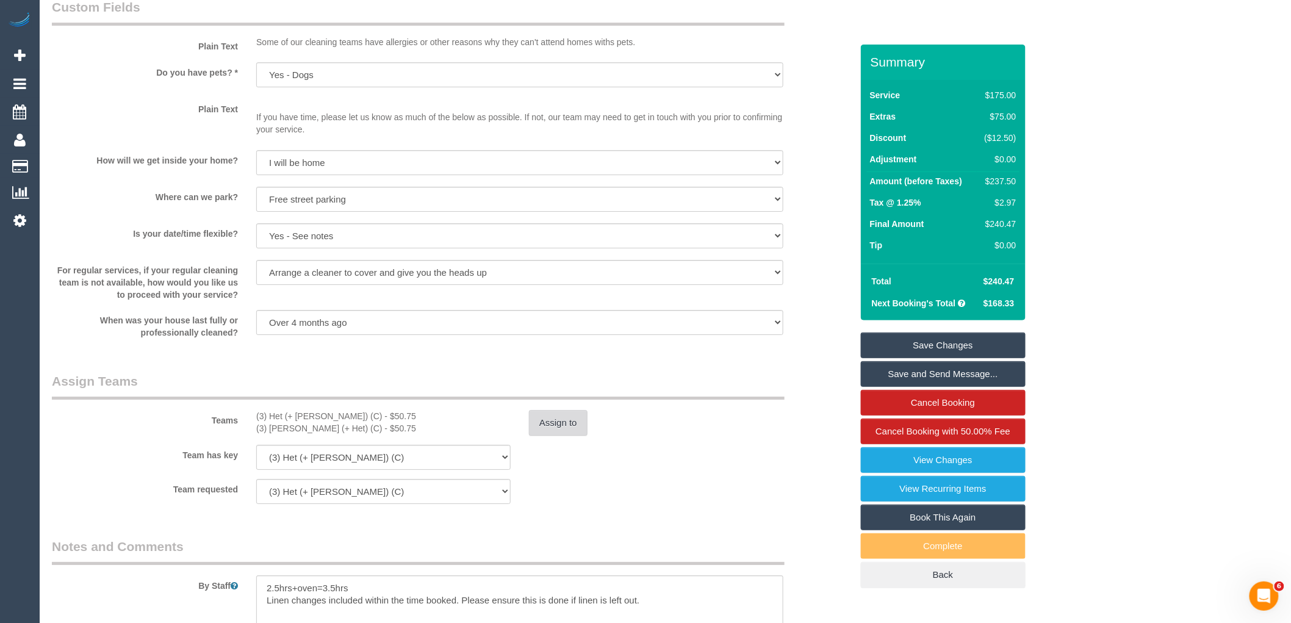
click at [556, 435] on button "Assign to" at bounding box center [558, 423] width 59 height 26
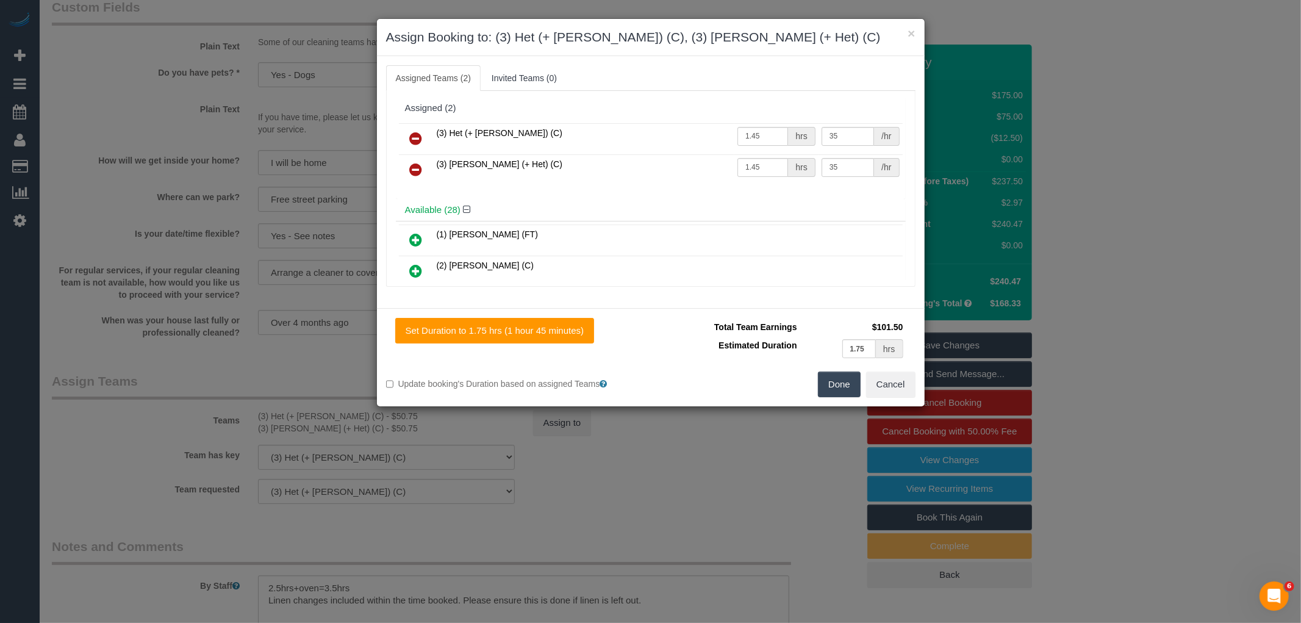
click at [625, 197] on div "(3) Het (+ [PERSON_NAME]) (C) 1.45 hrs 35 /hr (3) [PERSON_NAME] (+ Het) (C) 1.4…" at bounding box center [651, 159] width 510 height 79
click at [879, 372] on button "Cancel" at bounding box center [890, 384] width 49 height 26
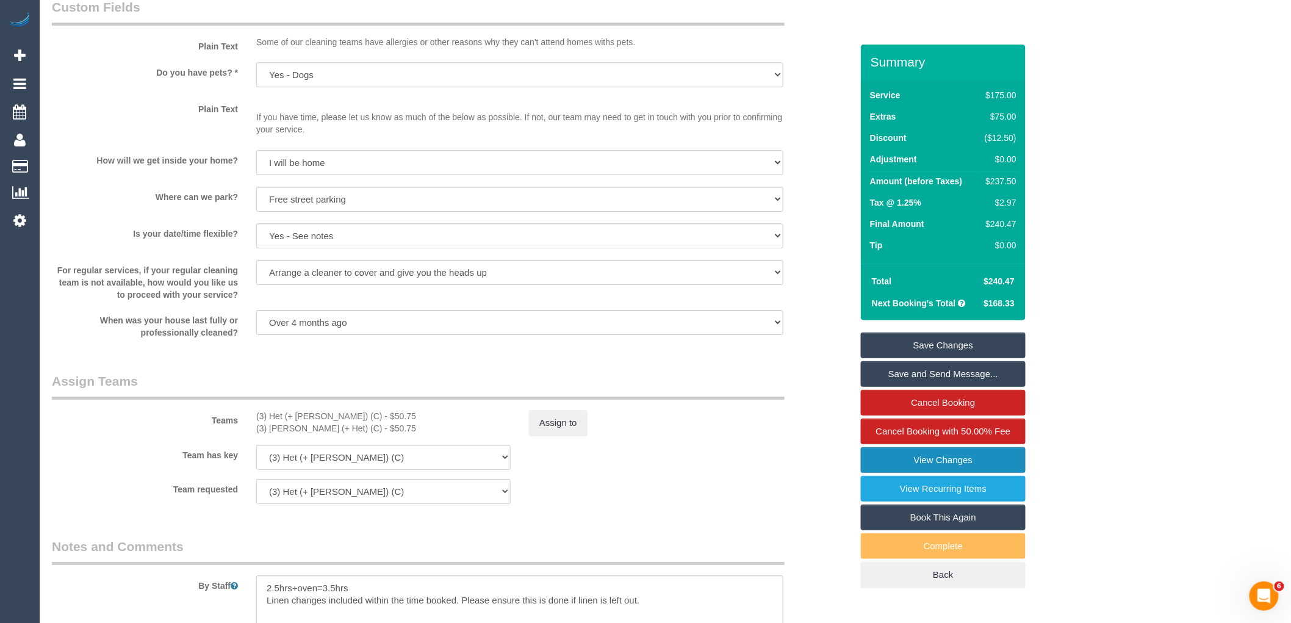
click at [950, 460] on link "View Changes" at bounding box center [943, 460] width 165 height 26
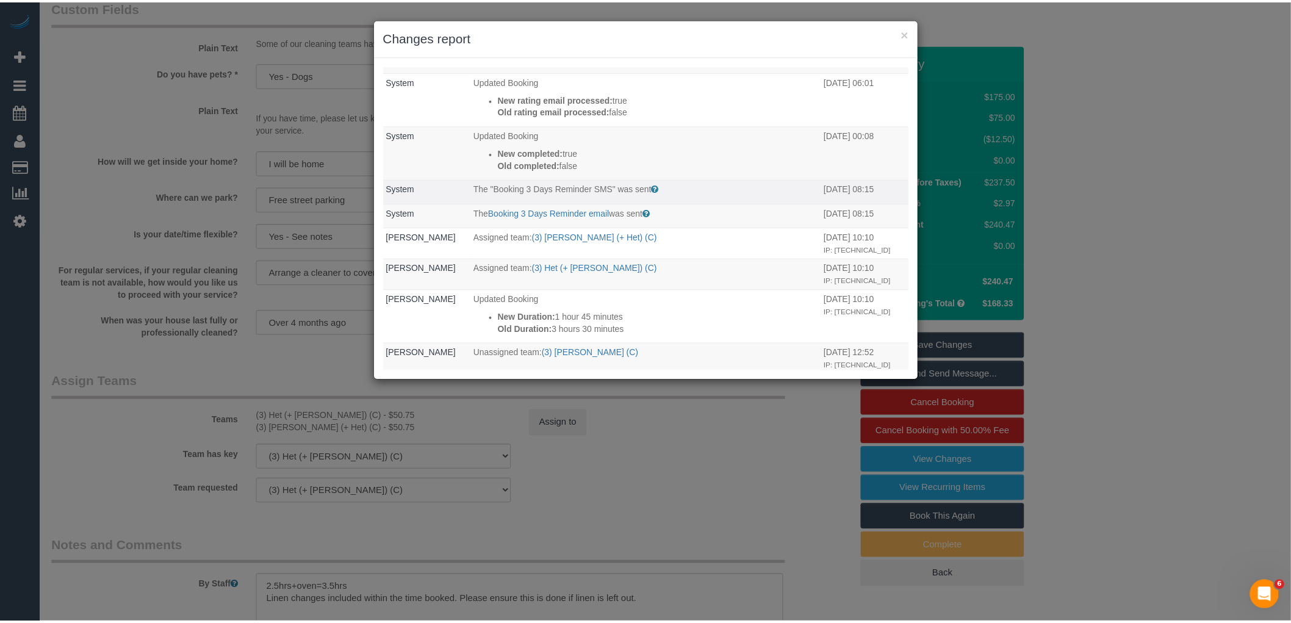
scroll to position [0, 0]
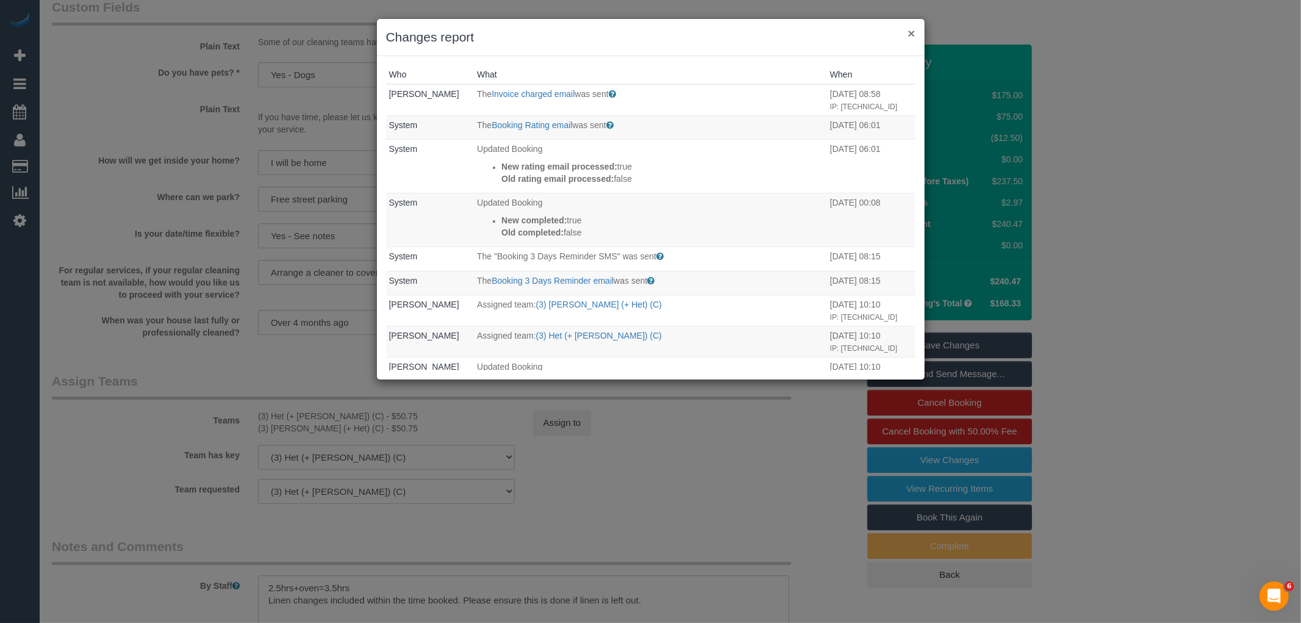
click at [912, 30] on button "×" at bounding box center [911, 33] width 7 height 13
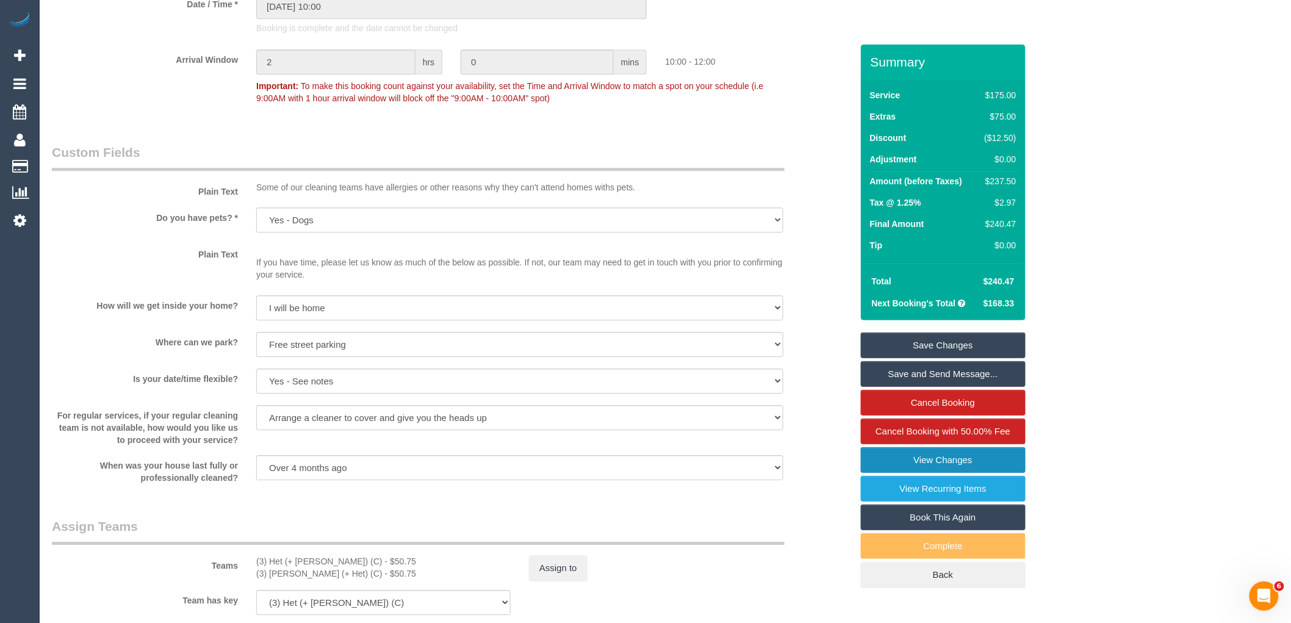
scroll to position [1626, 0]
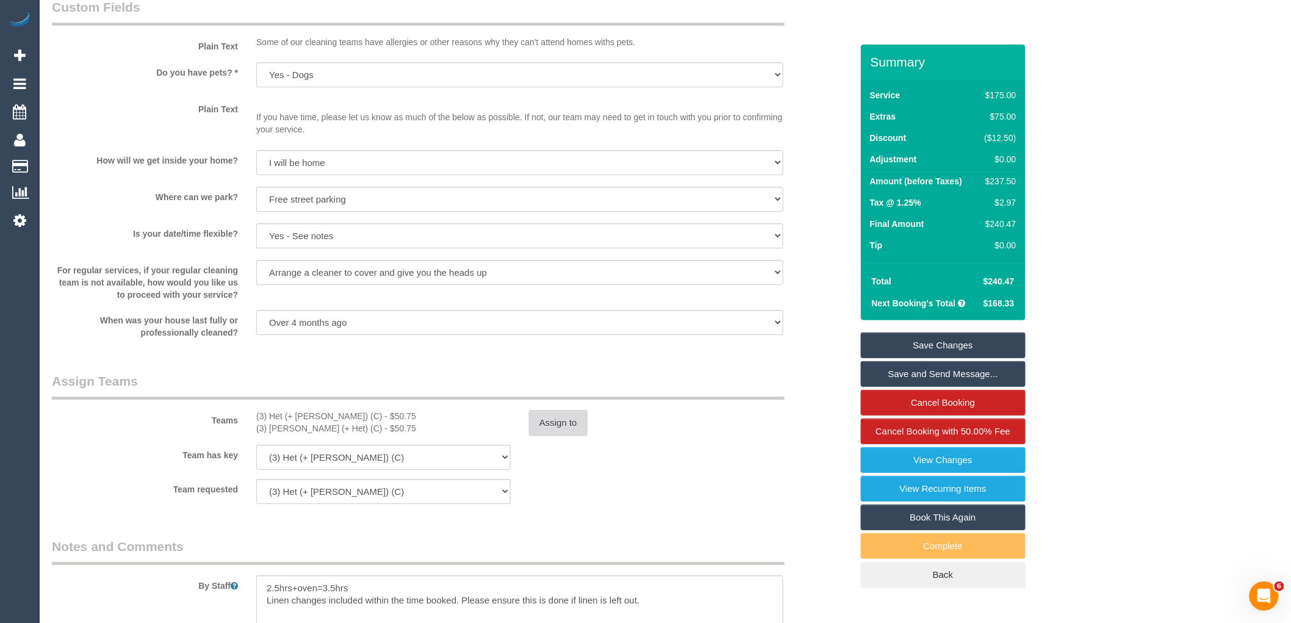
click at [575, 435] on button "Assign to" at bounding box center [558, 423] width 59 height 26
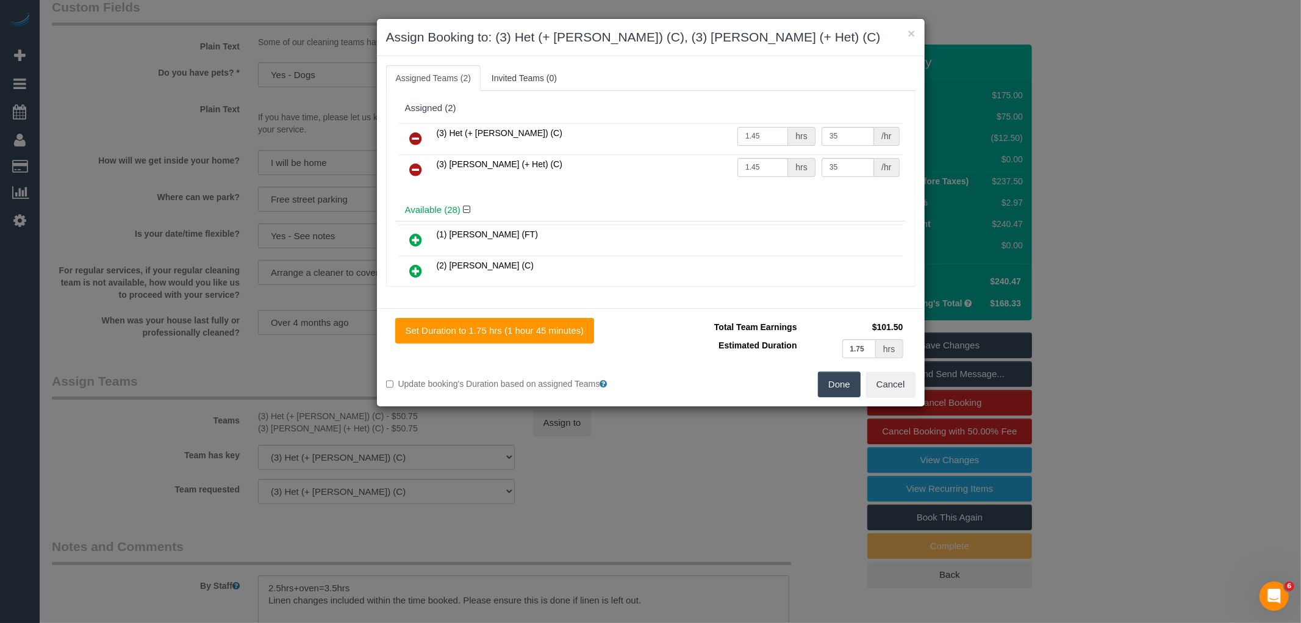
drag, startPoint x: 675, startPoint y: 131, endPoint x: 655, endPoint y: 131, distance: 20.1
click at [655, 131] on tr "(3) Het (+ [PERSON_NAME]) (C) 1.45 hrs 35 /hr" at bounding box center [651, 138] width 504 height 31
type input "3.5"
click at [731, 185] on div "(3) Het (+ [PERSON_NAME]) (C) 3.5 hrs 35 /hr (3) [PERSON_NAME] (+ Het) (C) 1.45…" at bounding box center [651, 159] width 510 height 79
click at [830, 387] on button "Done" at bounding box center [839, 384] width 43 height 26
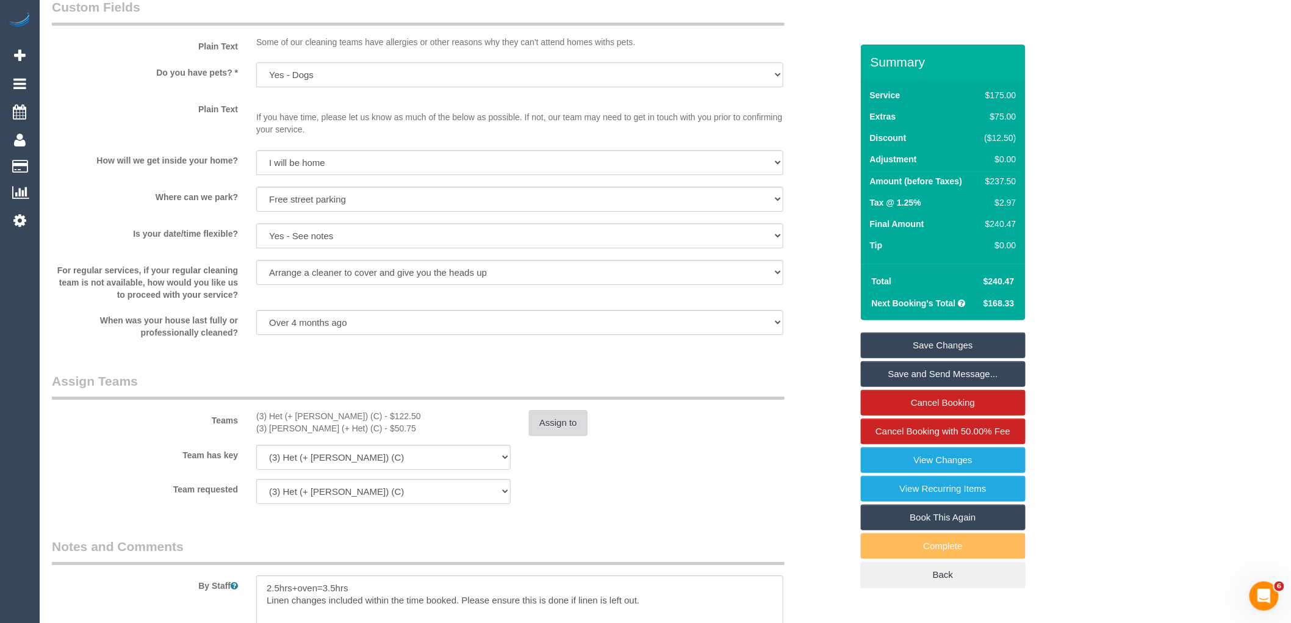
click at [568, 433] on button "Assign to" at bounding box center [558, 423] width 59 height 26
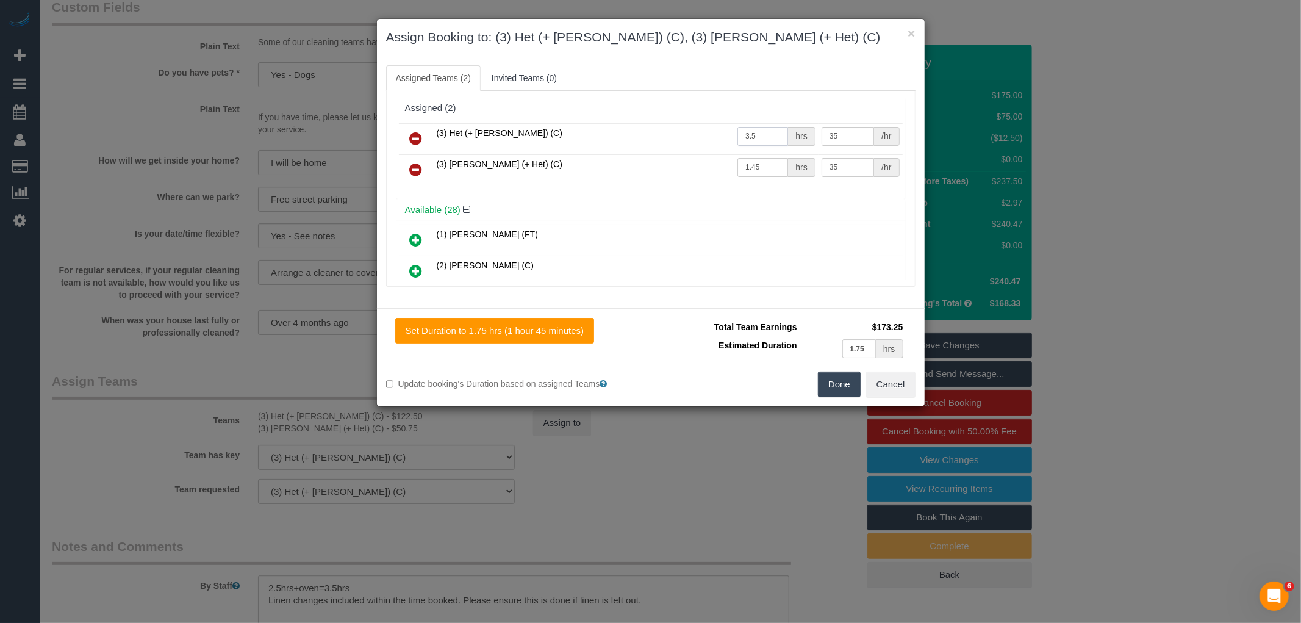
click at [760, 132] on input "3.5" at bounding box center [762, 136] width 51 height 19
type input "3"
type input "1.75"
click at [772, 163] on input "1.45" at bounding box center [762, 167] width 51 height 19
type input "1.75"
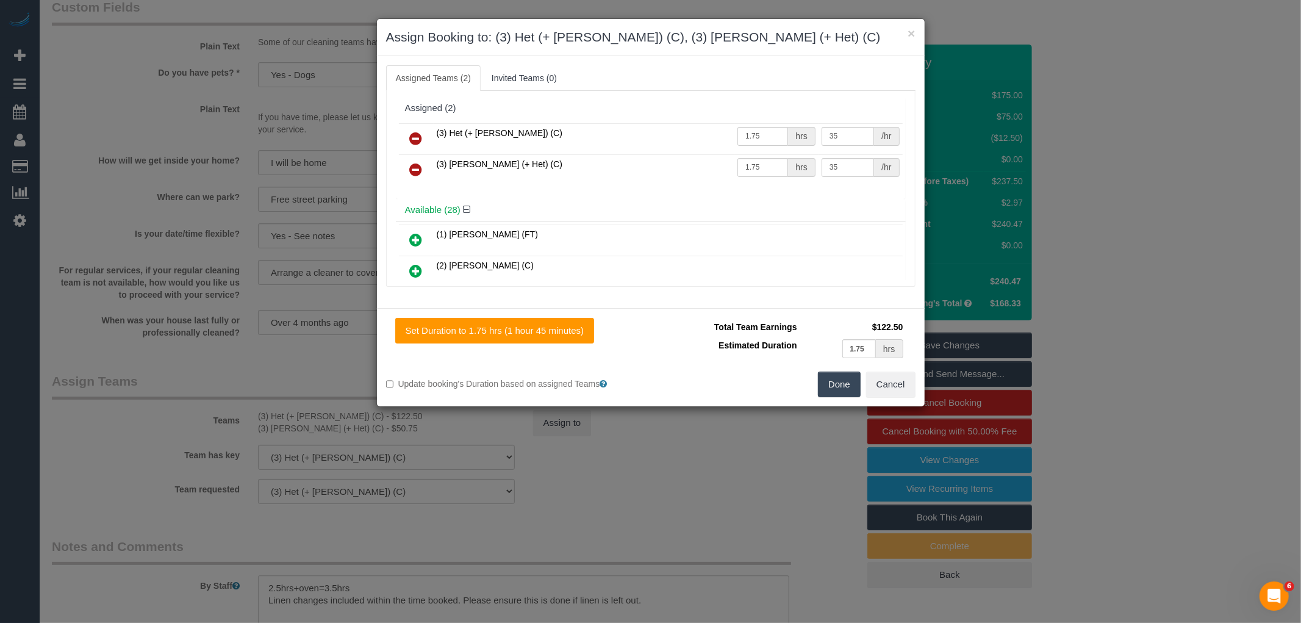
click at [842, 375] on button "Done" at bounding box center [839, 384] width 43 height 26
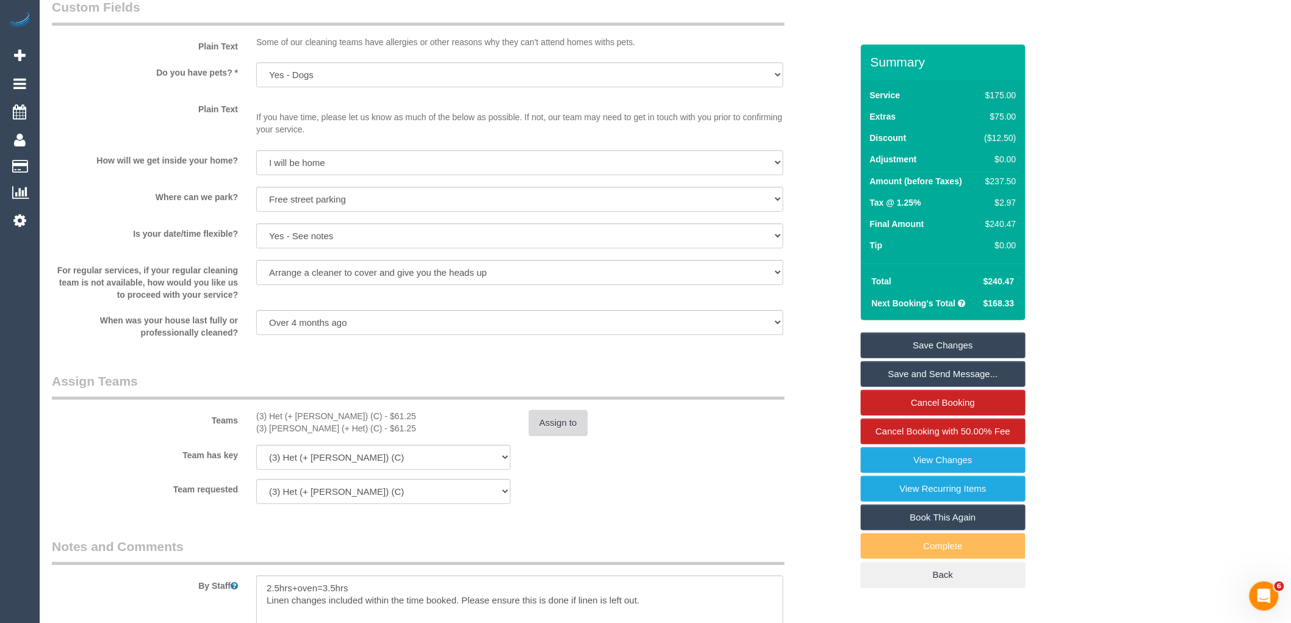
click at [556, 425] on button "Assign to" at bounding box center [558, 423] width 59 height 26
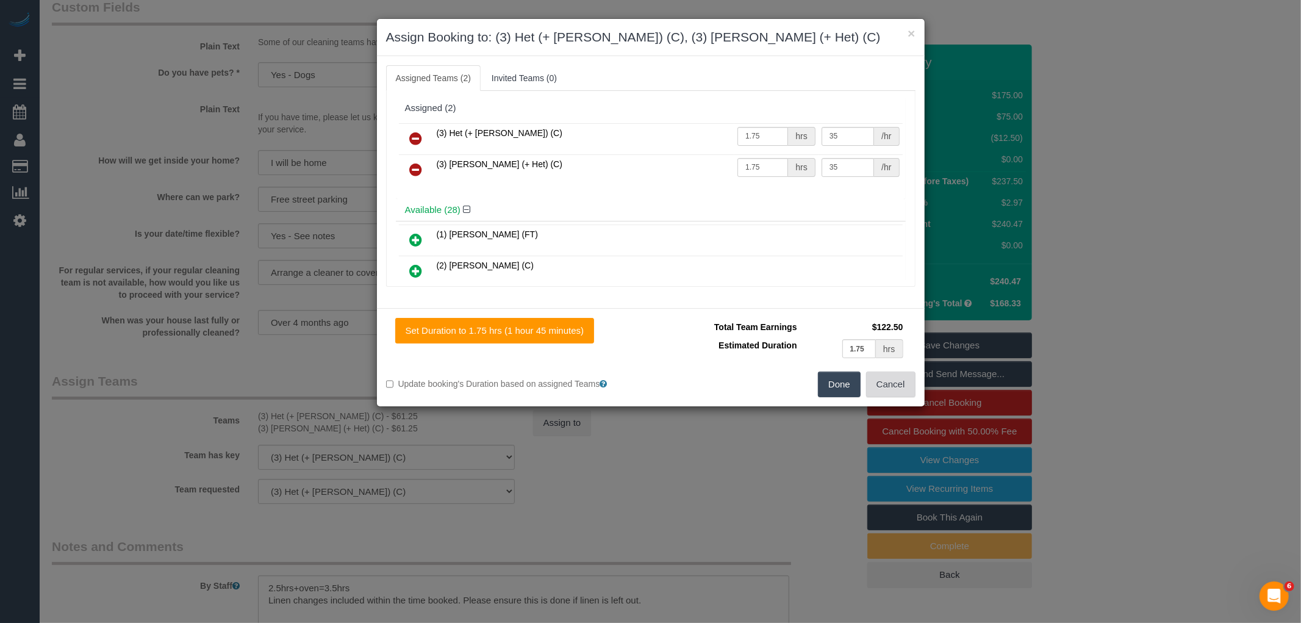
click at [903, 379] on button "Cancel" at bounding box center [890, 384] width 49 height 26
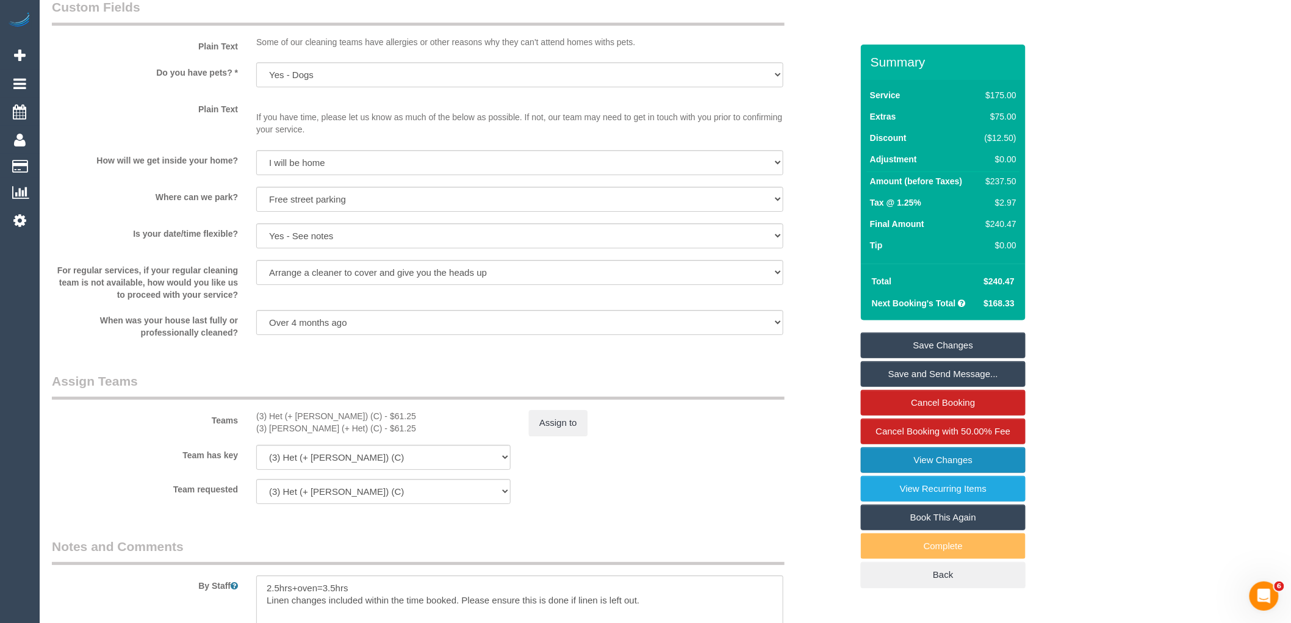
click at [927, 462] on link "View Changes" at bounding box center [943, 460] width 165 height 26
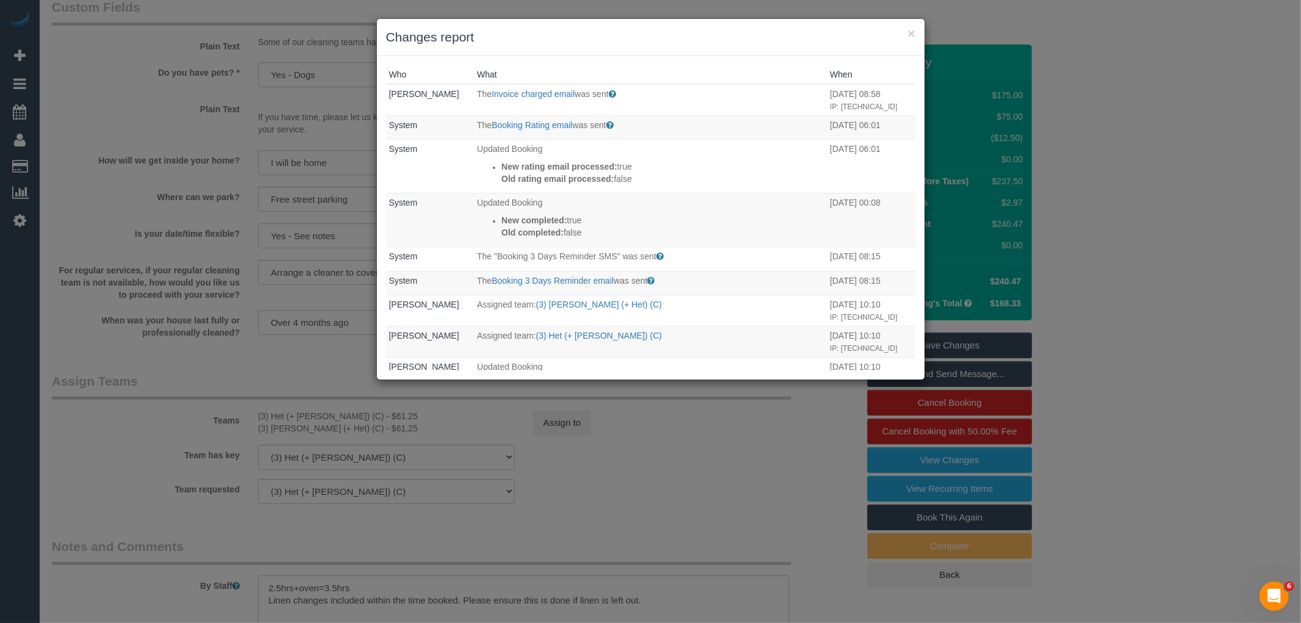
click at [916, 28] on div "× Changes report" at bounding box center [651, 37] width 548 height 37
click at [913, 32] on button "×" at bounding box center [911, 33] width 7 height 13
